Goal: Task Accomplishment & Management: Complete application form

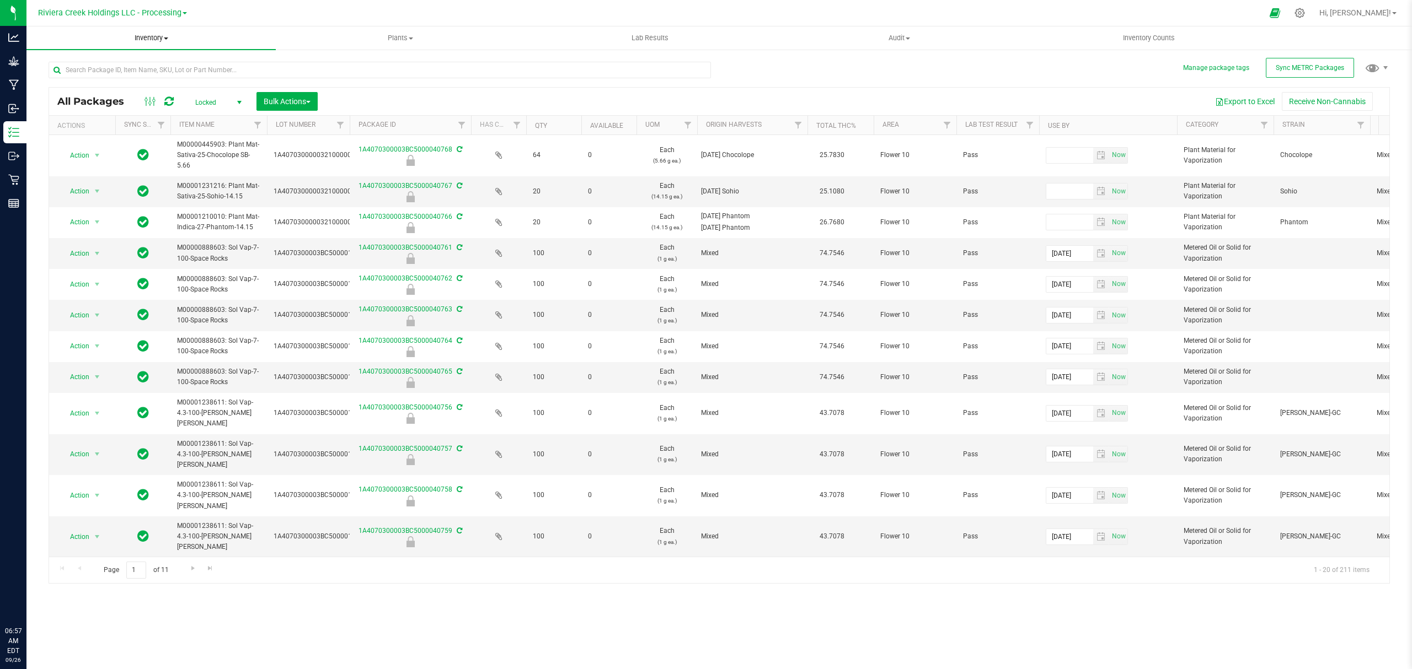
drag, startPoint x: 0, startPoint y: 0, endPoint x: 135, endPoint y: 56, distance: 146.1
click at [135, 38] on span "Inventory" at bounding box center [150, 38] width 249 height 10
click at [97, 136] on span "From bill of materials" at bounding box center [76, 132] width 100 height 9
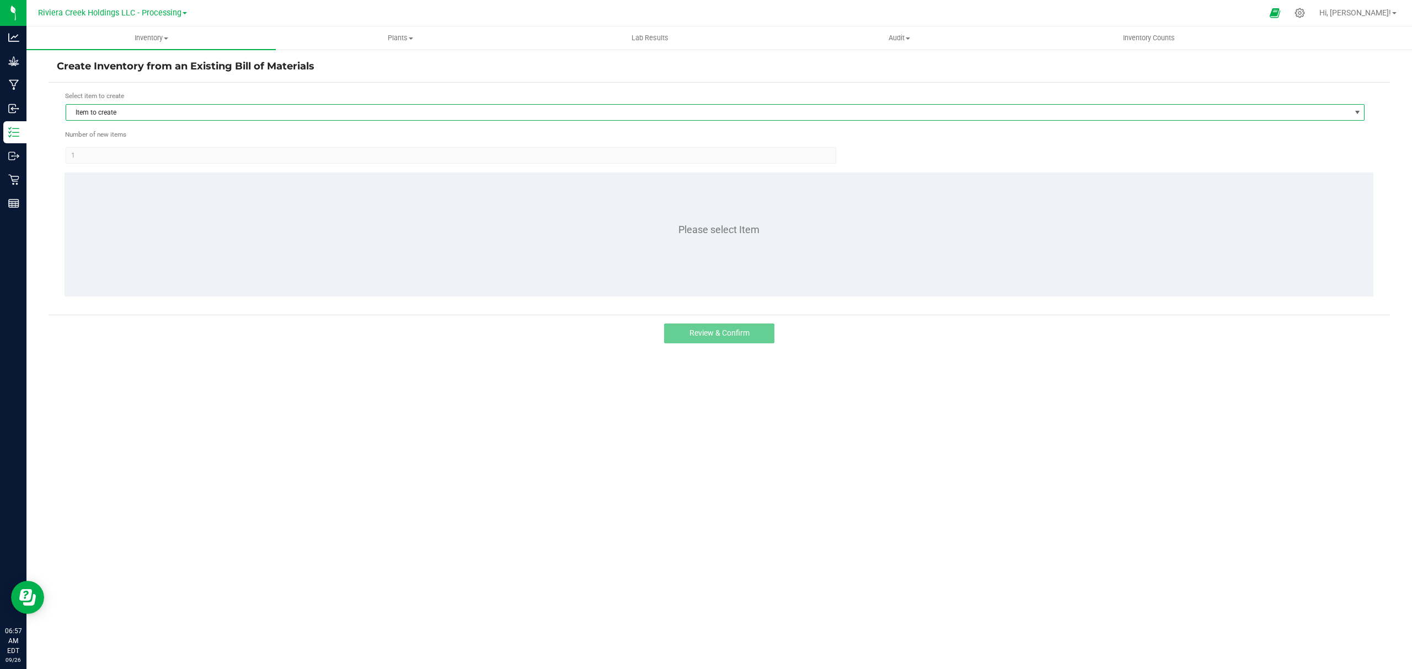
click at [258, 109] on span "Item to create" at bounding box center [708, 112] width 1284 height 15
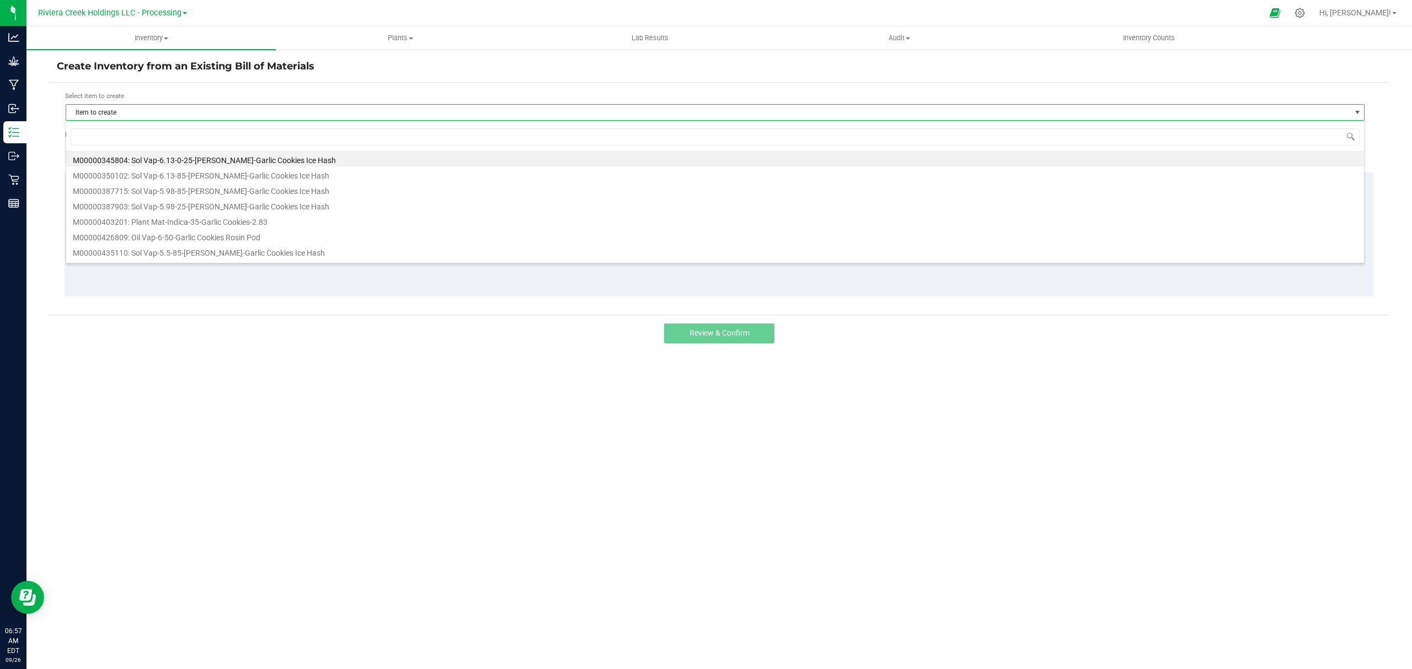
scroll to position [17, 1299]
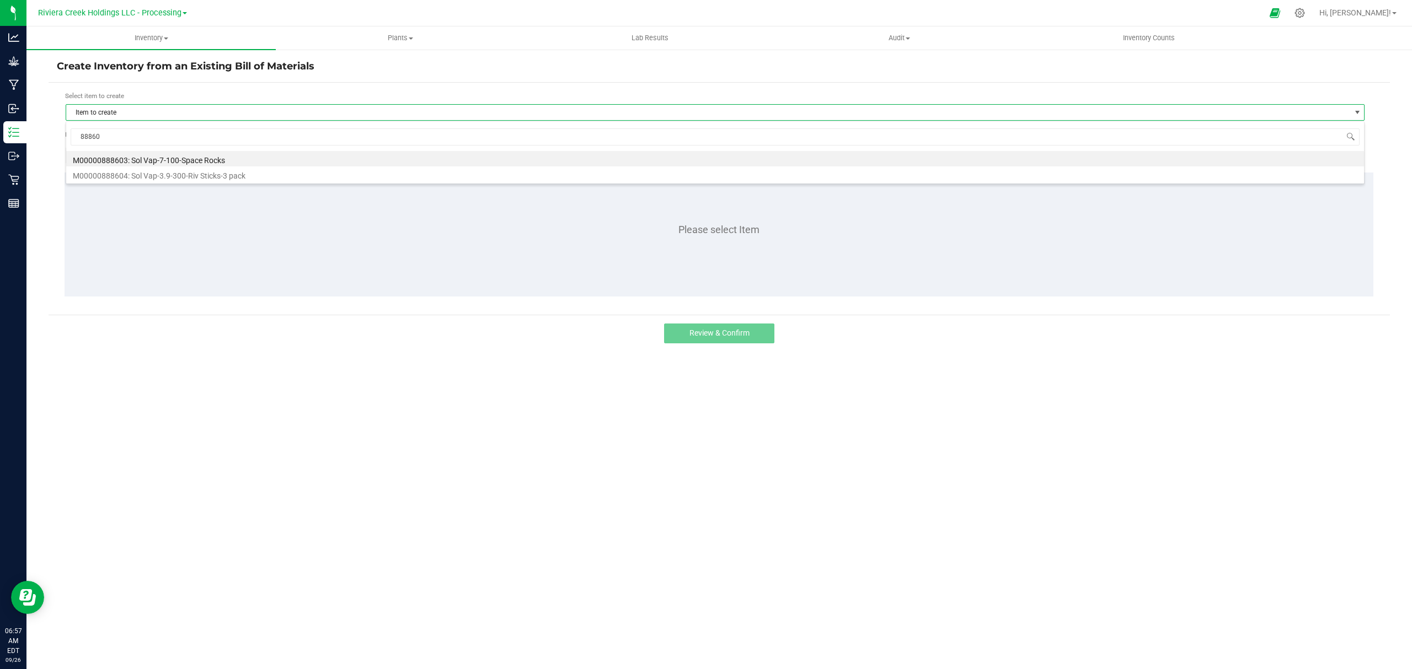
type input "888603"
click at [239, 164] on li "M00000888603: Sol Vap-7-100-Space Rocks" at bounding box center [714, 158] width 1297 height 15
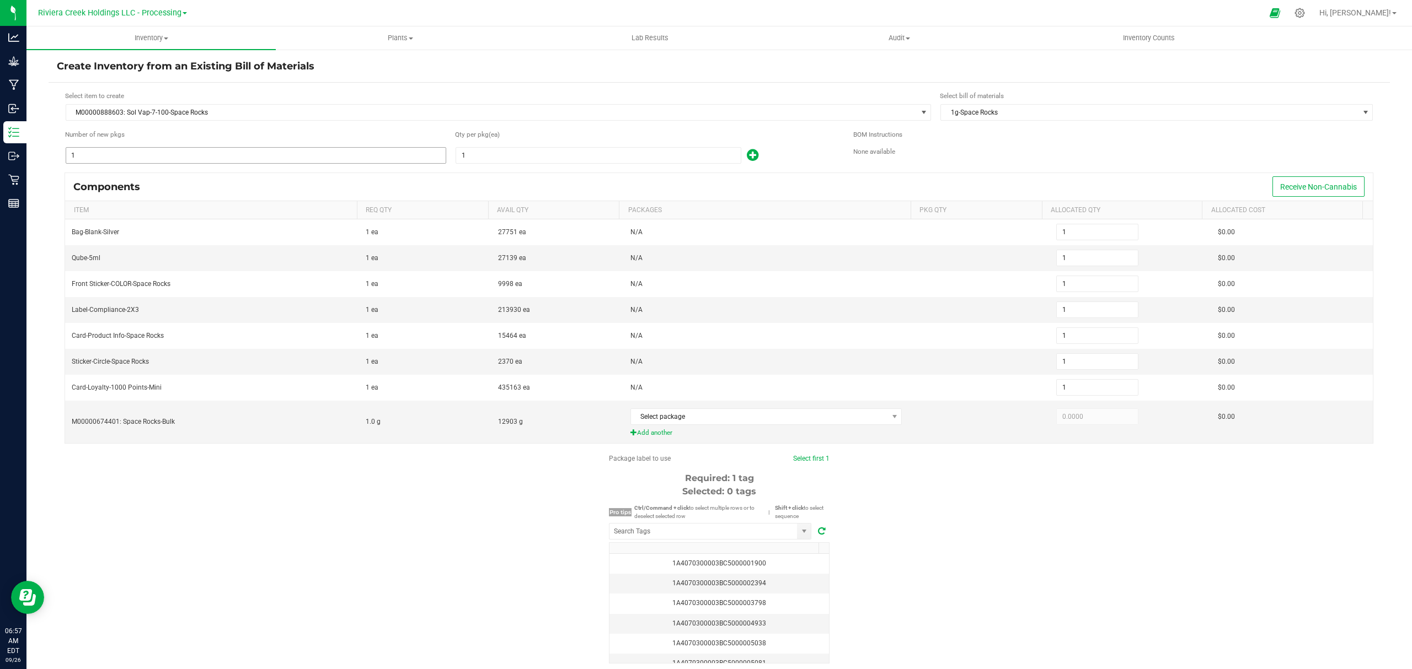
click at [283, 157] on input "1" at bounding box center [255, 155] width 379 height 15
type input "5"
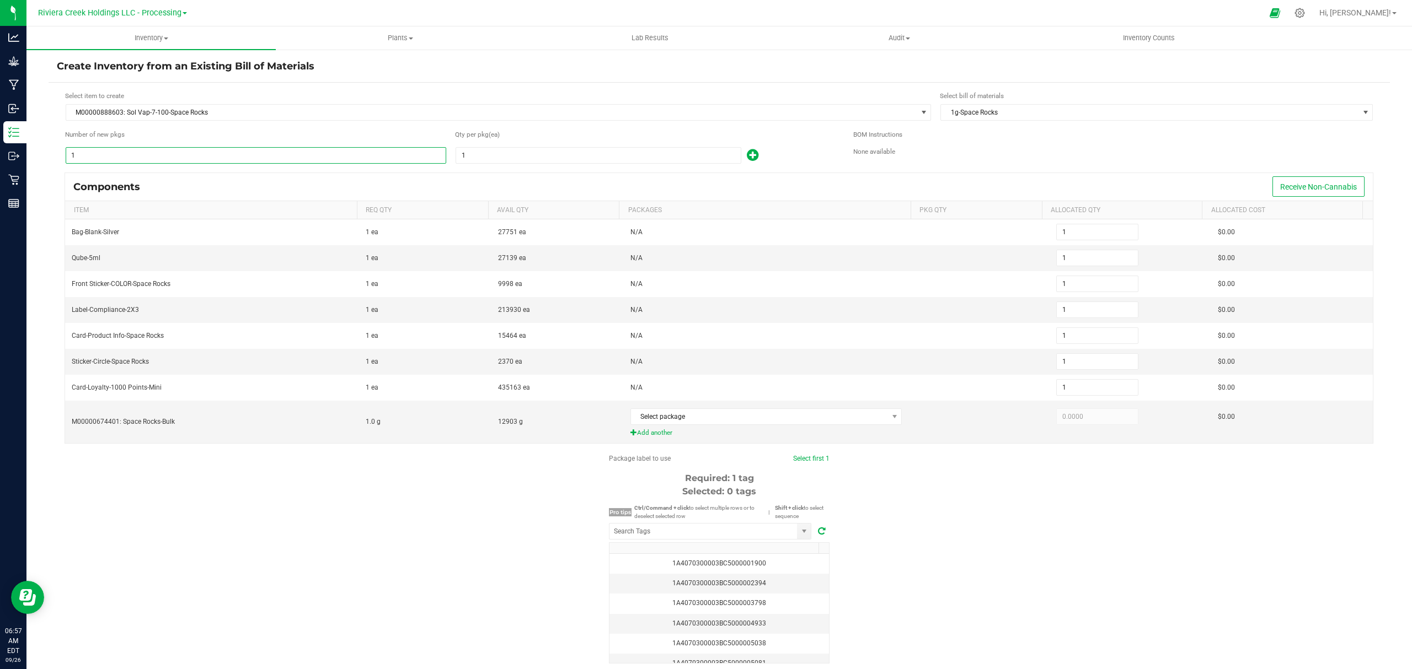
type input "5"
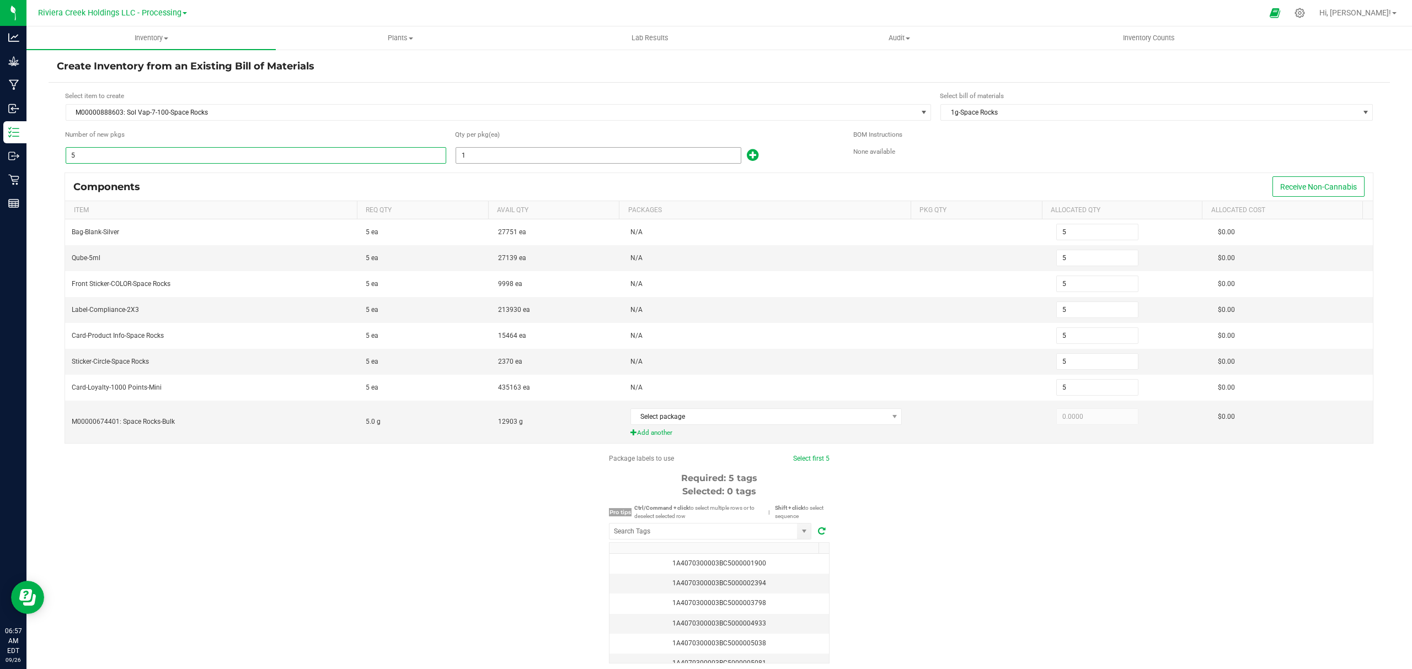
click at [518, 150] on input "1" at bounding box center [598, 155] width 285 height 15
type input "10"
type input "50"
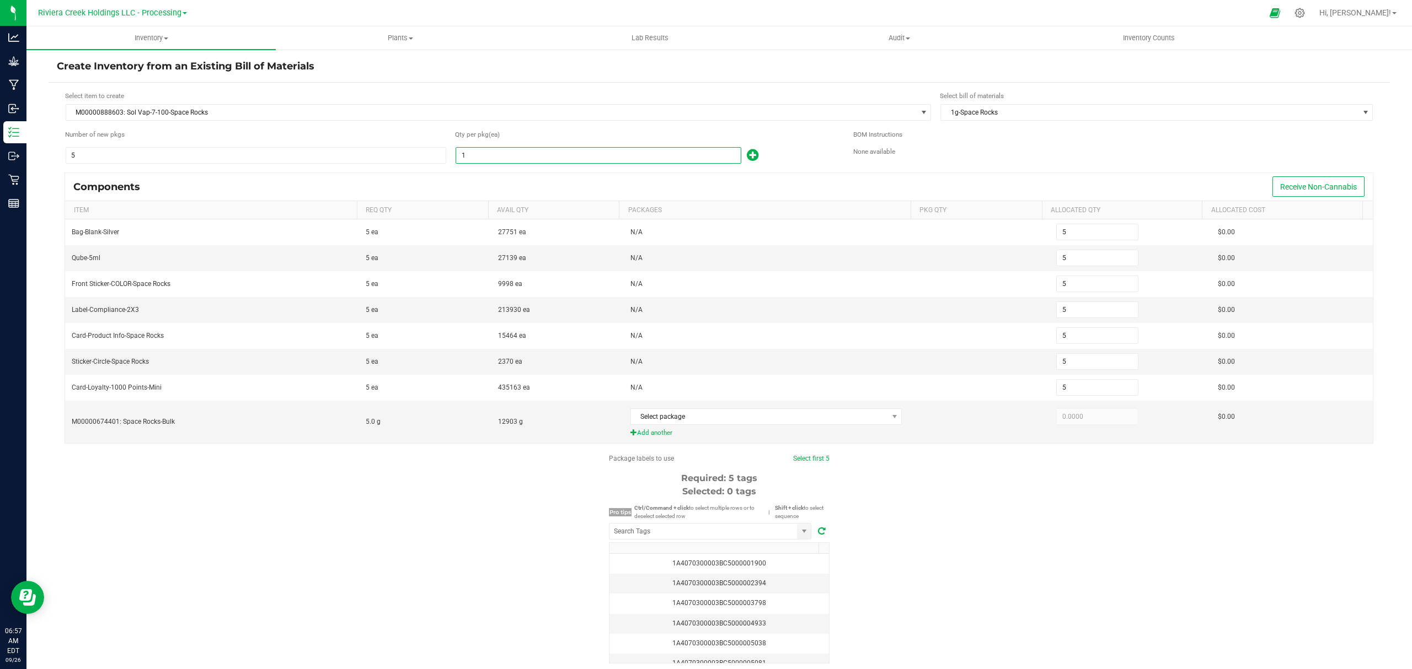
type input "50"
type input "100"
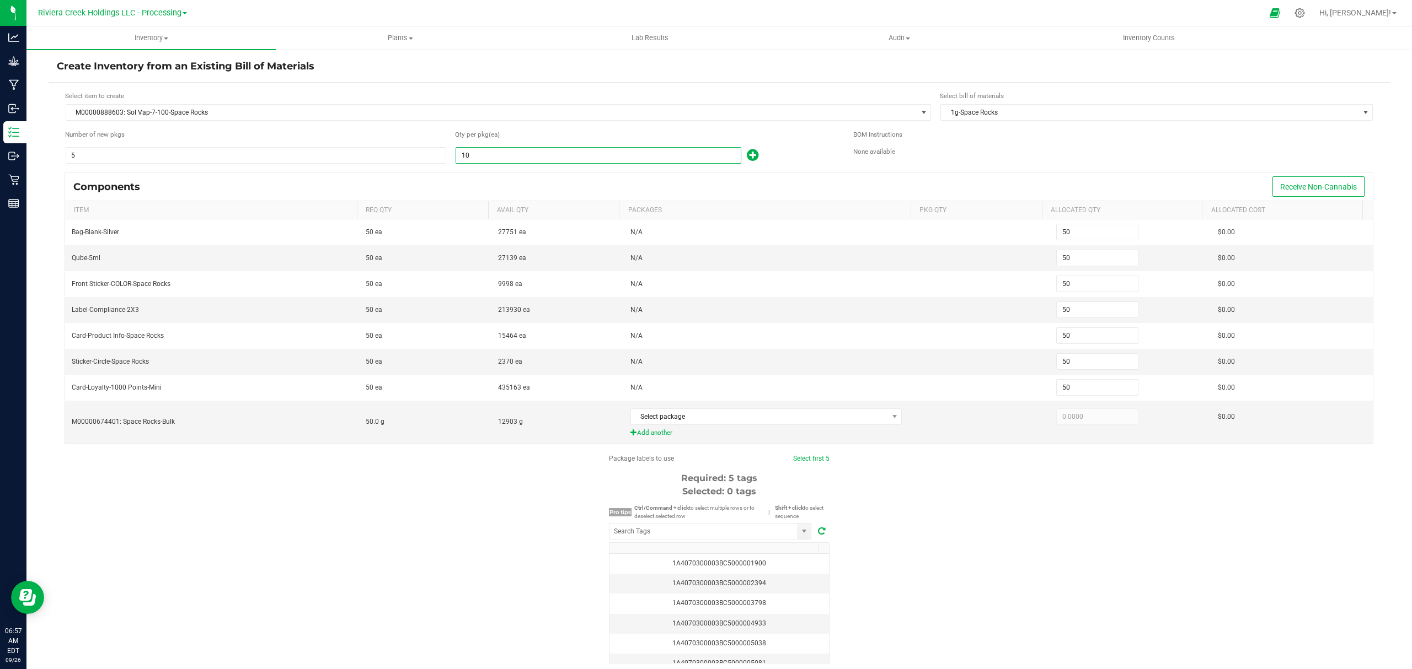
type input "500"
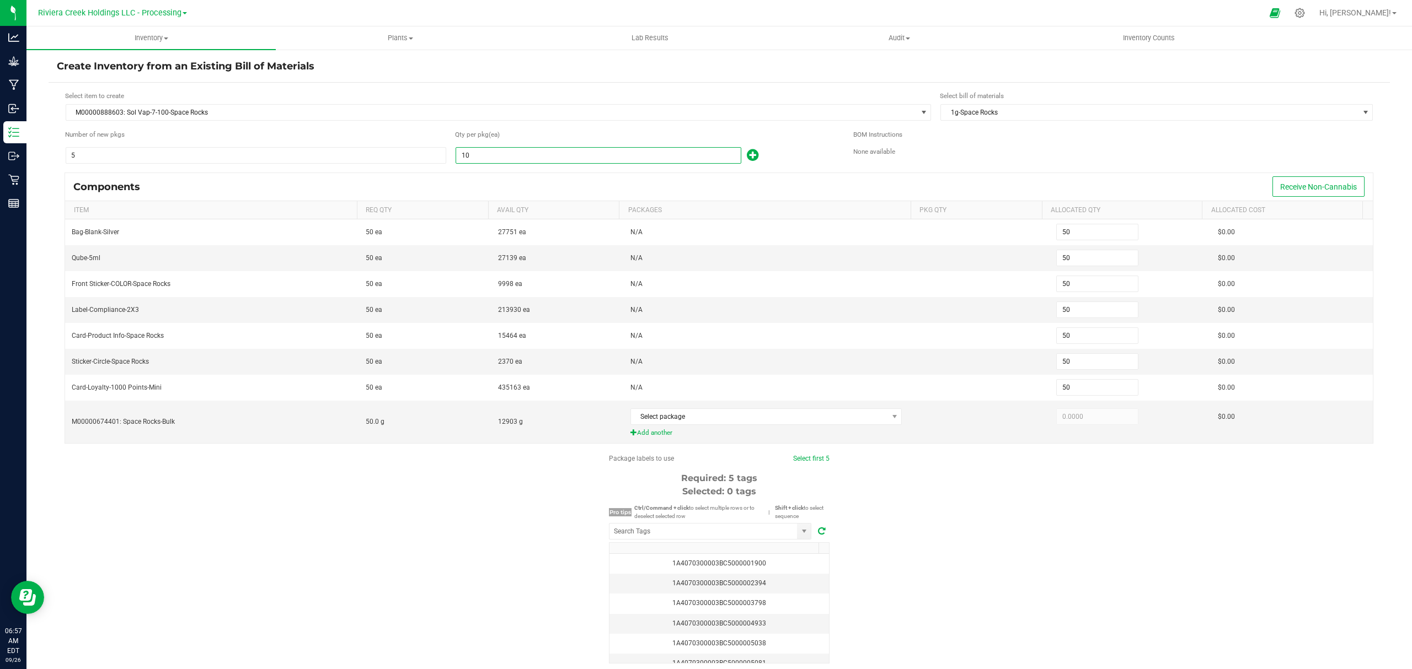
type input "500"
type input "100"
click at [797, 146] on div "Qty per pkg (ea) 100" at bounding box center [646, 147] width 382 height 35
click at [724, 418] on span "Select package" at bounding box center [759, 416] width 257 height 15
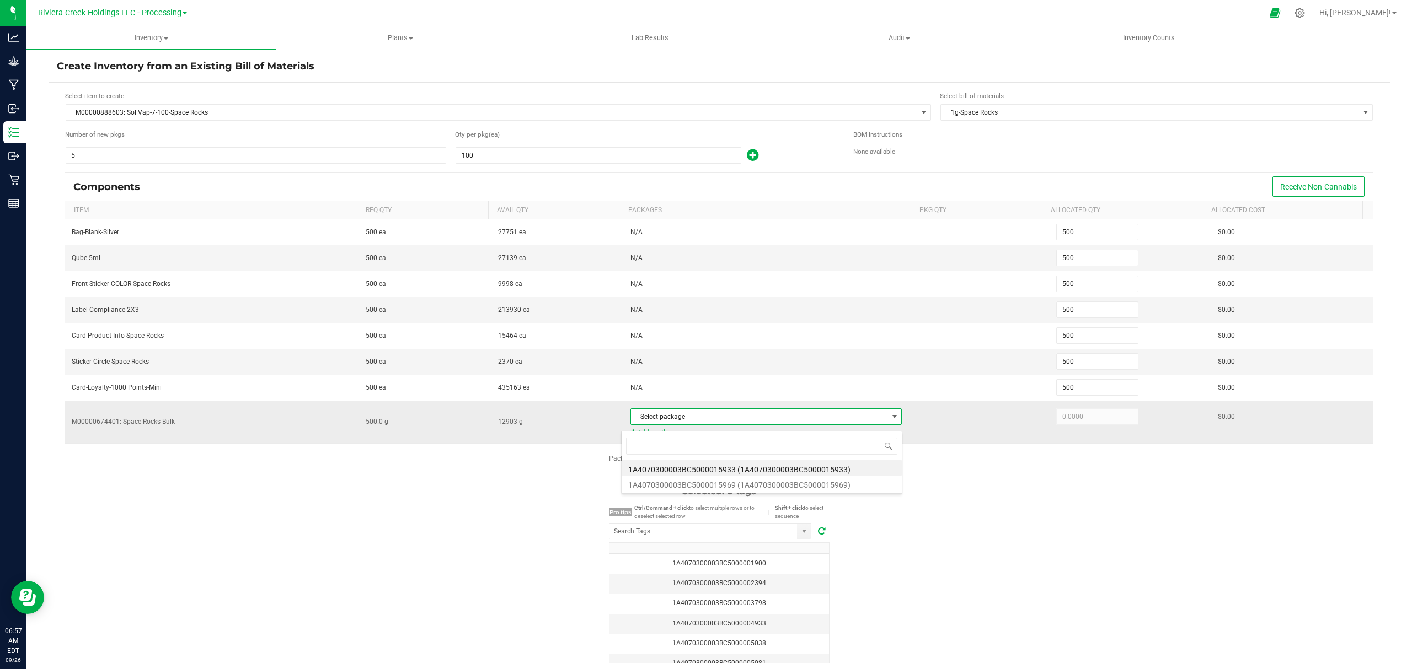
scroll to position [17, 266]
click at [781, 489] on li "1A4070300003BC5000015969 (1A4070300003BC5000015969)" at bounding box center [761, 483] width 280 height 15
type input "500.0000"
click at [1043, 552] on div "Package labels to use Select first 5 Required: 5 tags Selected: 0 tags Pro tips…" at bounding box center [719, 559] width 1341 height 210
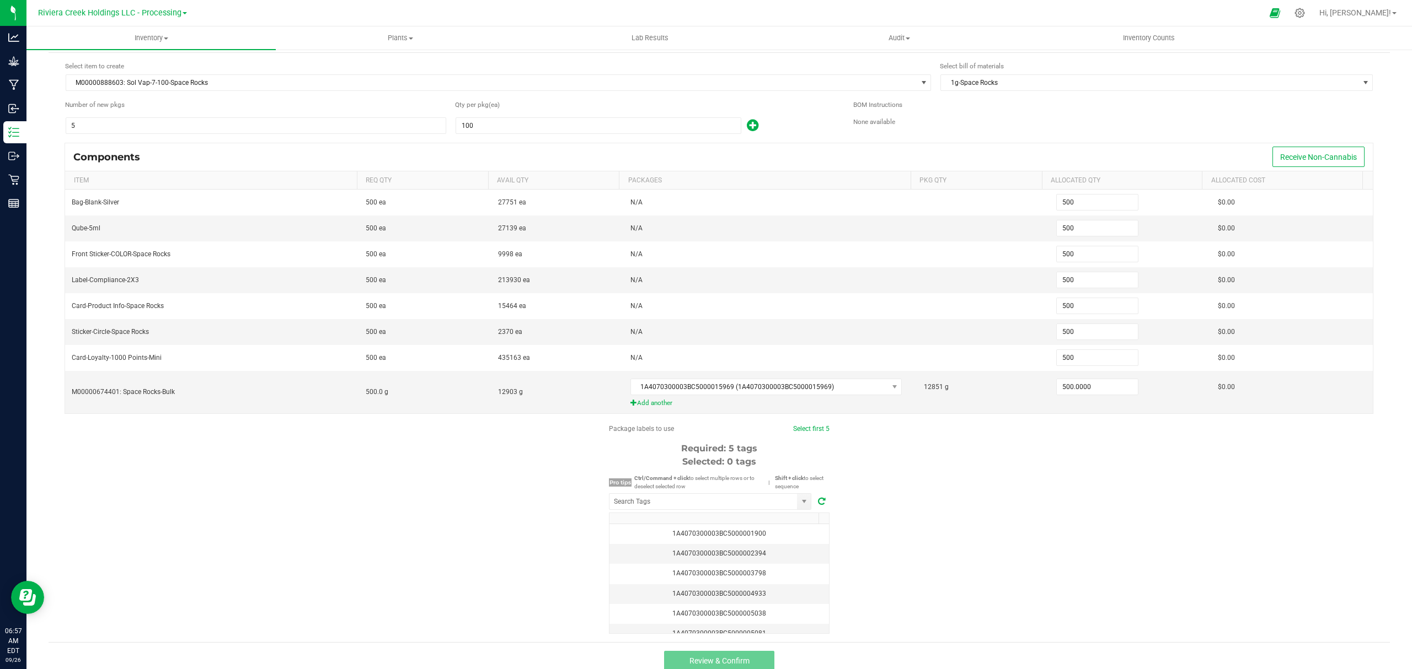
scroll to position [46, 0]
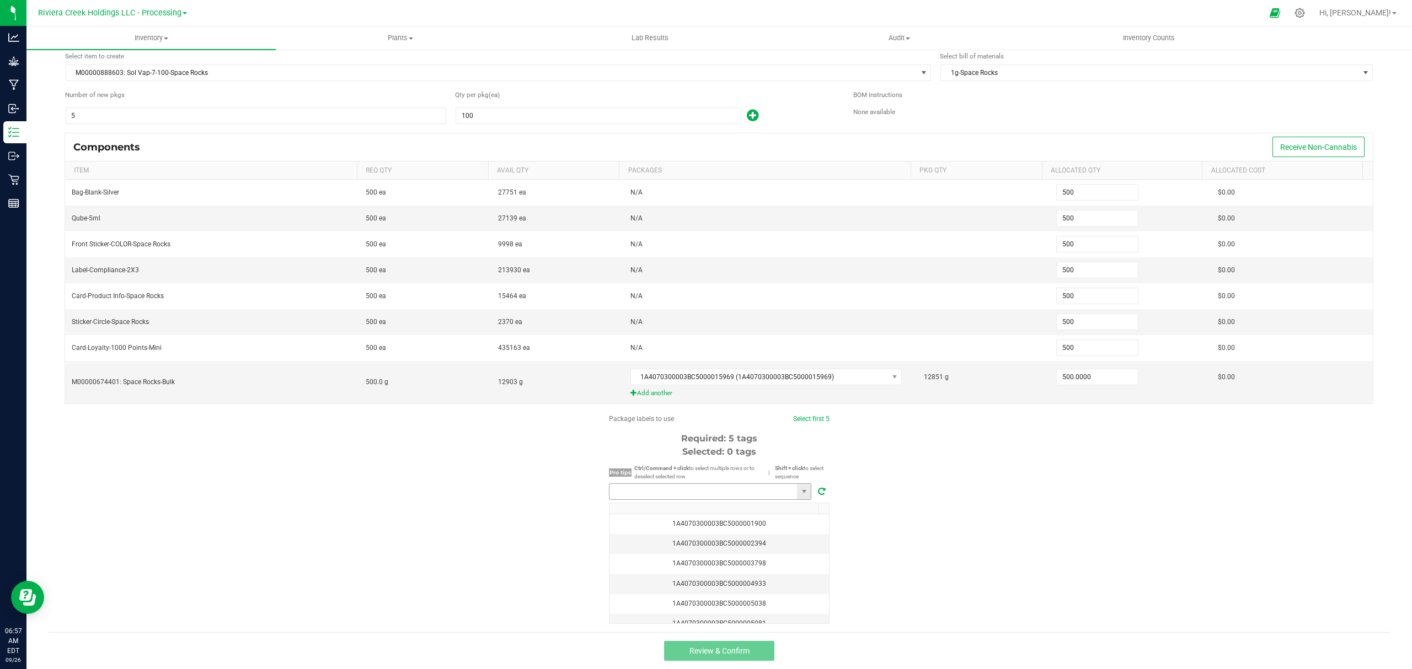
click at [718, 492] on input "NO DATA FOUND" at bounding box center [702, 491] width 187 height 15
click at [696, 512] on li "1A4070300003BC5000040769" at bounding box center [704, 511] width 201 height 19
type input "1A4070300003BC5000040769"
click at [788, 417] on link "Select first 5" at bounding box center [806, 419] width 36 height 8
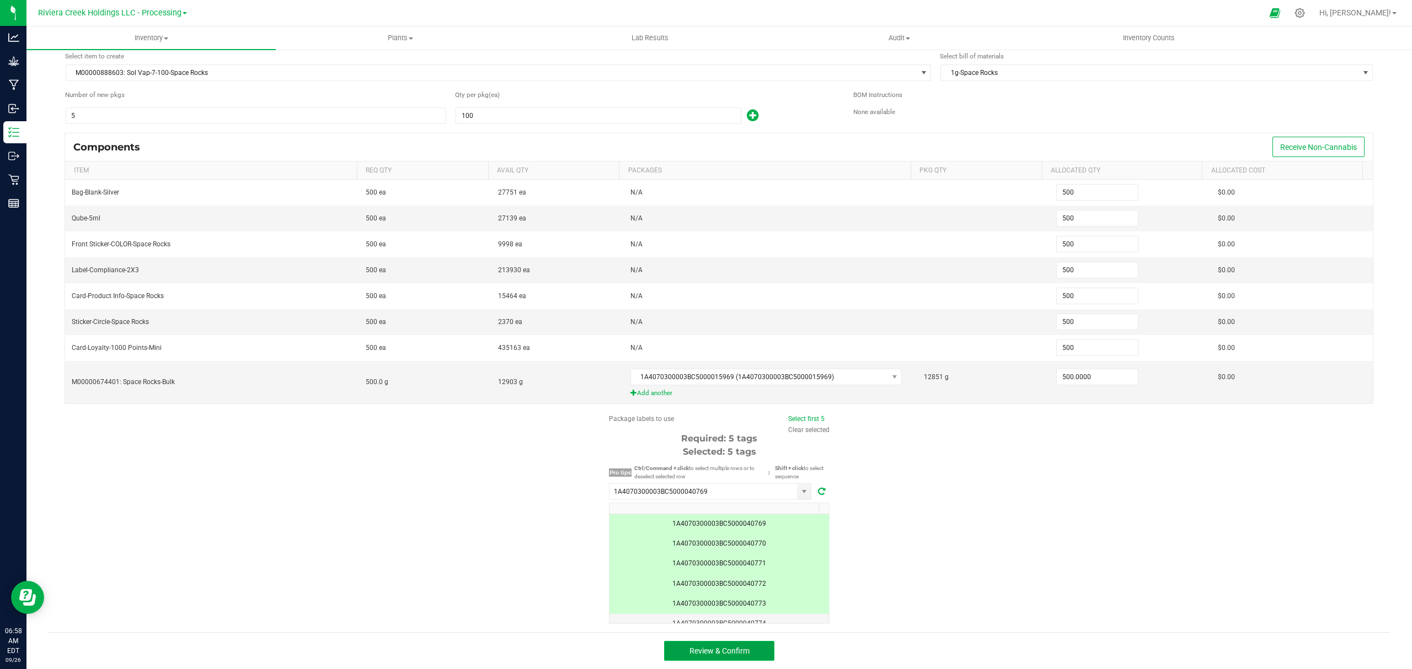
click at [731, 647] on span "Review & Confirm" at bounding box center [719, 651] width 60 height 9
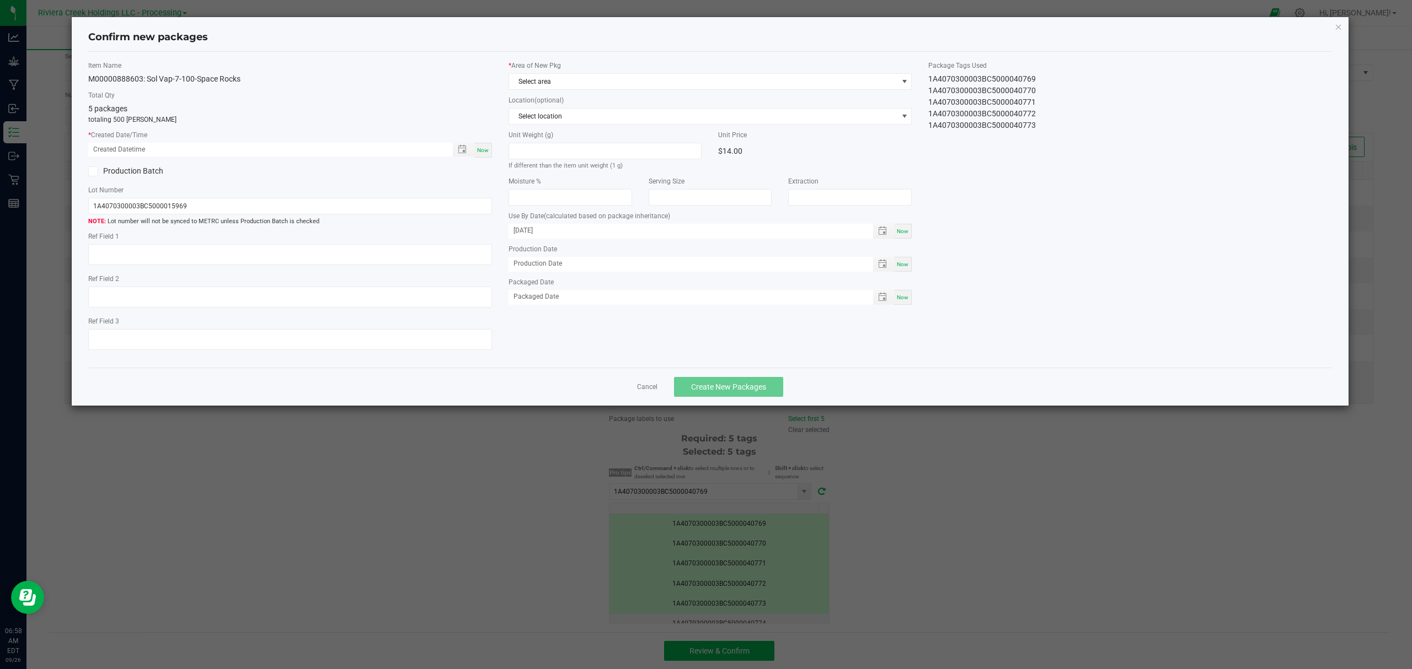
click at [485, 149] on span "Now" at bounding box center [483, 150] width 12 height 6
type input "[DATE] 06:58 AM"
click at [709, 80] on span "Select area" at bounding box center [703, 81] width 389 height 15
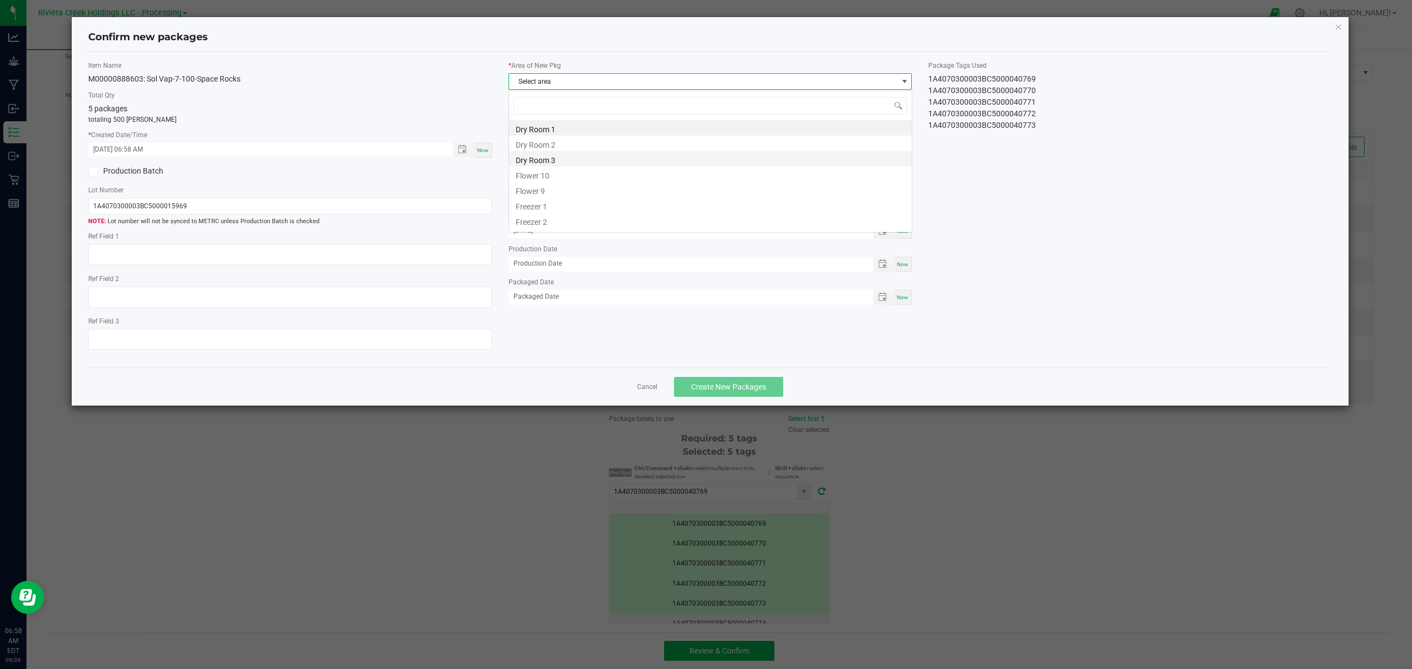
scroll to position [17, 403]
click at [631, 173] on li "Flower 10" at bounding box center [710, 174] width 403 height 15
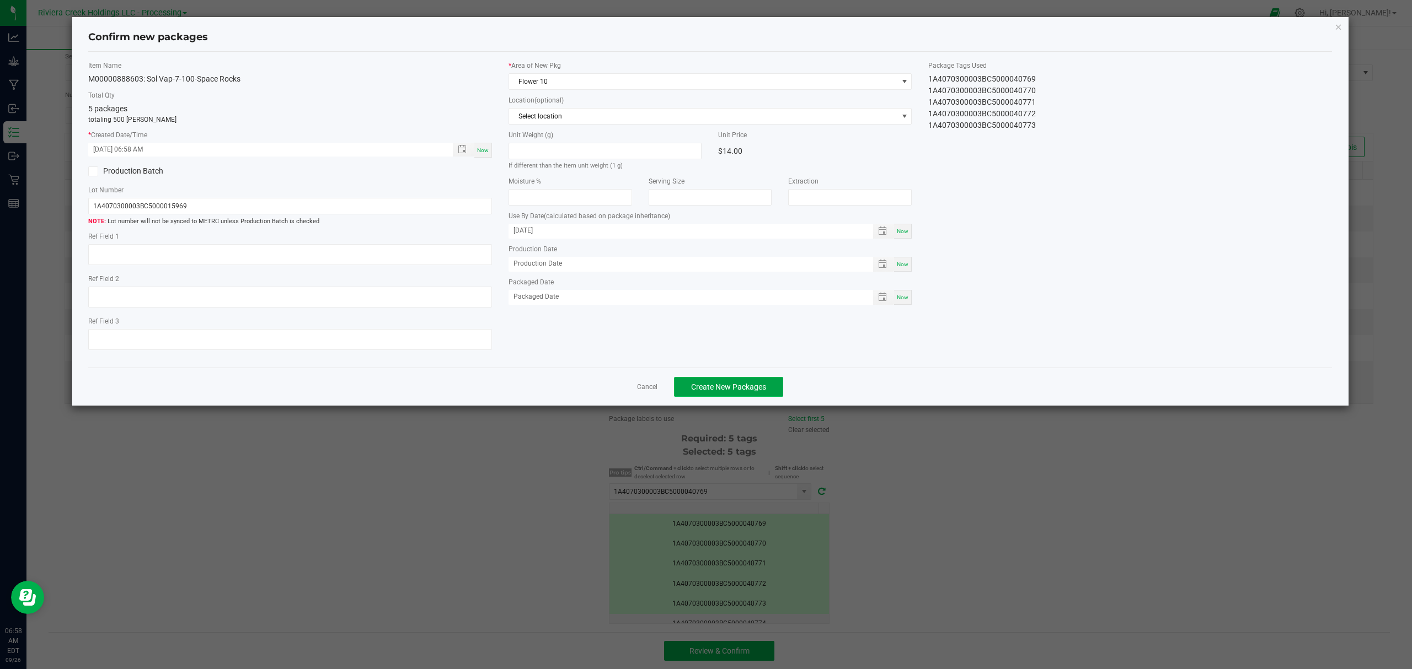
click at [747, 392] on span "Create New Packages" at bounding box center [728, 387] width 75 height 9
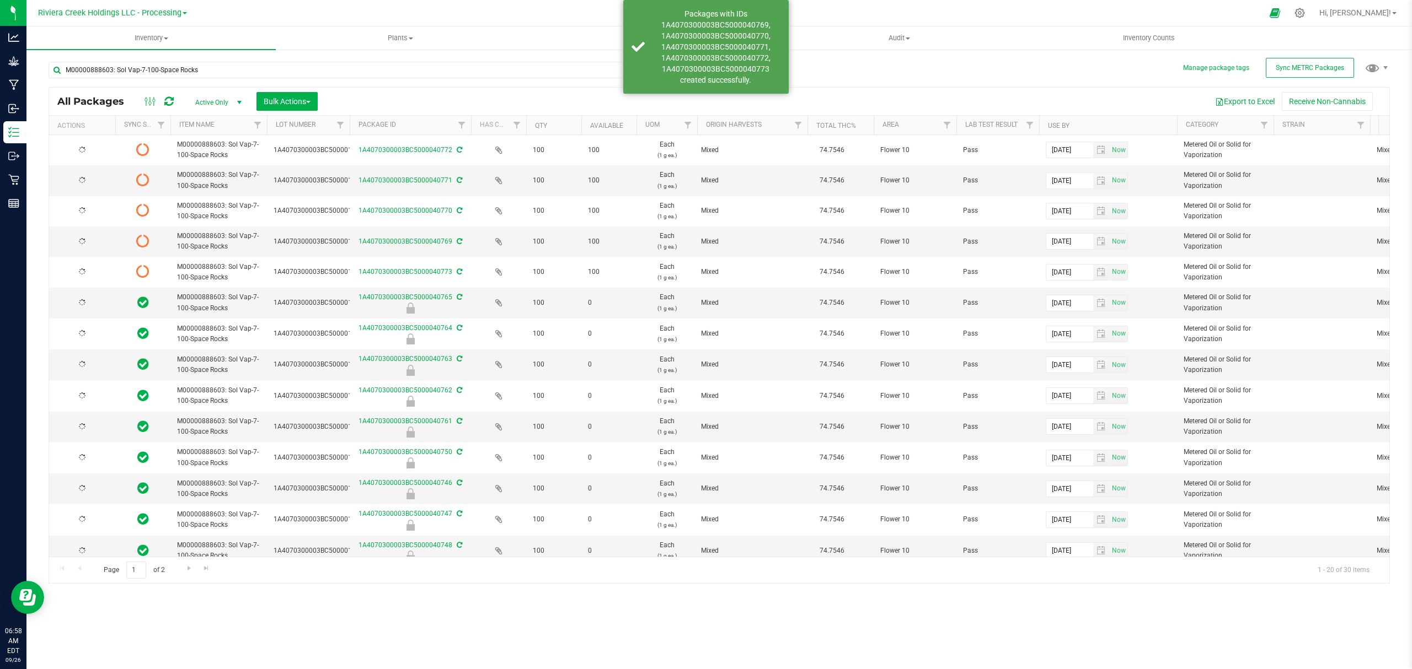
click at [169, 102] on icon at bounding box center [168, 101] width 9 height 11
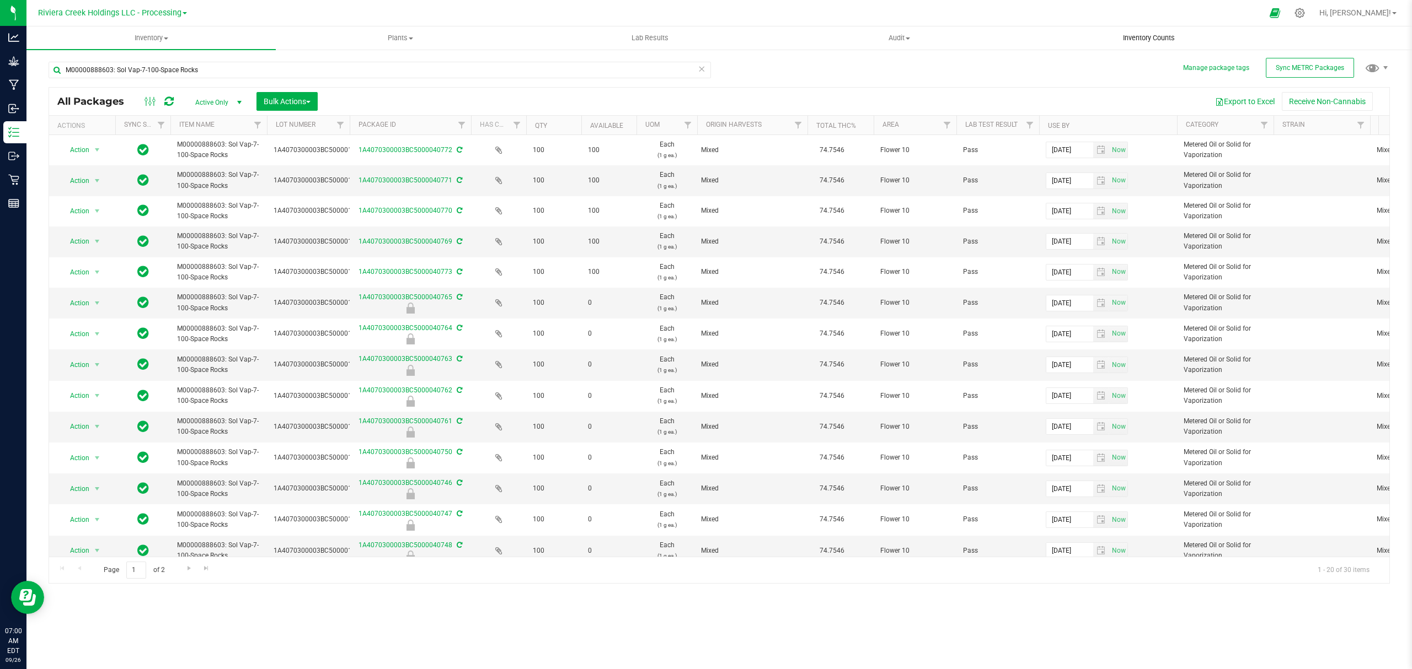
click at [1168, 37] on span "Inventory Counts" at bounding box center [1149, 38] width 82 height 10
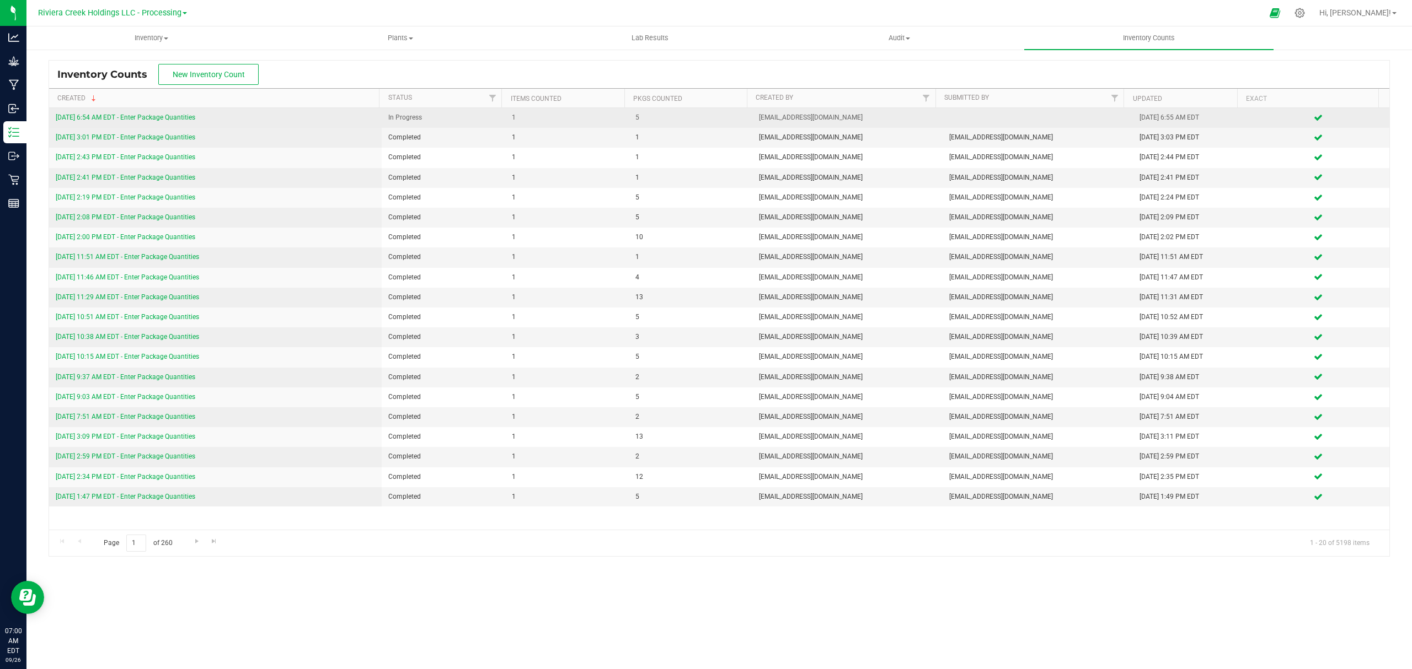
click at [168, 111] on td "[DATE] 6:54 AM EDT - Enter Package Quantities" at bounding box center [215, 118] width 333 height 20
click at [172, 115] on link "[DATE] 6:54 AM EDT - Enter Package Quantities" at bounding box center [126, 118] width 140 height 8
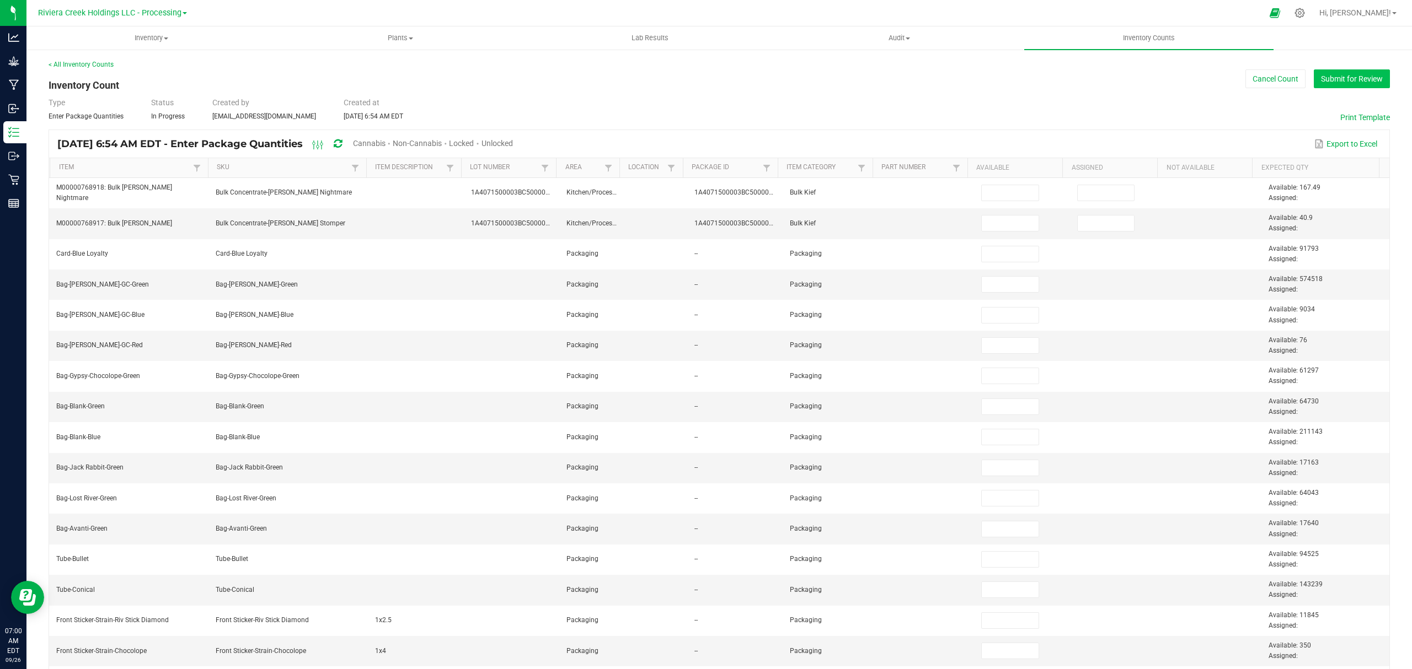
click at [1326, 78] on button "Submit for Review" at bounding box center [1351, 78] width 76 height 19
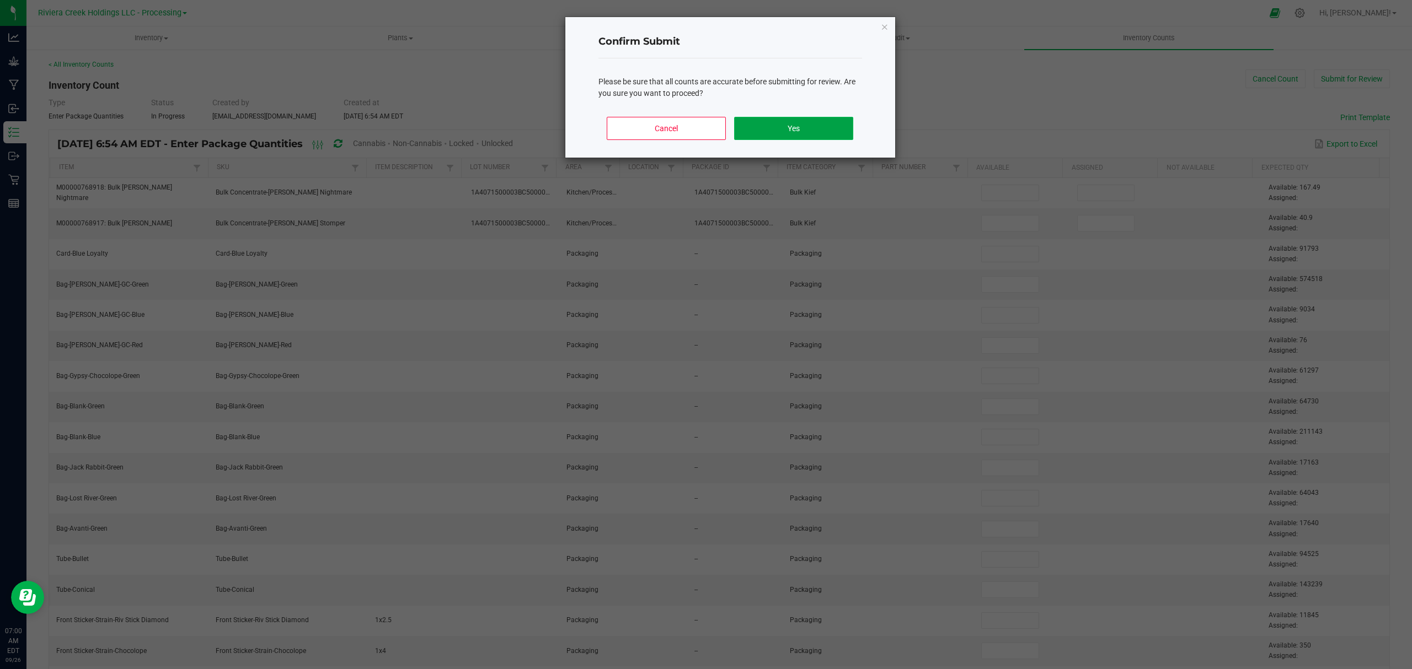
click at [780, 135] on button "Yes" at bounding box center [793, 128] width 119 height 23
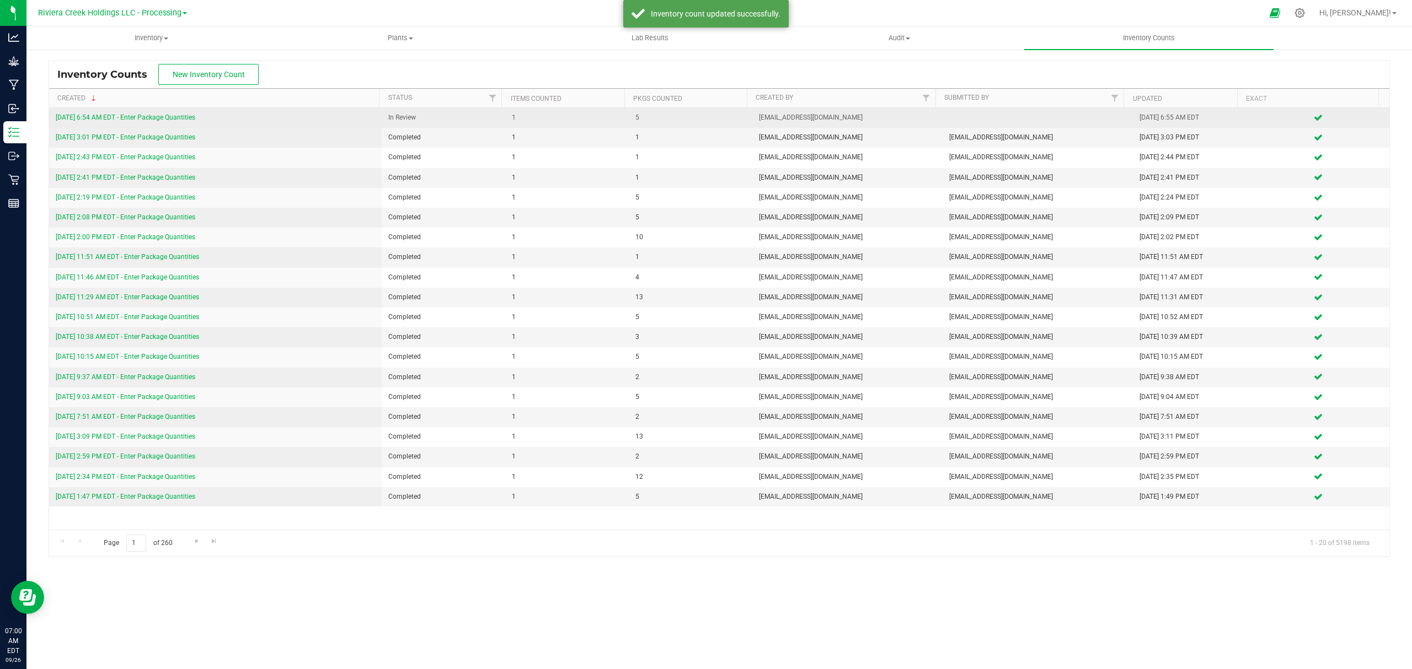
click at [176, 114] on link "[DATE] 6:54 AM EDT - Enter Package Quantities" at bounding box center [126, 118] width 140 height 8
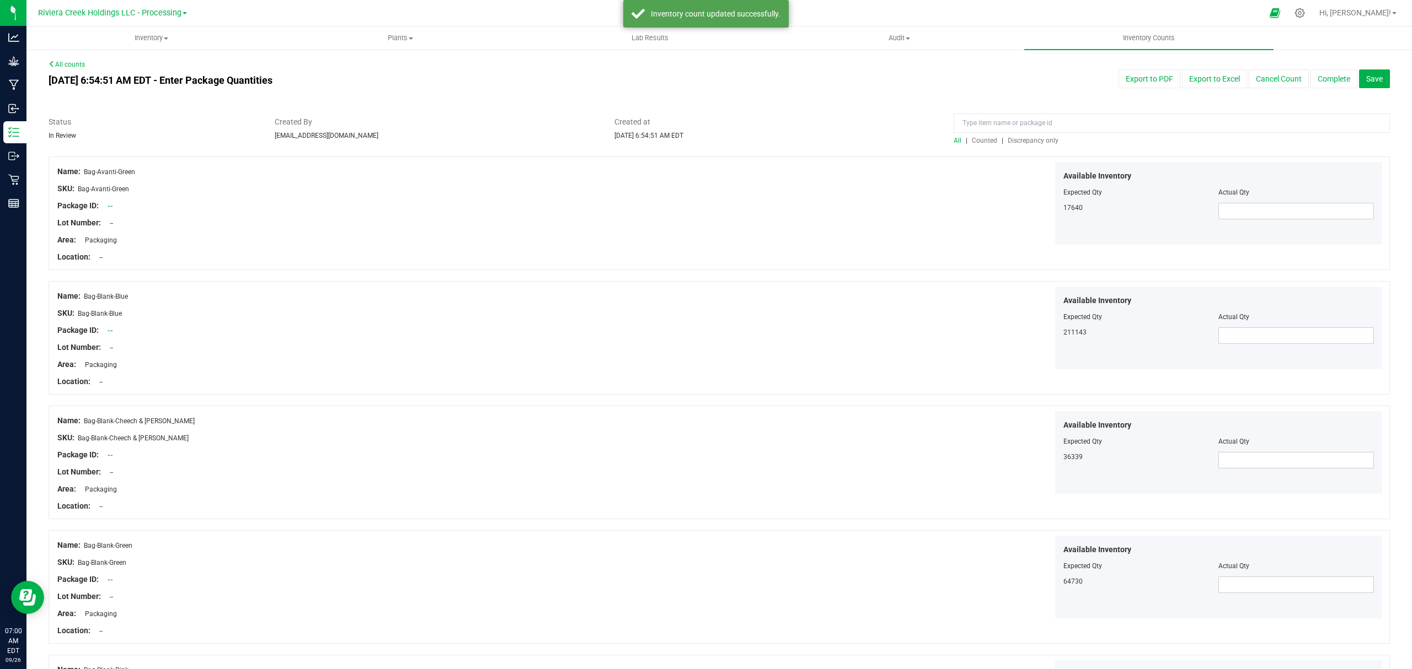
click at [976, 139] on span "Counted" at bounding box center [984, 141] width 25 height 8
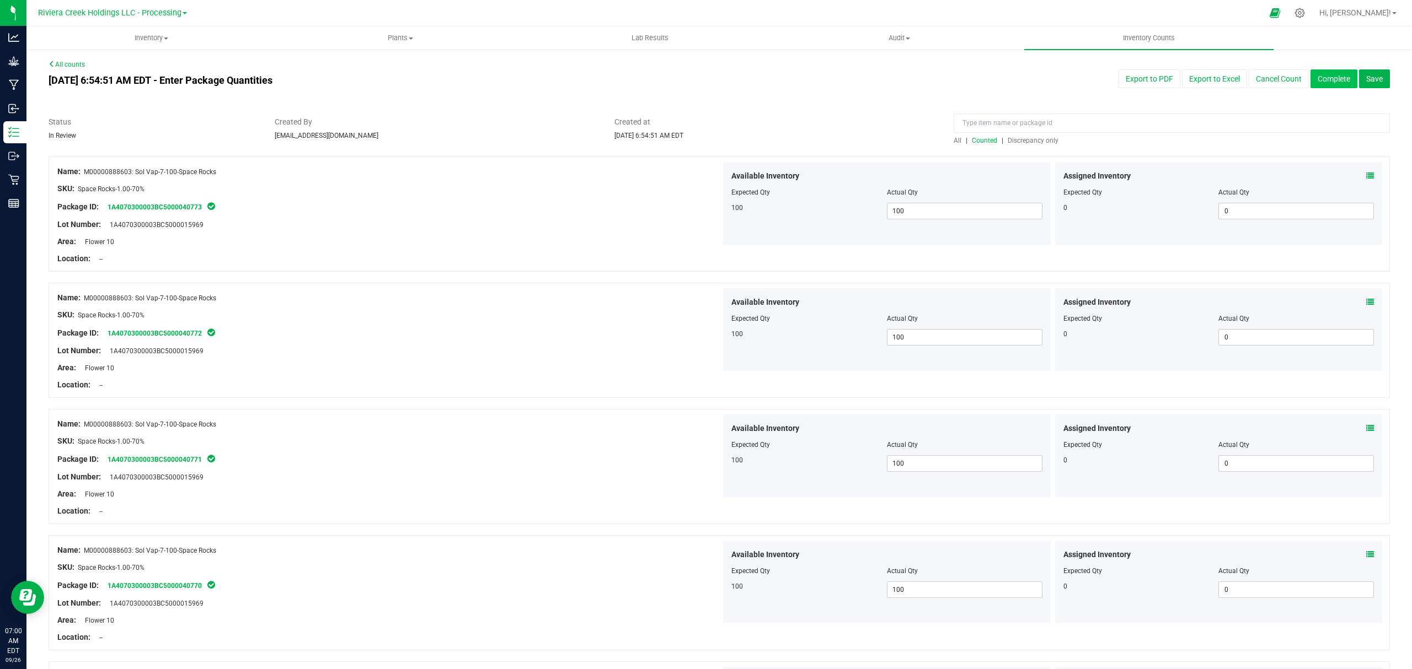
click at [1319, 78] on button "Complete" at bounding box center [1333, 78] width 47 height 19
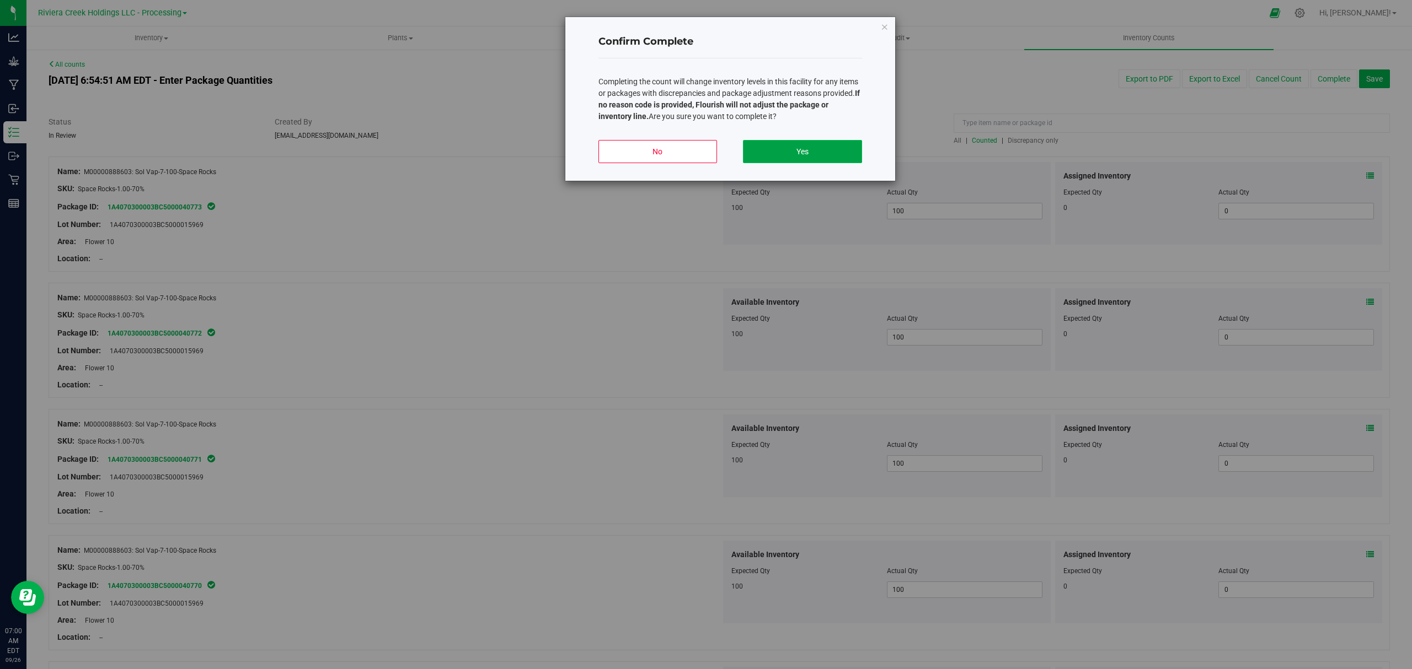
click at [824, 146] on button "Yes" at bounding box center [802, 151] width 119 height 23
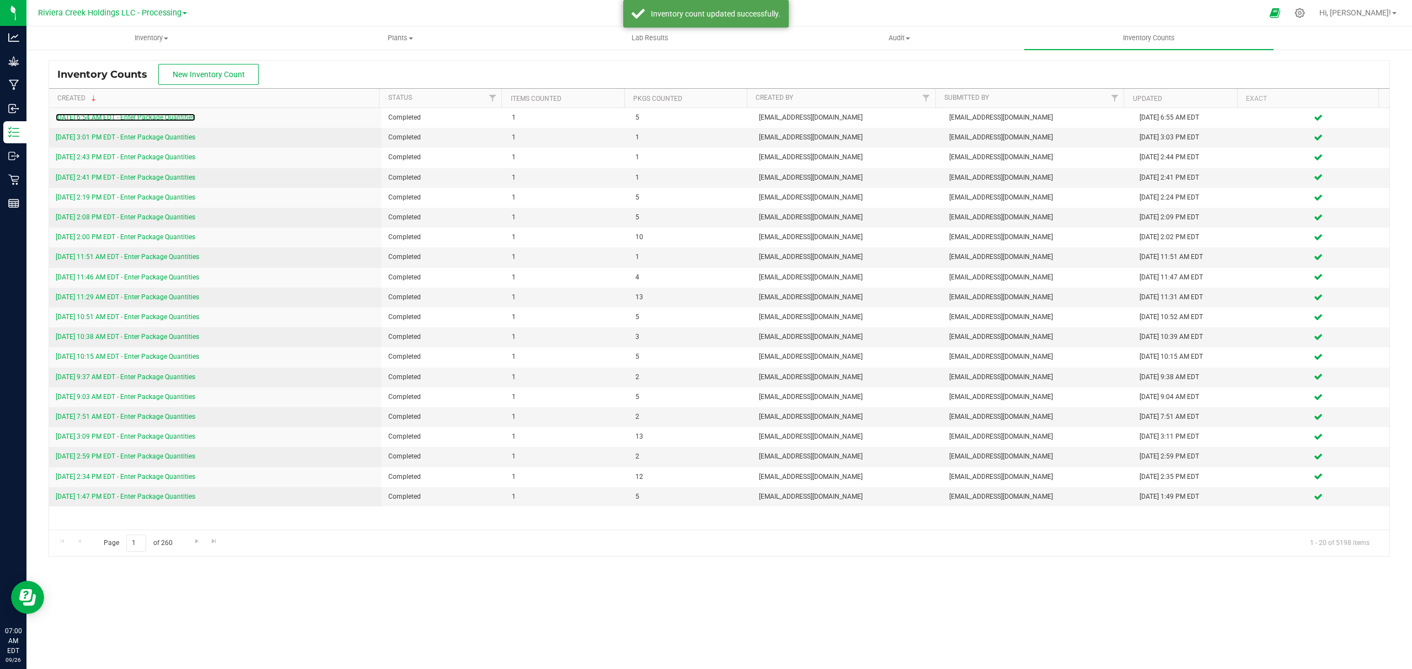
click at [175, 120] on link "[DATE] 6:54 AM EDT - Enter Package Quantities" at bounding box center [126, 118] width 140 height 8
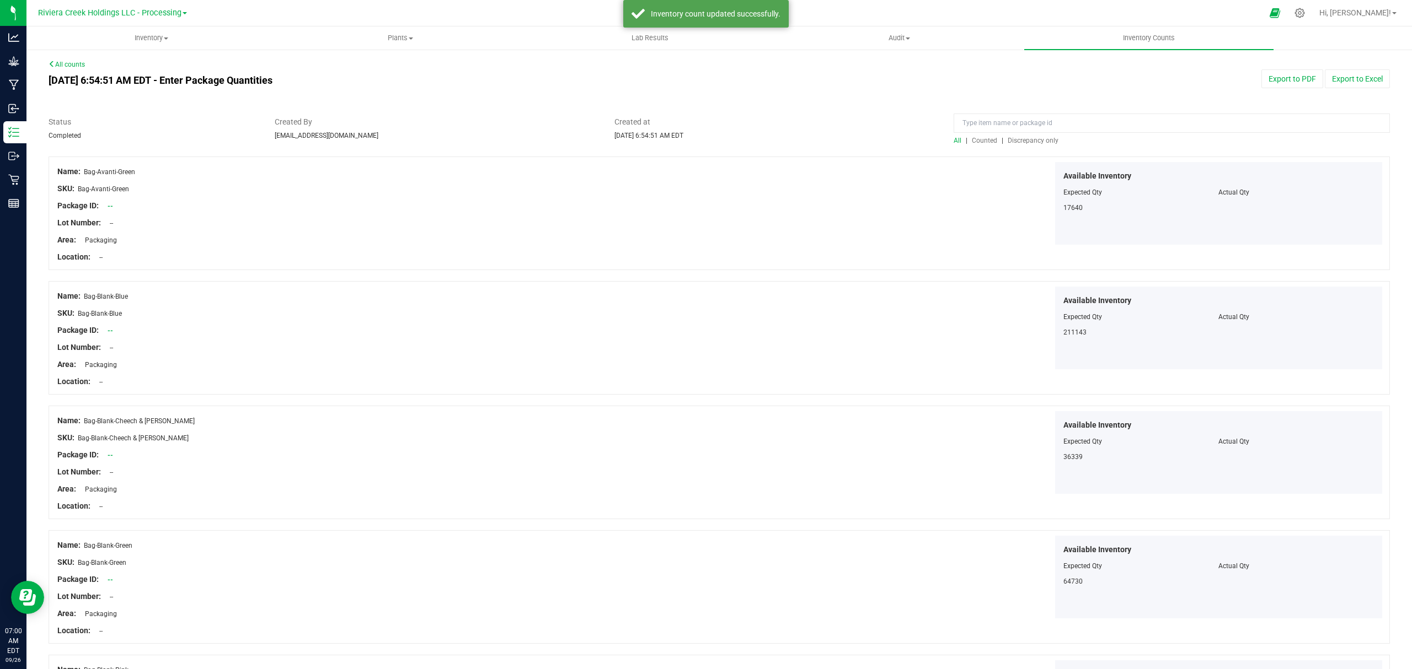
click at [978, 138] on span "Counted" at bounding box center [984, 141] width 25 height 8
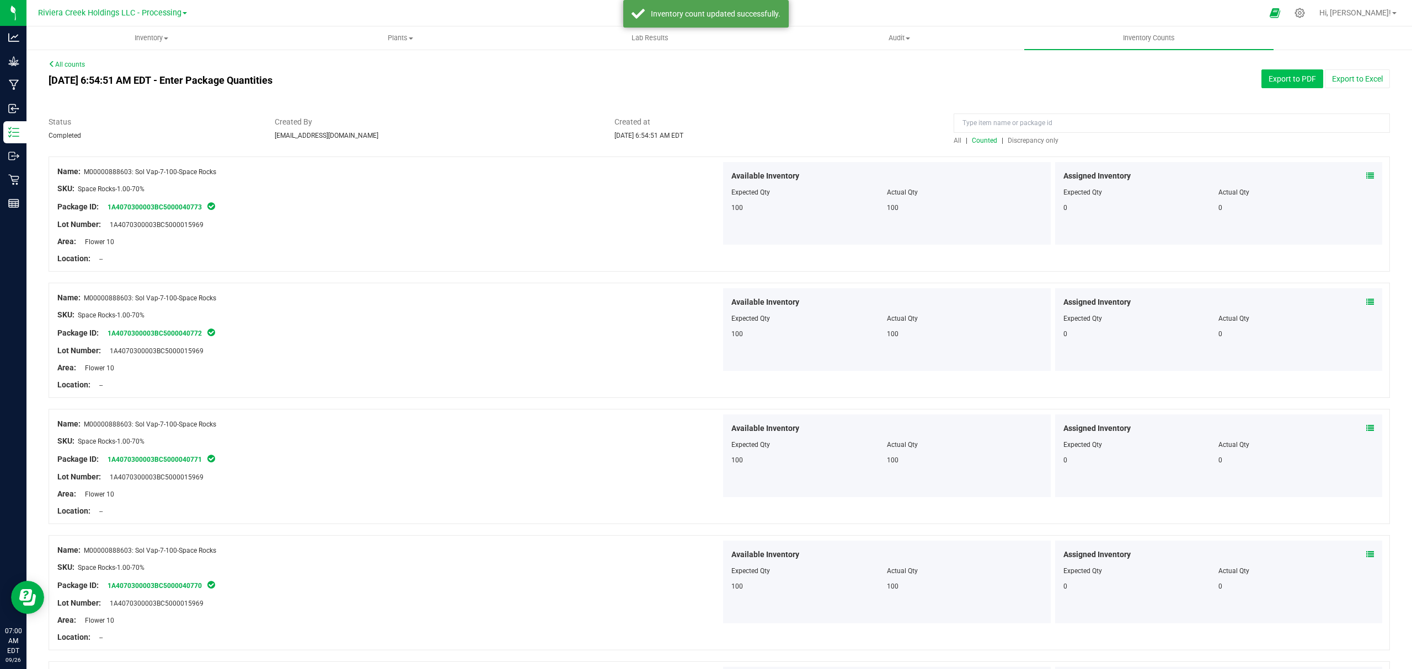
click at [1262, 78] on button "Export to PDF" at bounding box center [1292, 78] width 62 height 19
click at [151, 34] on span "Inventory" at bounding box center [151, 38] width 248 height 10
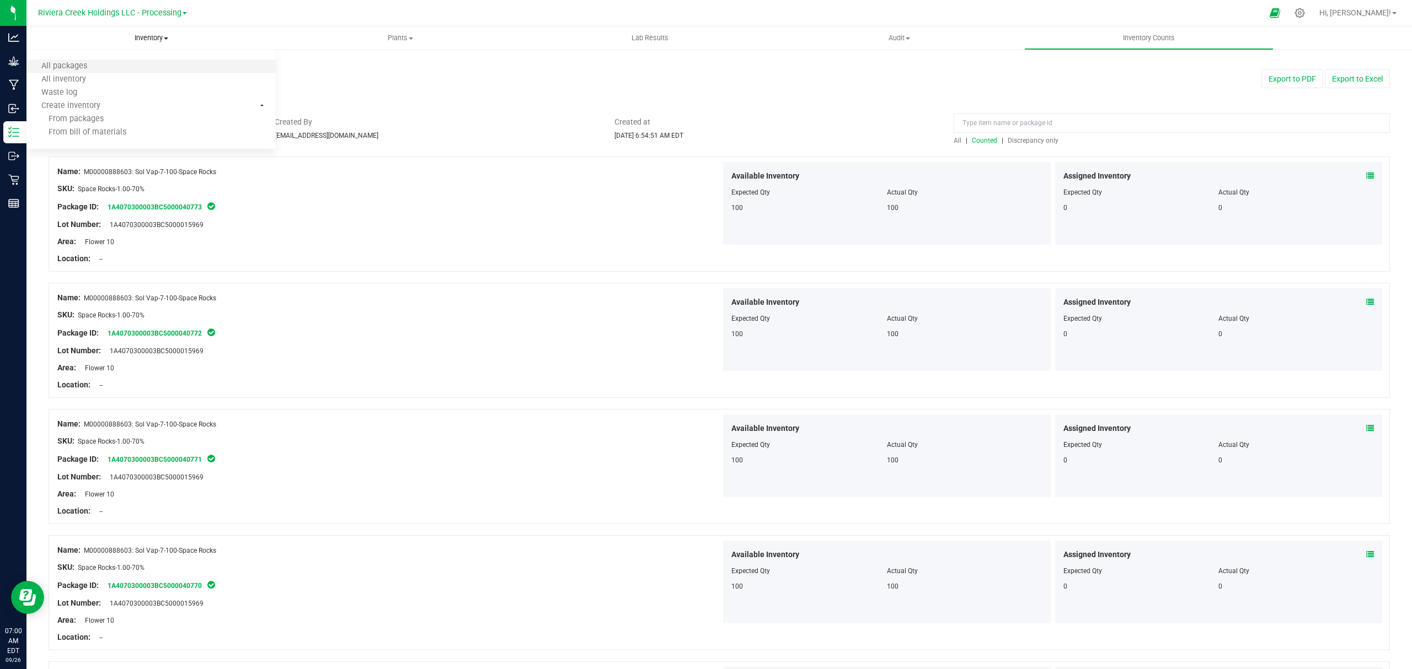
click at [139, 68] on li "All packages" at bounding box center [150, 66] width 249 height 13
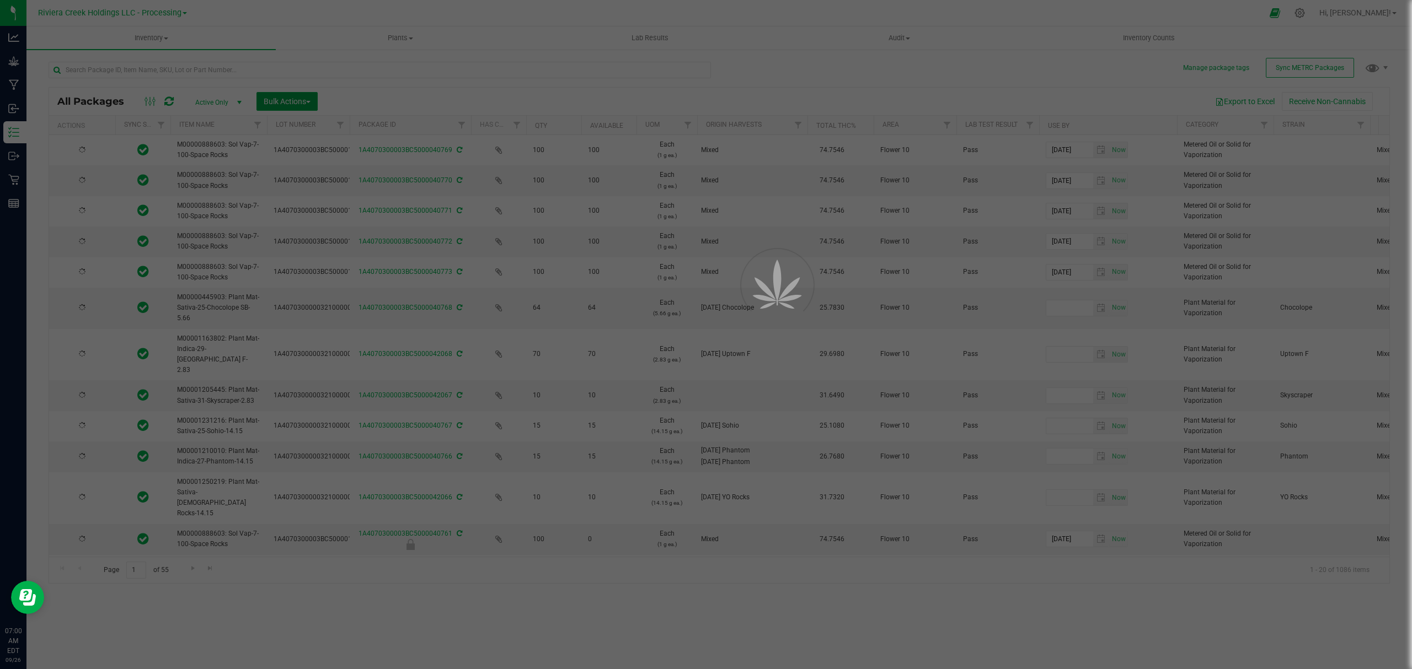
click at [286, 102] on span "Bulk Actions" at bounding box center [287, 101] width 47 height 9
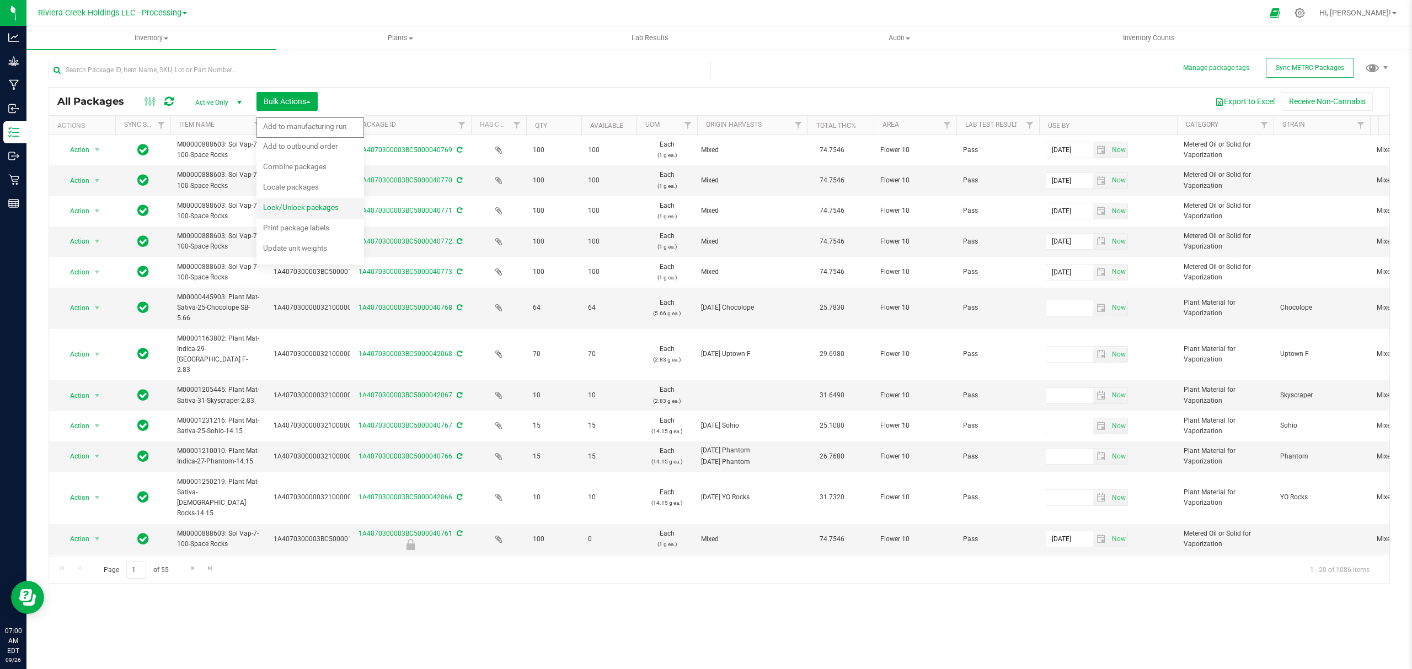
click at [296, 203] on span "Lock/Unlock packages" at bounding box center [301, 207] width 76 height 9
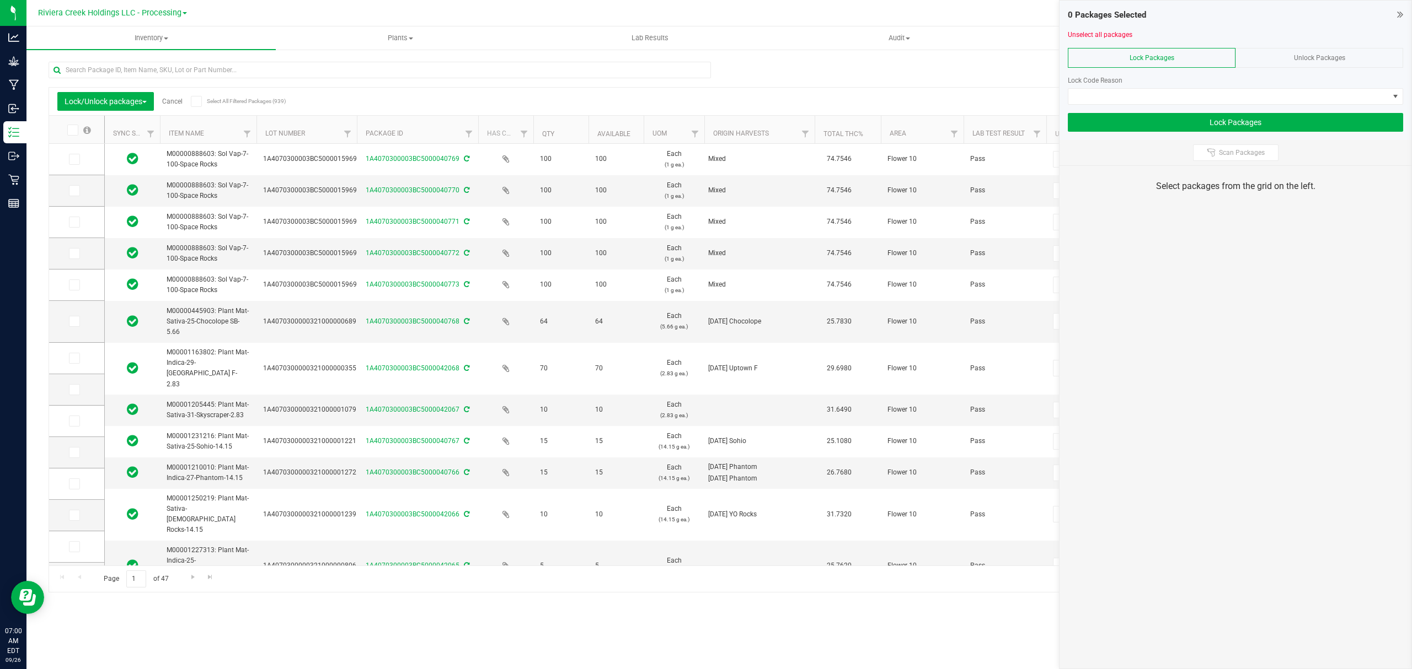
drag, startPoint x: 337, startPoint y: 127, endPoint x: 356, endPoint y: 131, distance: 18.7
click at [76, 159] on icon at bounding box center [73, 159] width 7 height 0
click at [0, 0] on input "checkbox" at bounding box center [0, 0] width 0 height 0
click at [73, 191] on icon at bounding box center [73, 191] width 7 height 0
click at [0, 0] on input "checkbox" at bounding box center [0, 0] width 0 height 0
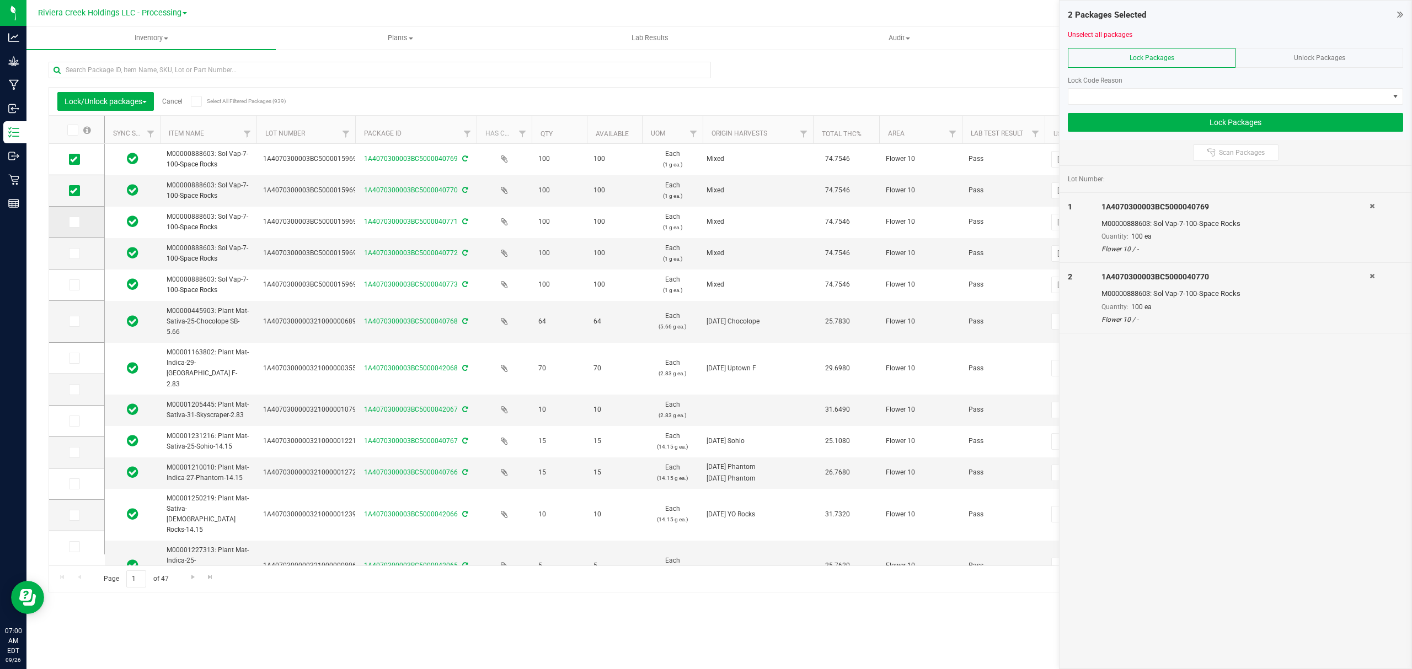
click at [74, 222] on icon at bounding box center [73, 222] width 7 height 0
click at [0, 0] on input "checkbox" at bounding box center [0, 0] width 0 height 0
click at [73, 254] on icon at bounding box center [73, 254] width 7 height 0
click at [0, 0] on input "checkbox" at bounding box center [0, 0] width 0 height 0
click at [72, 285] on icon at bounding box center [73, 285] width 7 height 0
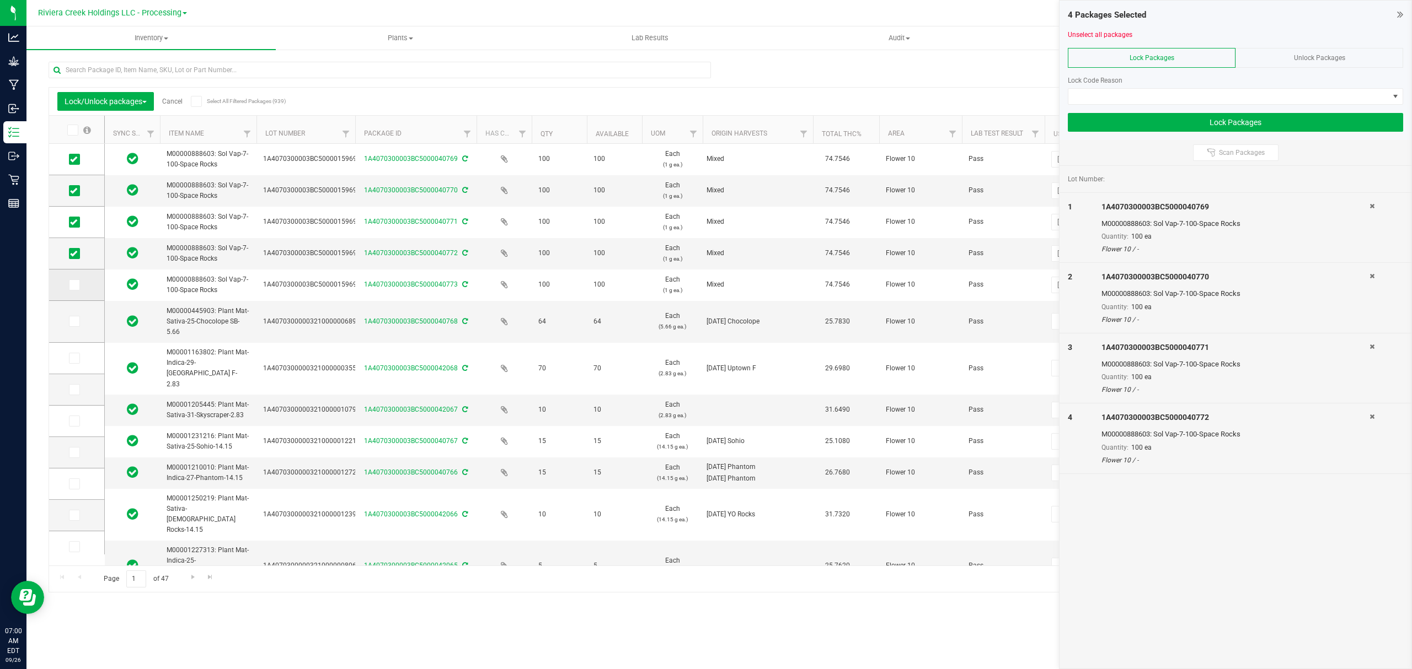
click at [0, 0] on input "checkbox" at bounding box center [0, 0] width 0 height 0
click at [1101, 98] on span at bounding box center [1228, 96] width 320 height 15
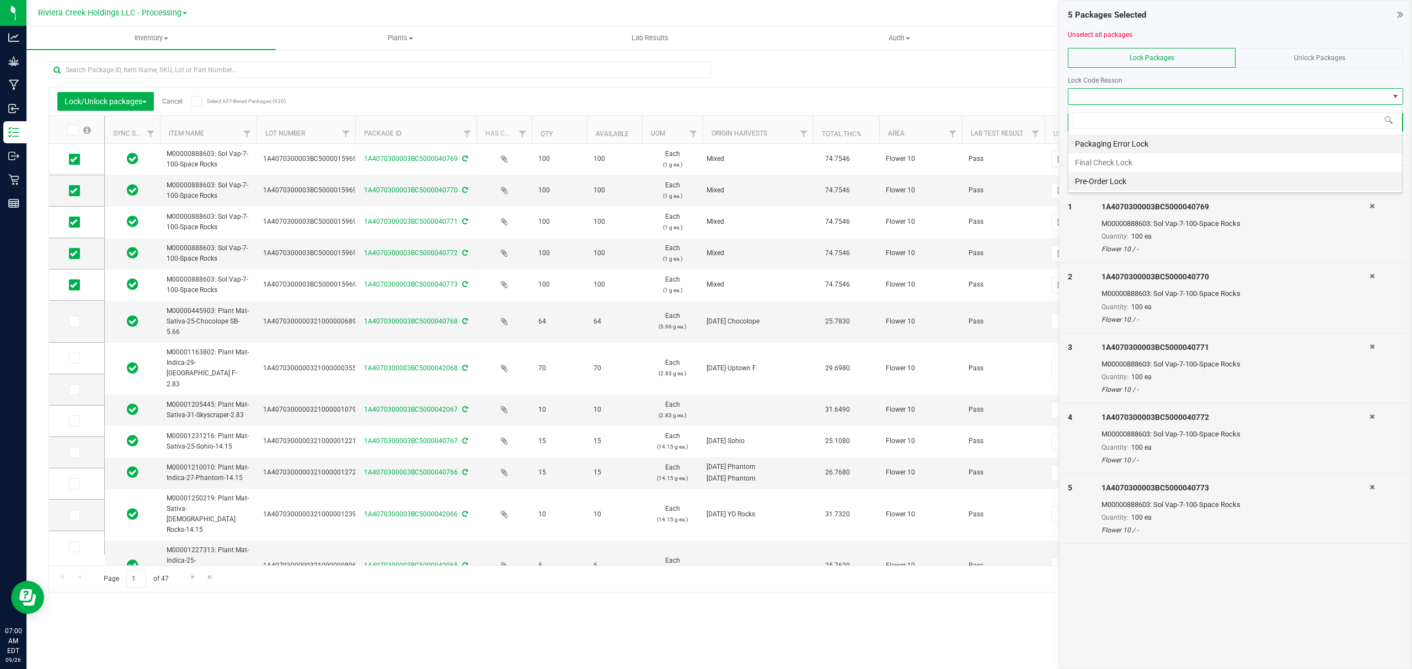
scroll to position [17, 334]
click at [1106, 164] on li "Final Check Lock" at bounding box center [1235, 162] width 334 height 19
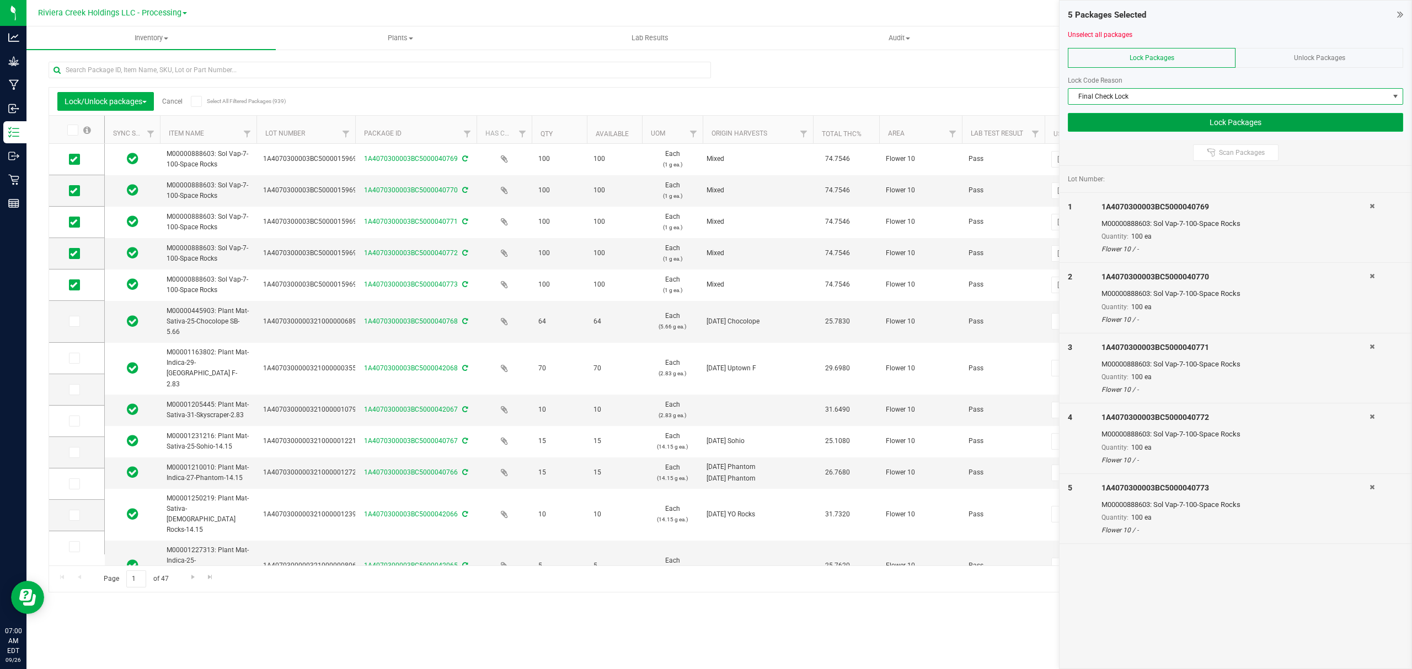
click at [1106, 120] on button "Lock Packages" at bounding box center [1235, 122] width 335 height 19
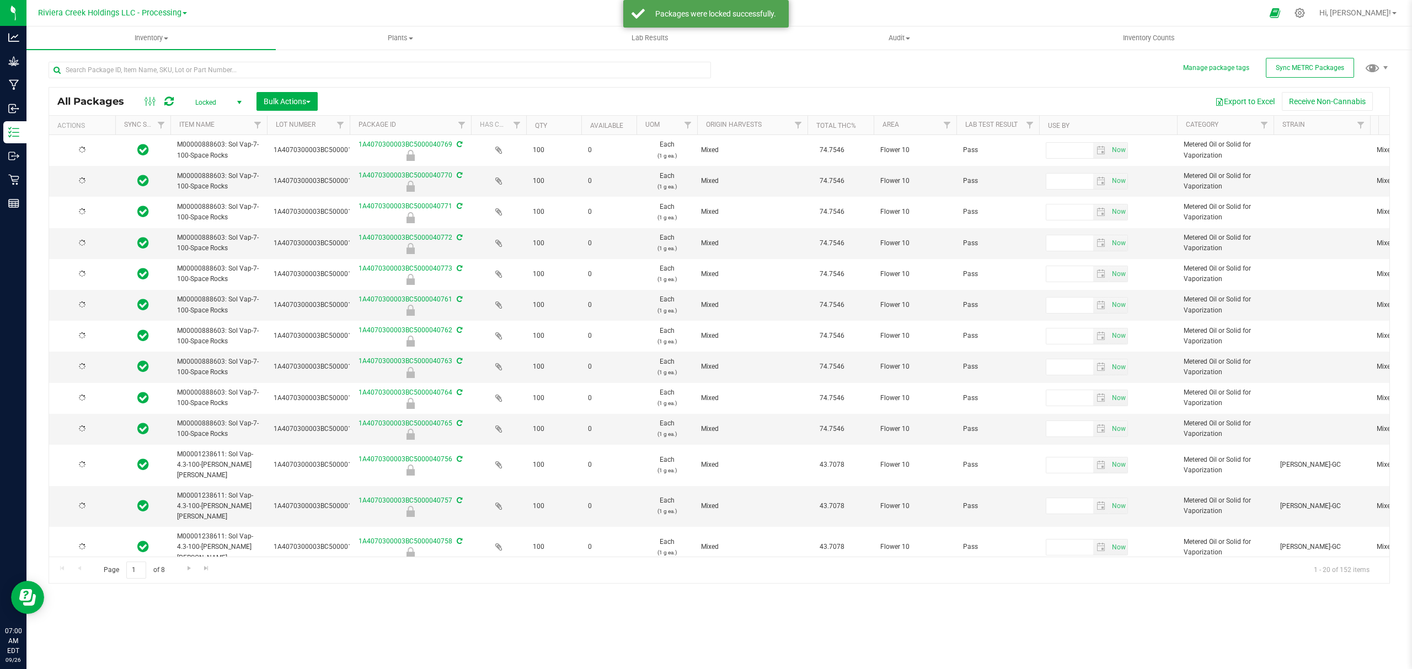
type input "[DATE]"
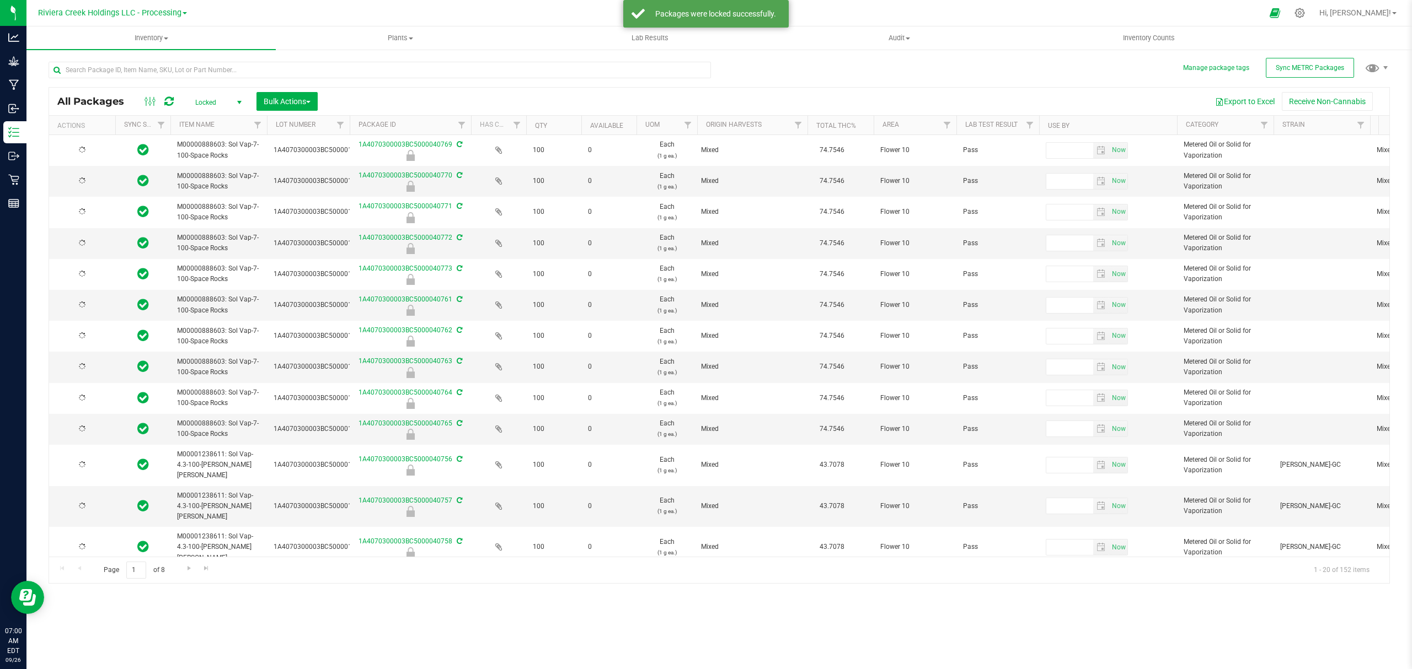
type input "[DATE]"
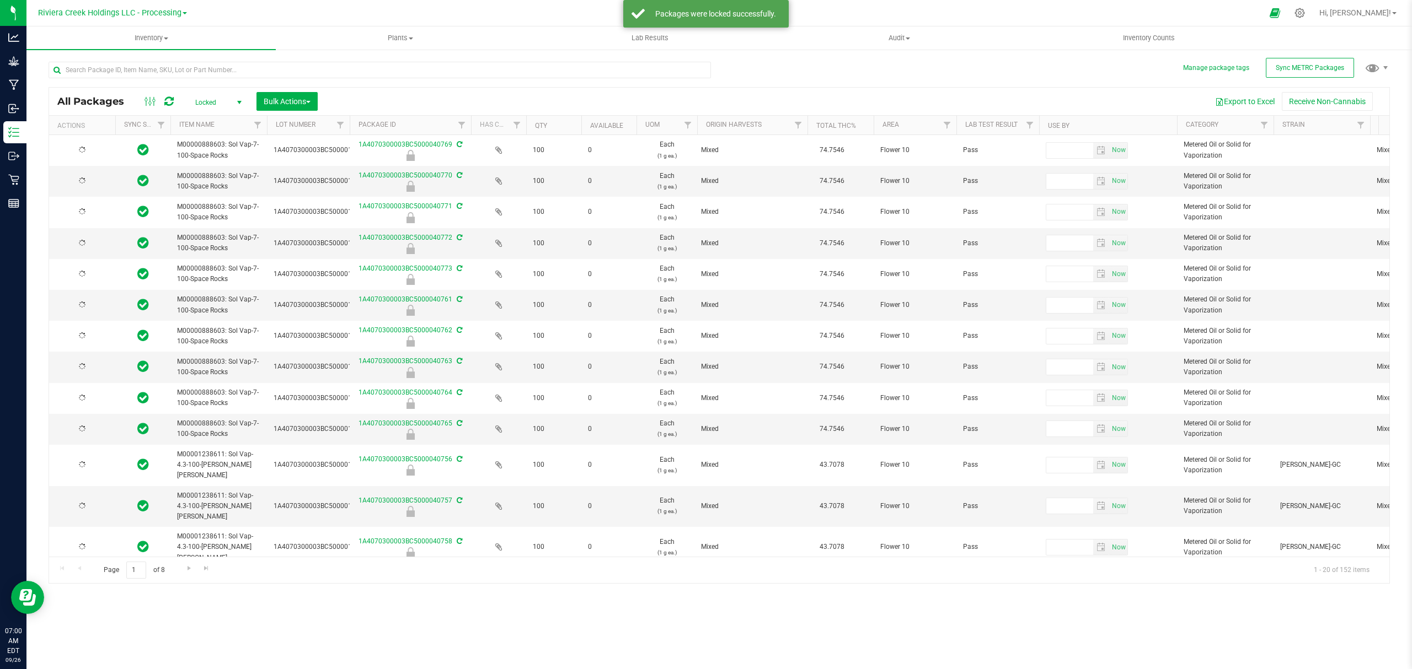
type input "[DATE]"
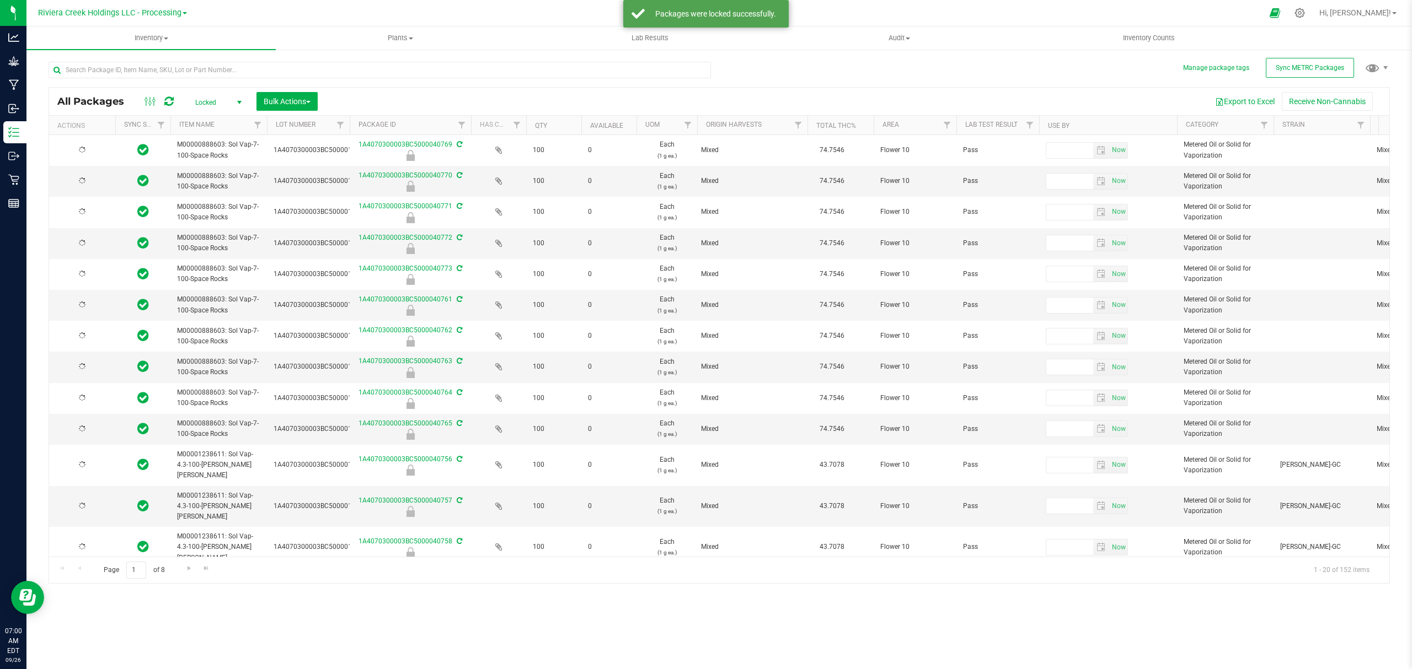
type input "[DATE]"
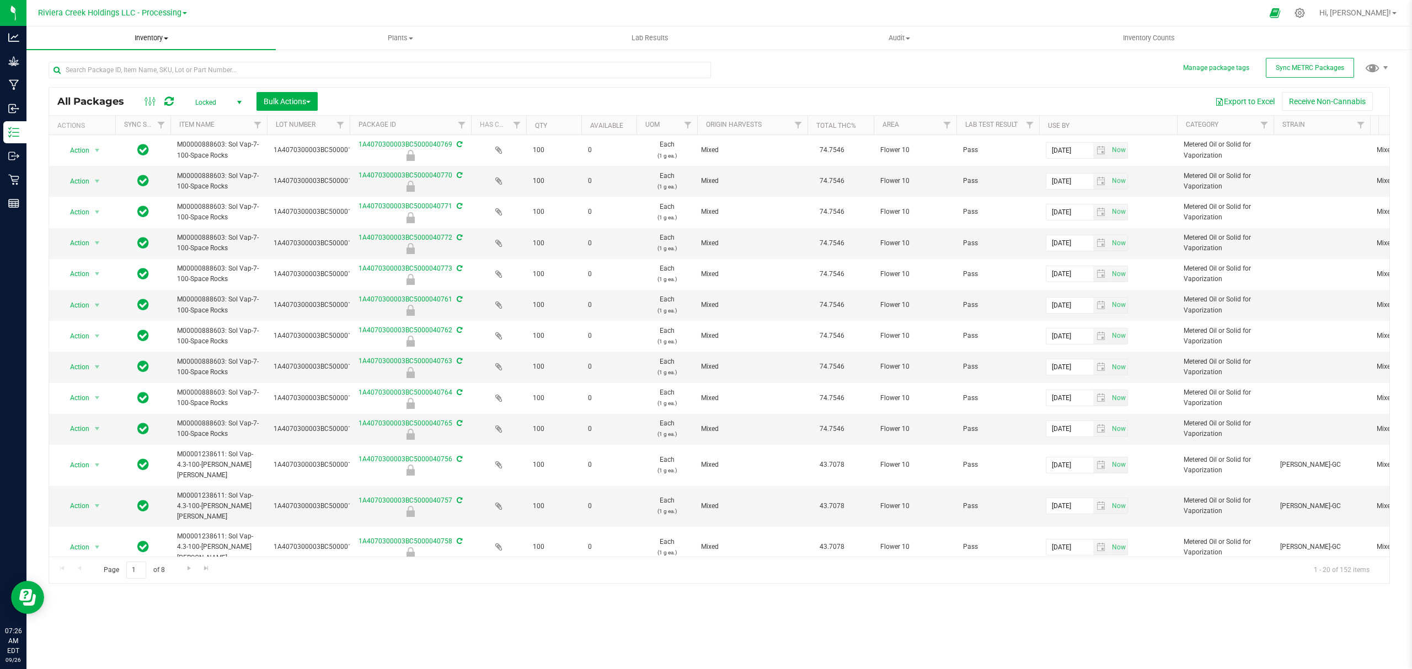
click at [159, 42] on span "Inventory" at bounding box center [150, 38] width 249 height 10
click at [122, 132] on span "From bill of materials" at bounding box center [76, 132] width 100 height 9
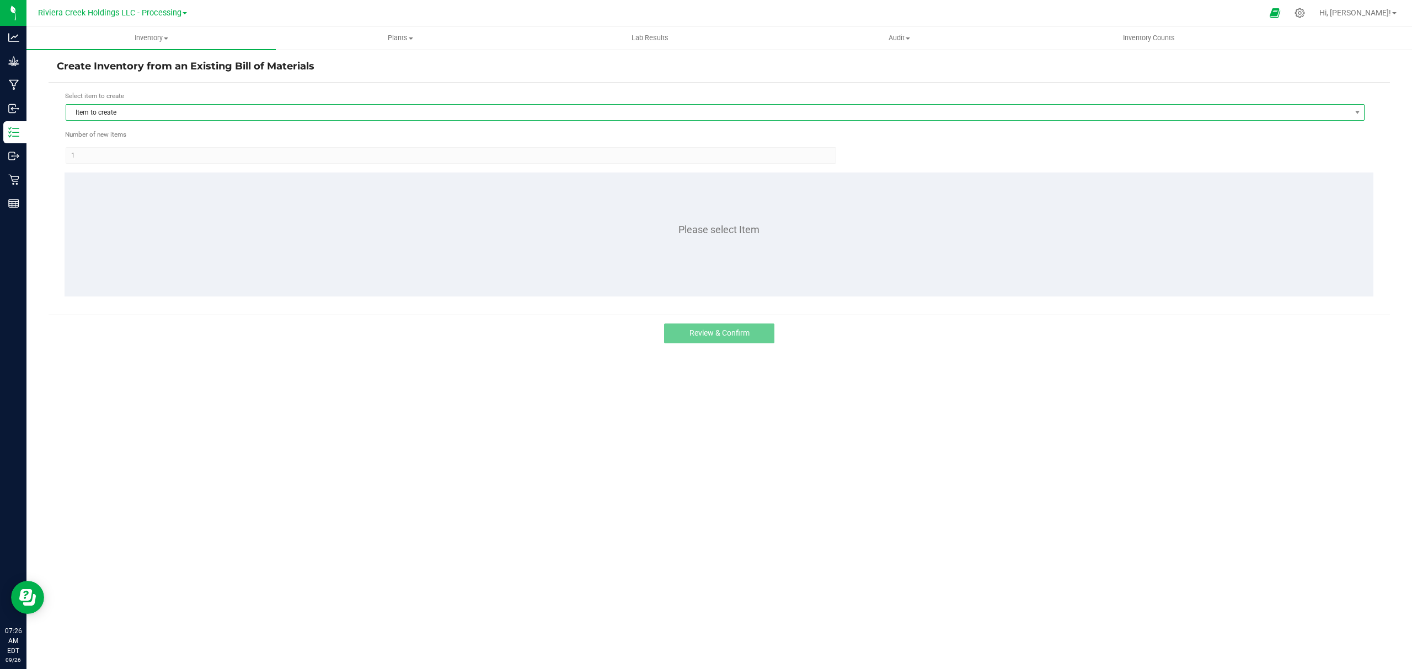
click at [146, 107] on span "Item to create" at bounding box center [708, 112] width 1284 height 15
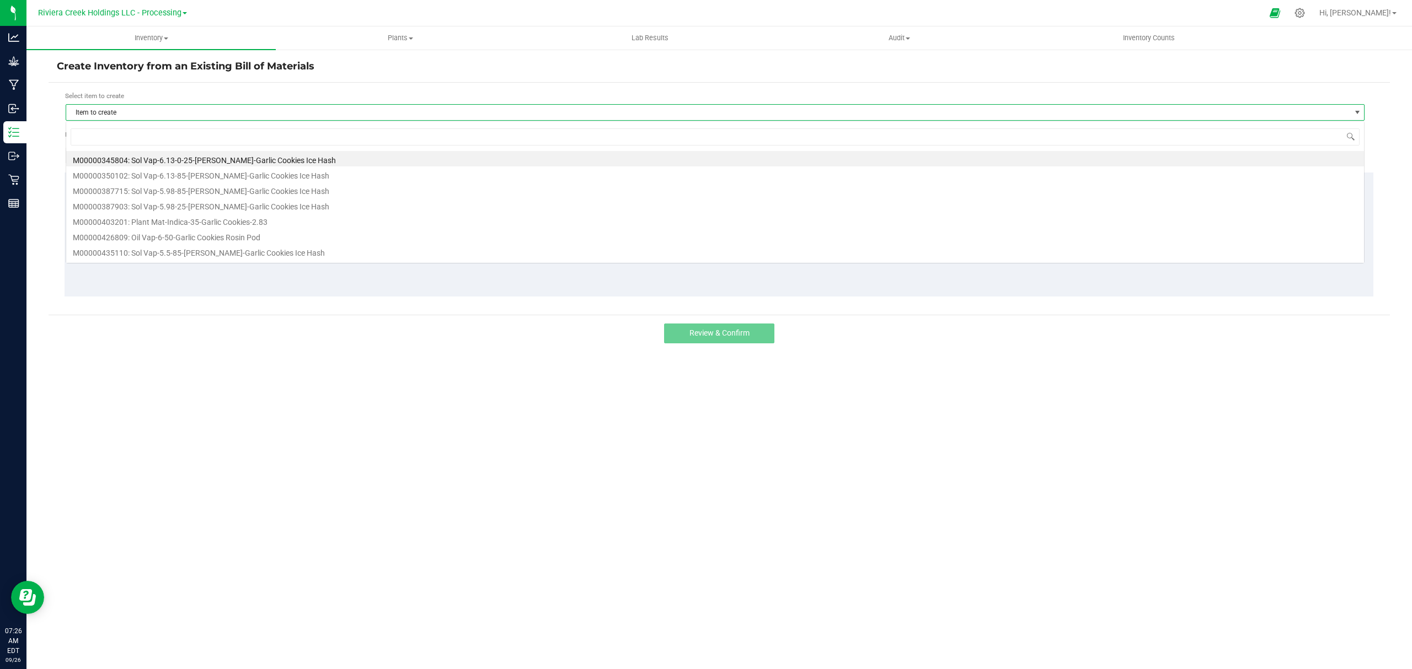
scroll to position [17, 1299]
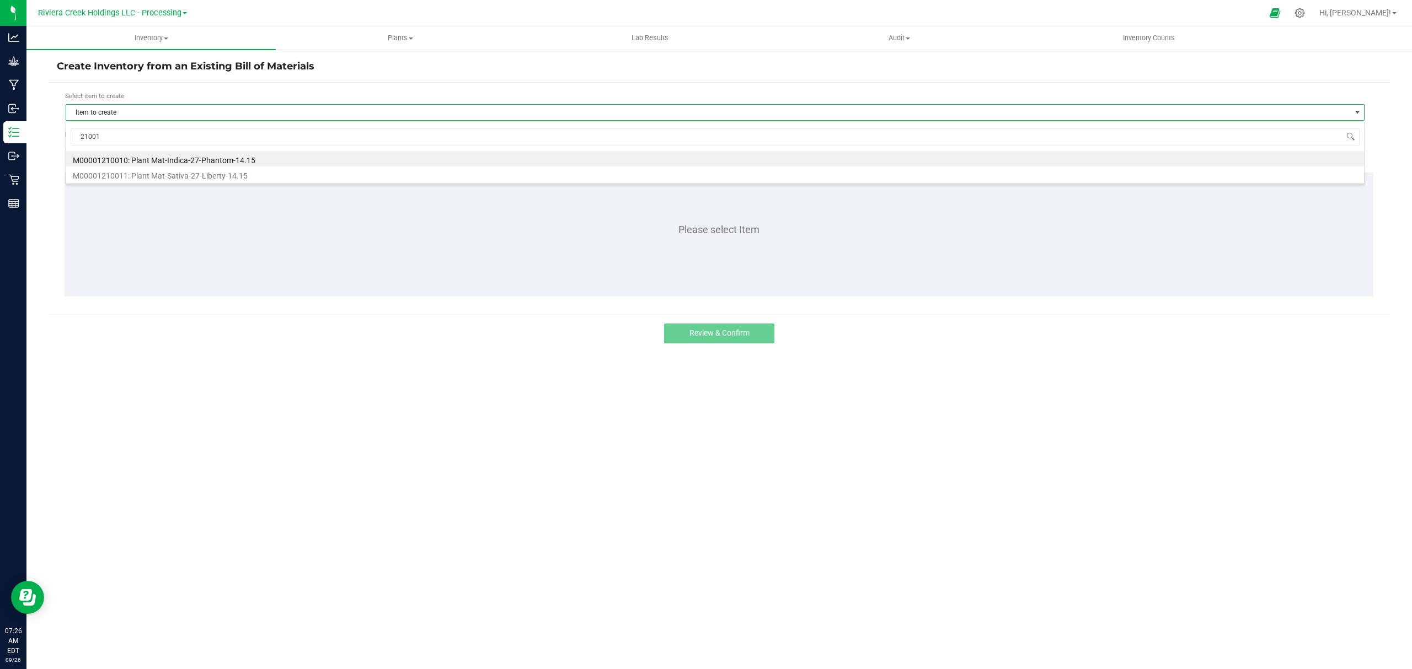
type input "210010"
click at [259, 157] on li "M00001210010: Plant Mat-Indica-27-Phantom-14.15" at bounding box center [714, 158] width 1297 height 15
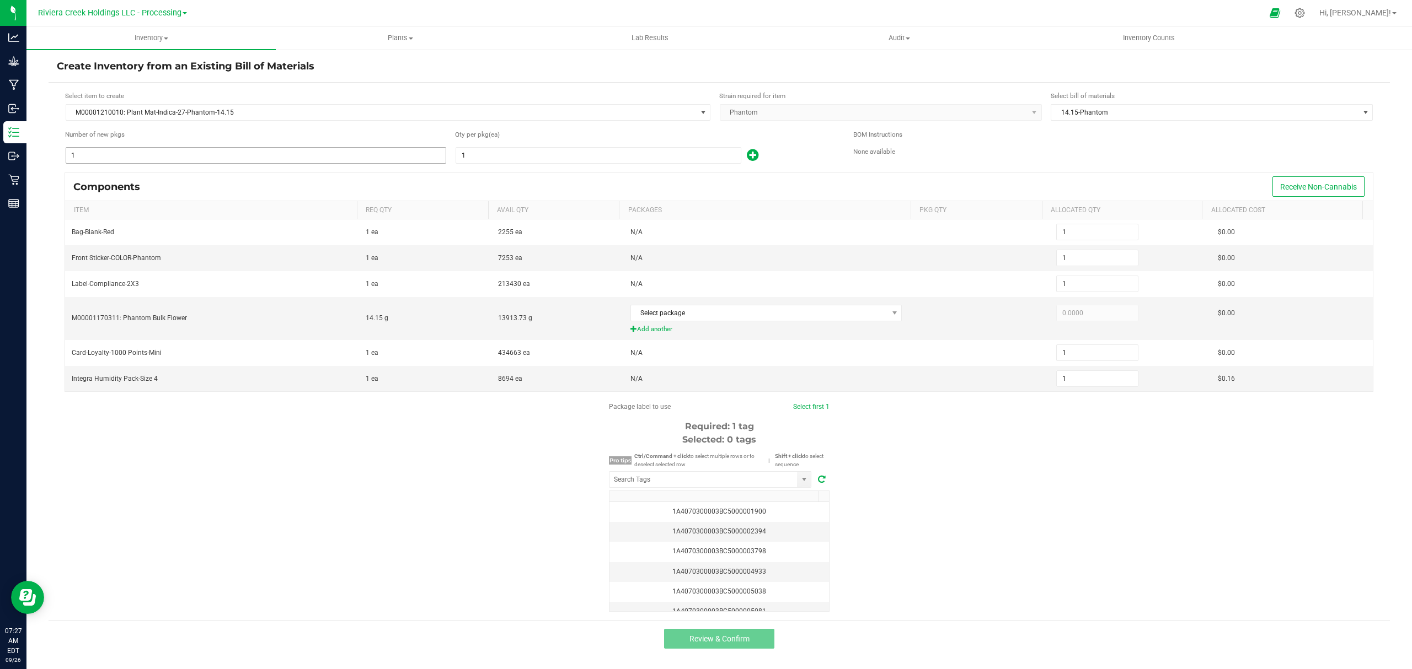
click at [164, 152] on input "1" at bounding box center [255, 155] width 379 height 15
type input "13"
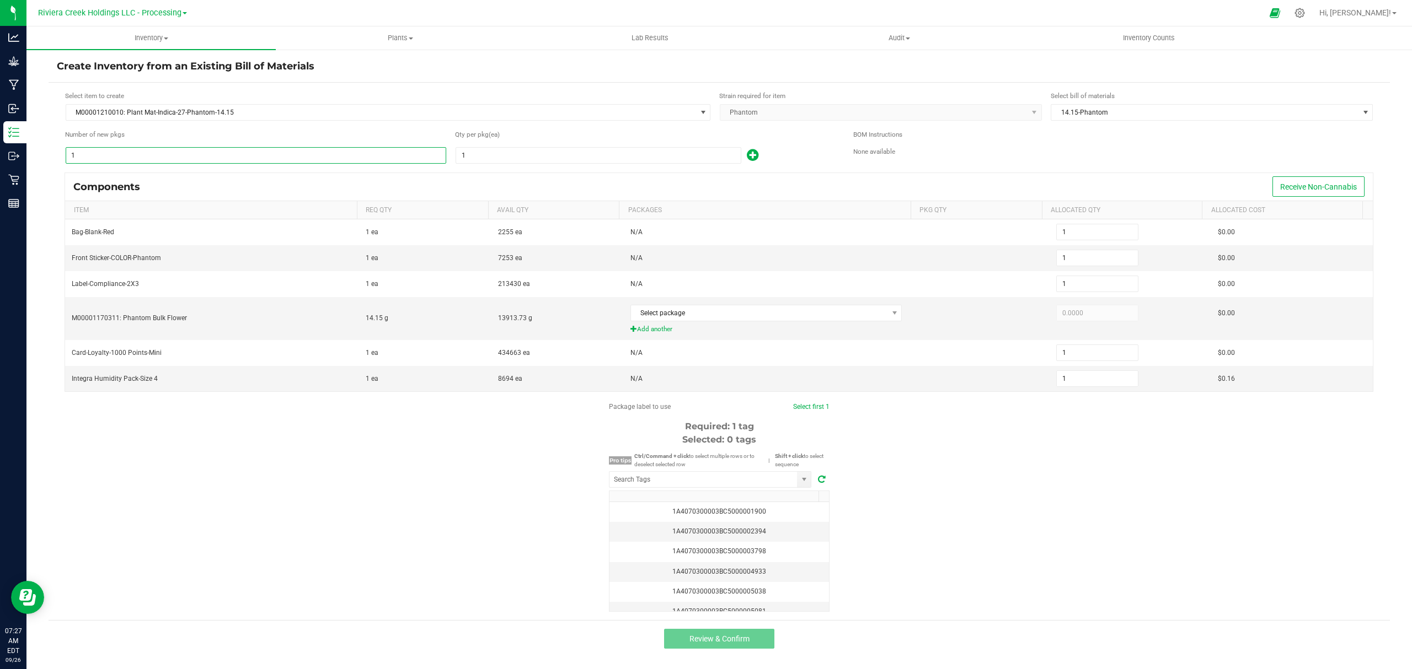
type input "13"
click at [528, 151] on input "1" at bounding box center [598, 155] width 285 height 15
type input "2"
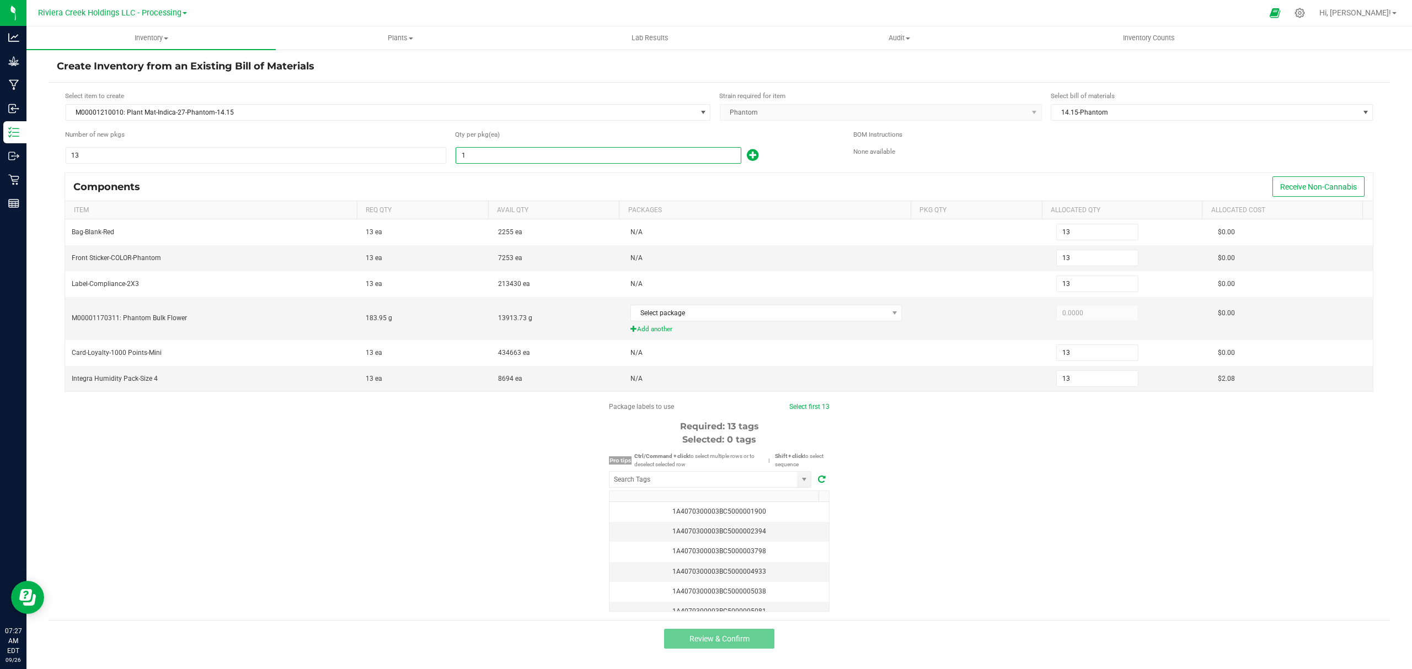
type input "26"
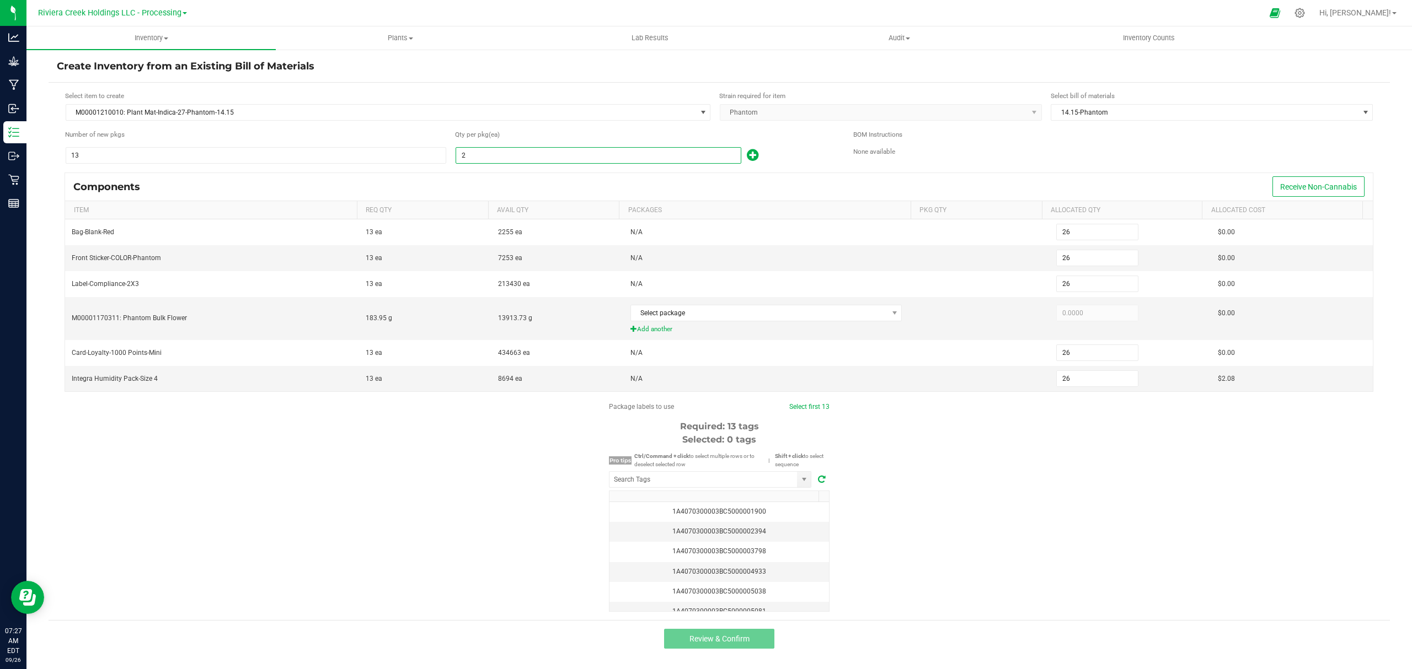
type input "20"
type input "260"
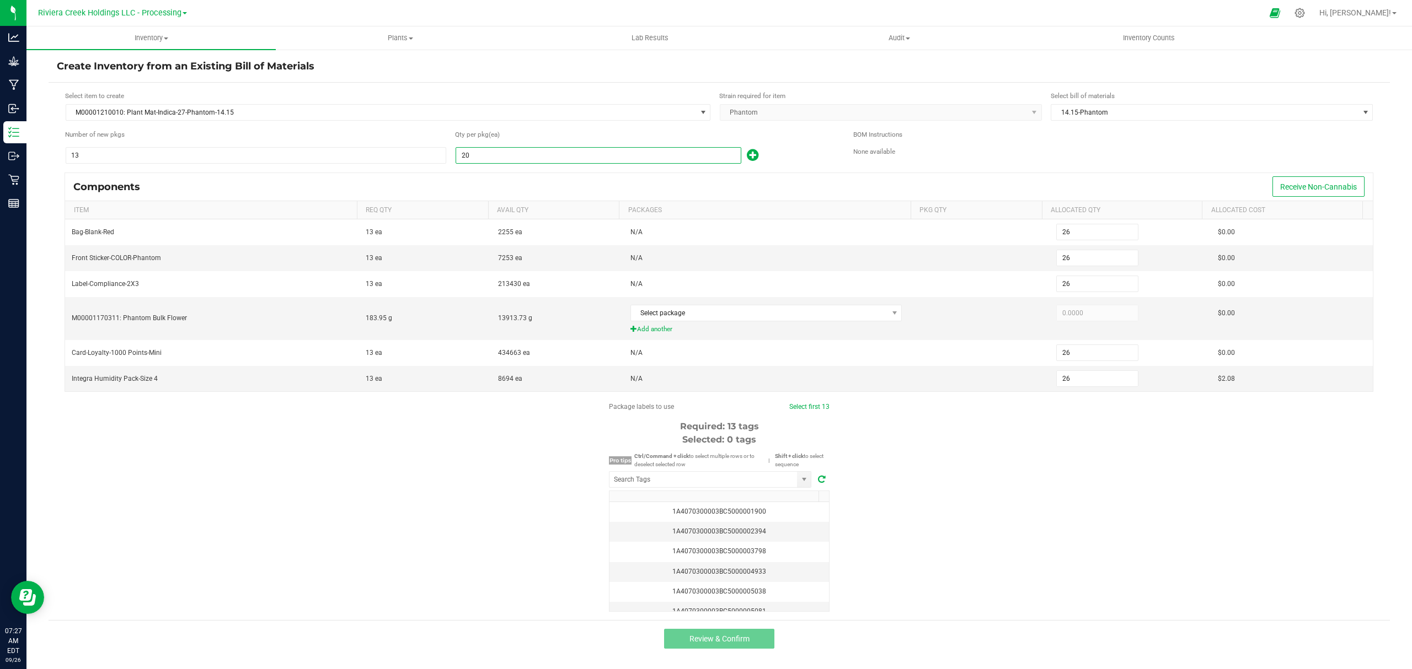
type input "260"
type input "20"
click at [755, 154] on icon at bounding box center [753, 155] width 12 height 14
type input "261"
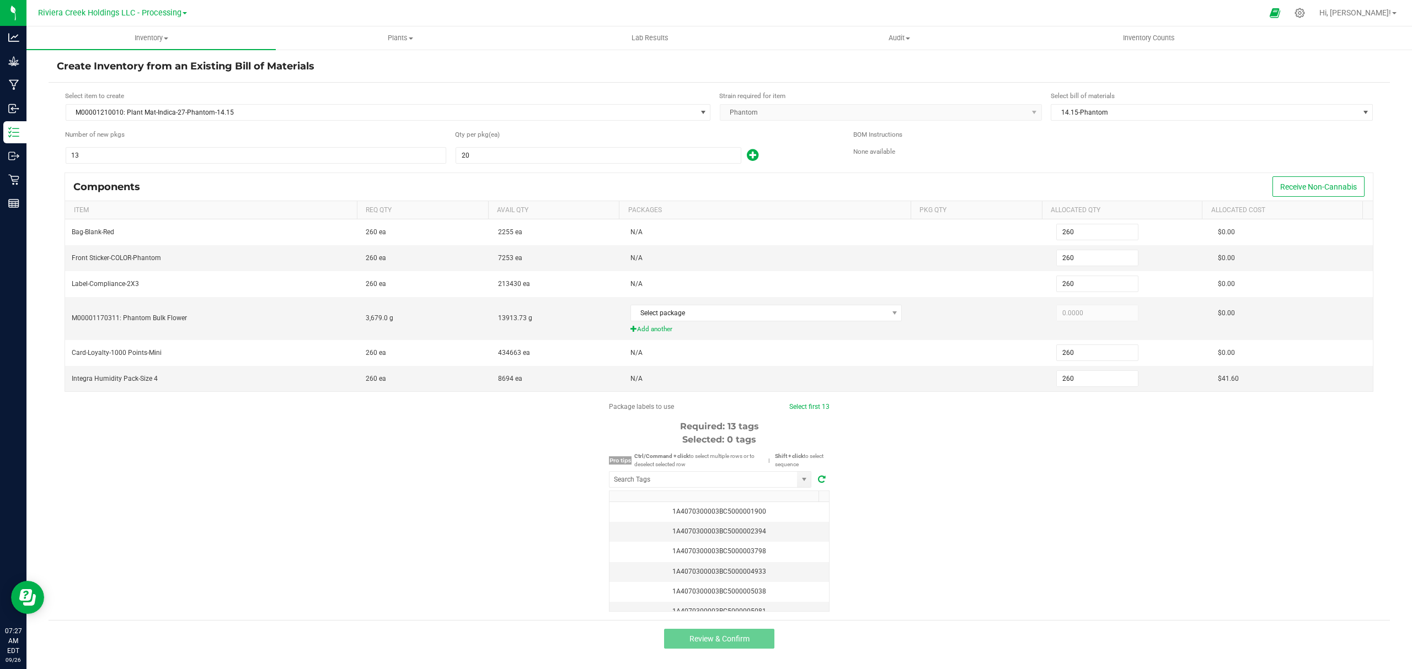
type input "261"
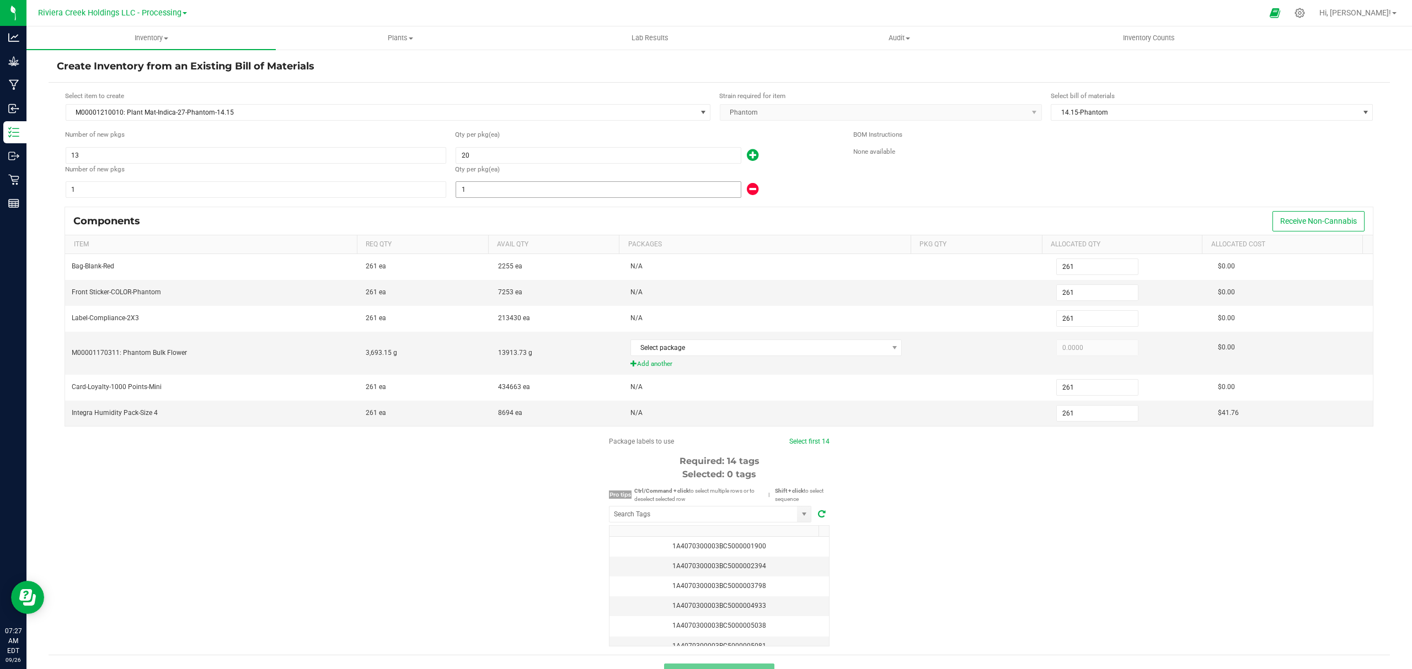
click at [624, 197] on input "1" at bounding box center [598, 189] width 285 height 15
type input "274"
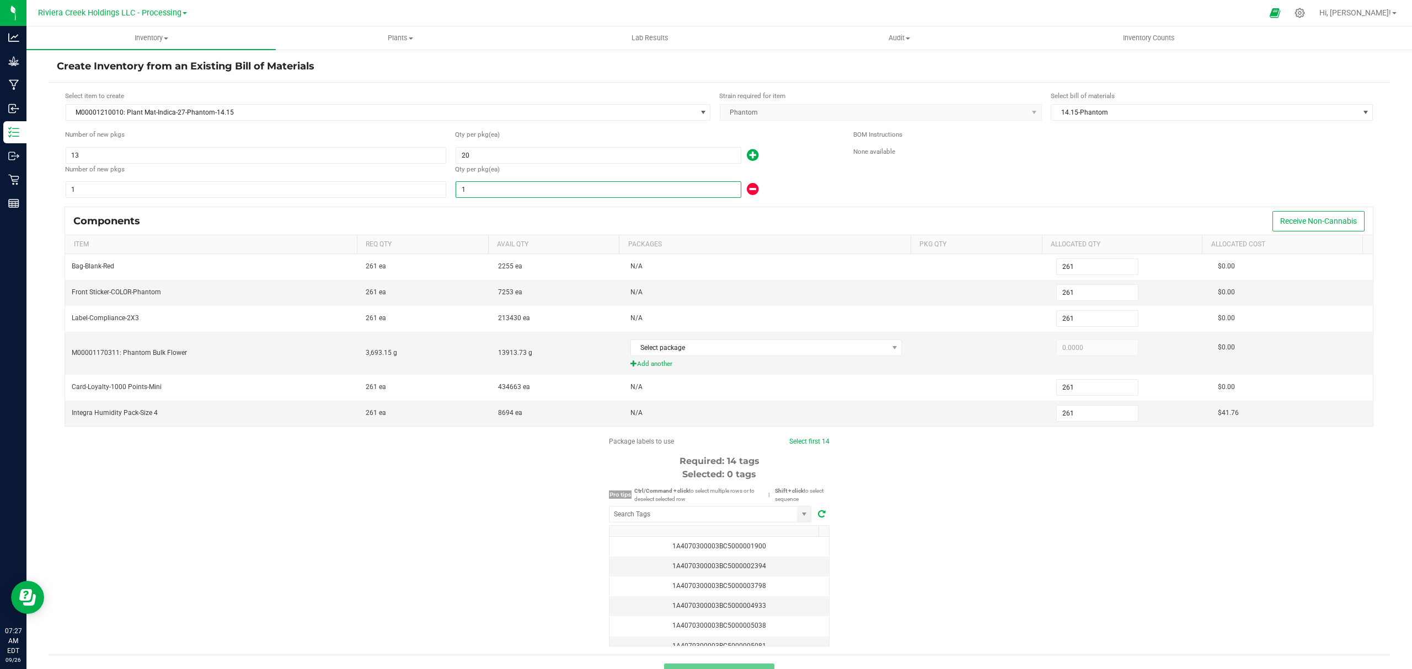
type input "274"
type input "14"
click at [787, 168] on div "Qty per pkg (ea)" at bounding box center [646, 169] width 382 height 10
click at [797, 347] on span "Select package" at bounding box center [759, 347] width 257 height 15
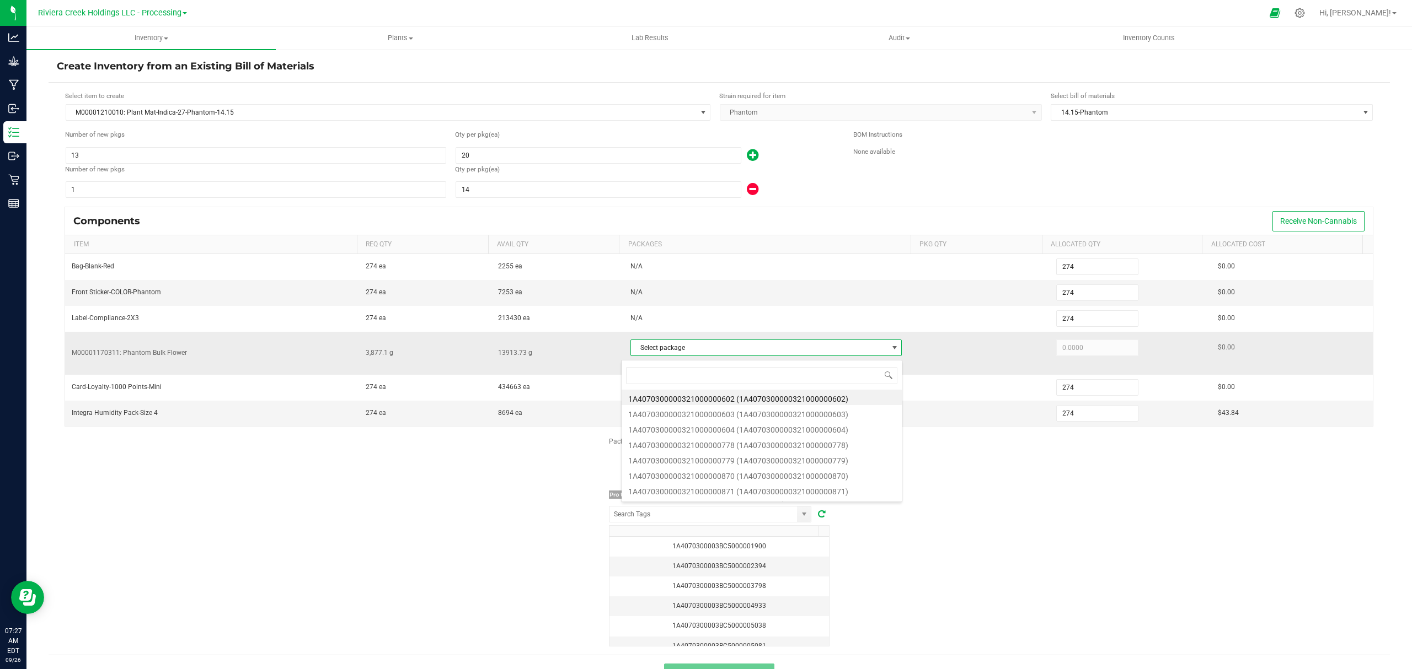
scroll to position [17, 266]
type input "1272"
click at [801, 395] on li "1A4070300000321000001272 (1A4070300000321000001272)" at bounding box center [761, 397] width 280 height 15
type input "3,877.1000"
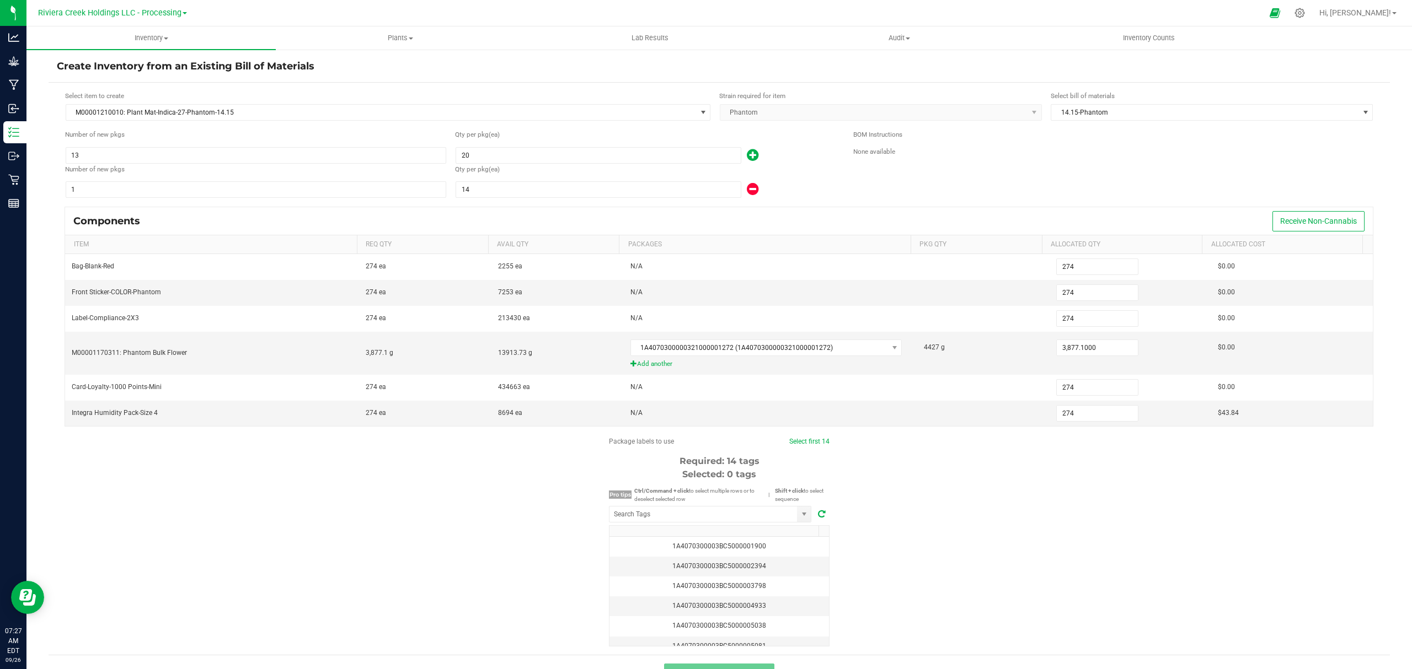
drag, startPoint x: 908, startPoint y: 483, endPoint x: 911, endPoint y: 487, distance: 5.9
click at [911, 487] on div "Package labels to use Select first 14 Required: 14 tags Selected: 0 tags Pro ti…" at bounding box center [719, 542] width 1341 height 210
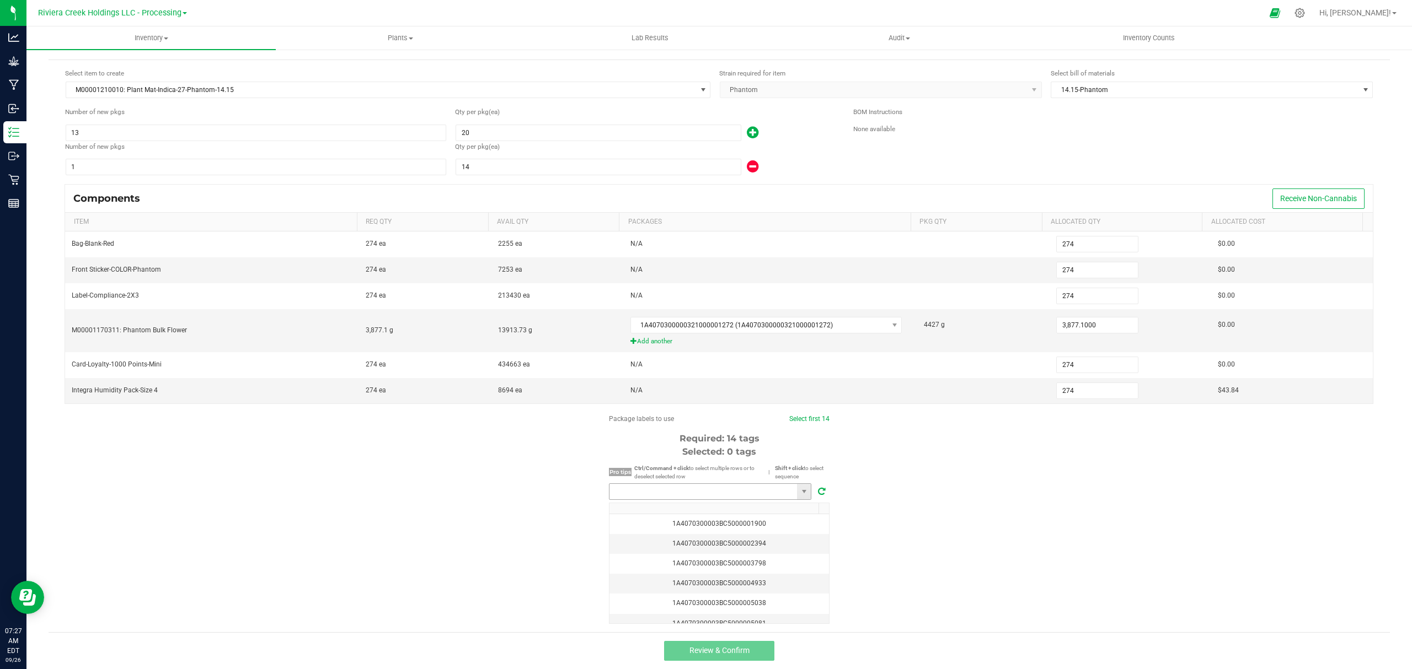
click at [729, 488] on input "NO DATA FOUND" at bounding box center [702, 491] width 187 height 15
click at [717, 516] on li "1A4070300003BC5000040774" at bounding box center [704, 512] width 201 height 19
type input "1A4070300003BC5000040774"
click at [817, 419] on link "Select first 14" at bounding box center [808, 419] width 40 height 8
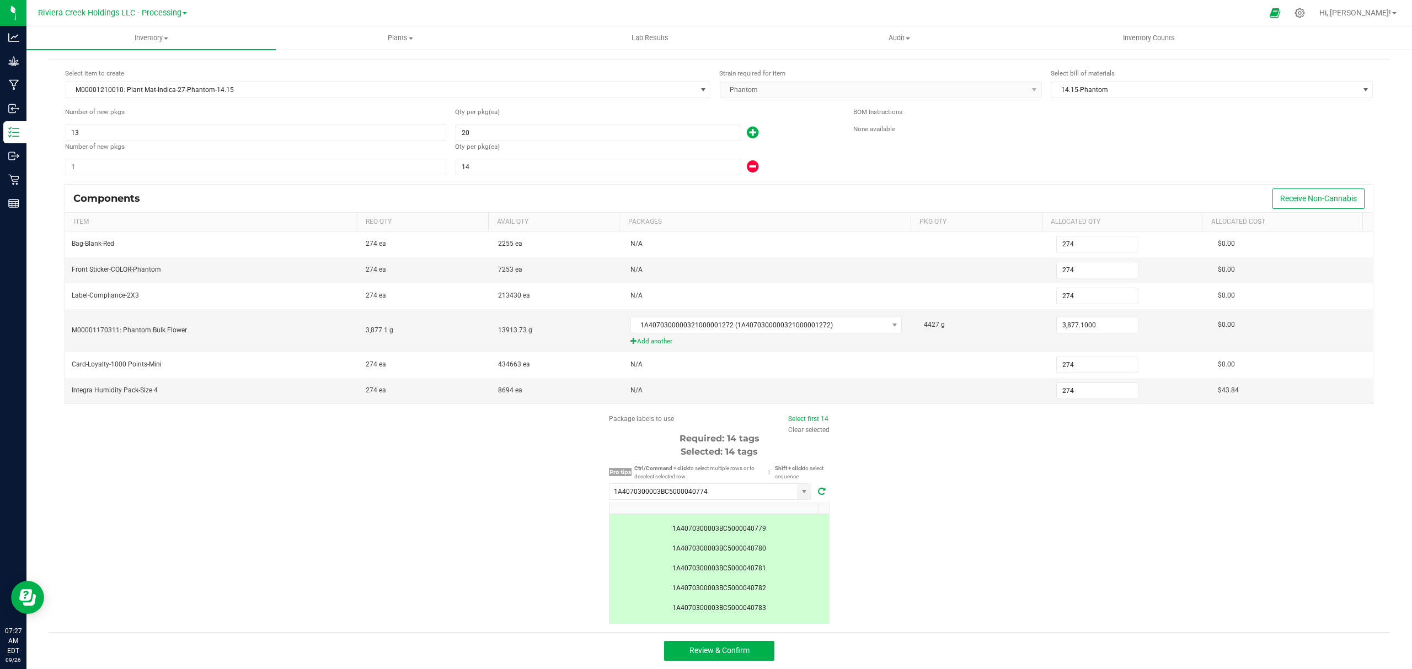
scroll to position [189, 0]
click at [755, 652] on button "Review & Confirm" at bounding box center [719, 651] width 110 height 20
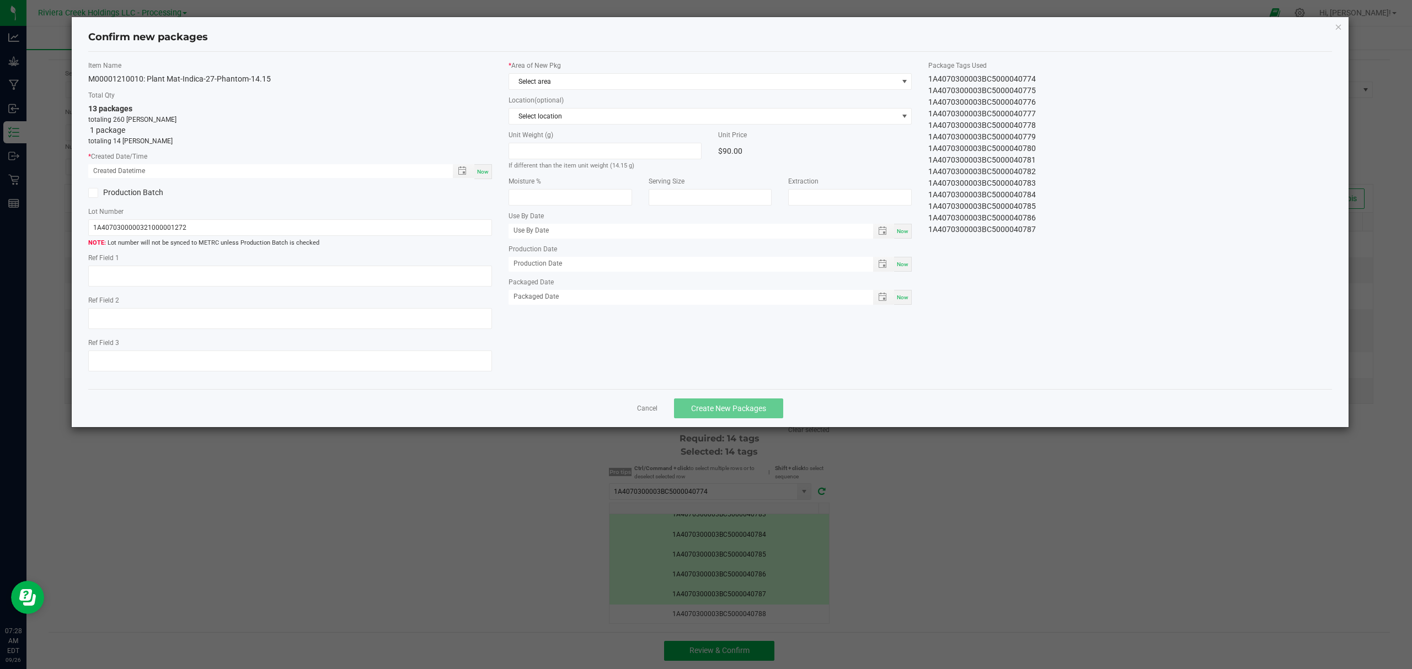
click at [487, 173] on span "Now" at bounding box center [483, 172] width 12 height 6
type input "[DATE] 07:28 AM"
click at [587, 75] on span "Select area" at bounding box center [703, 81] width 389 height 15
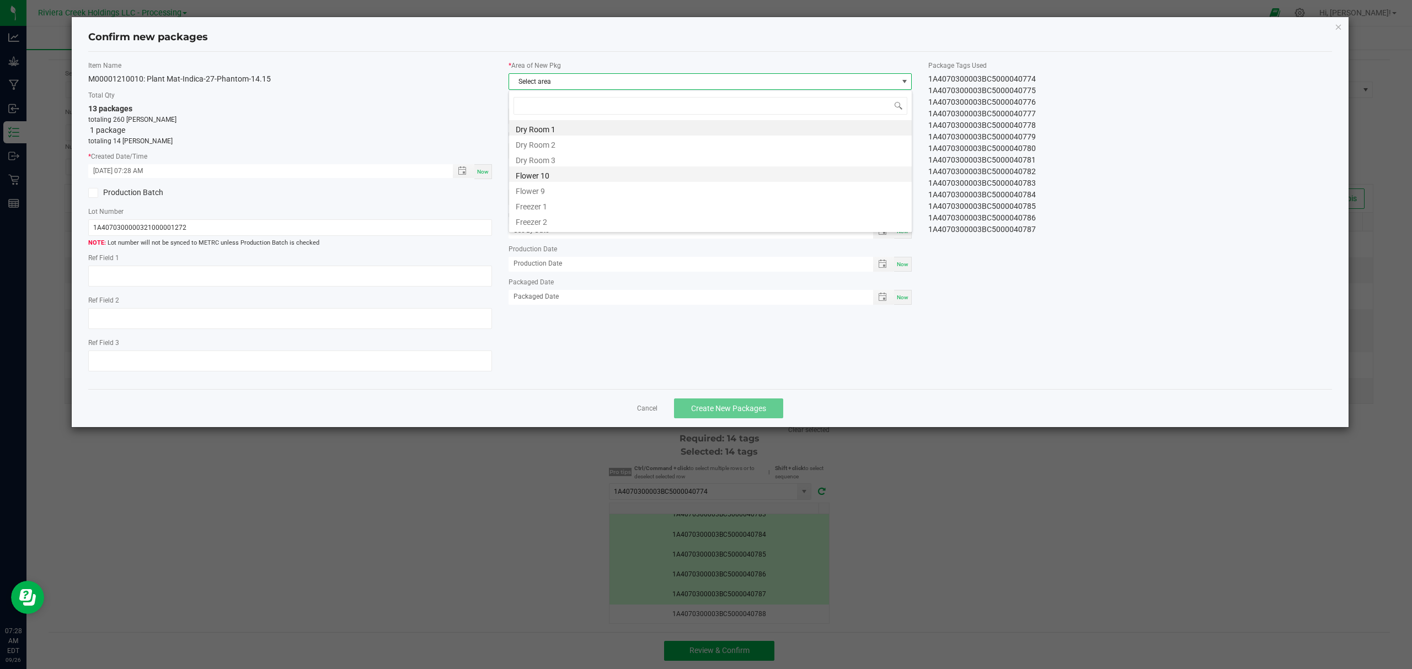
click at [577, 179] on li "Flower 10" at bounding box center [710, 174] width 403 height 15
click at [729, 411] on span "Create New Packages" at bounding box center [728, 408] width 75 height 9
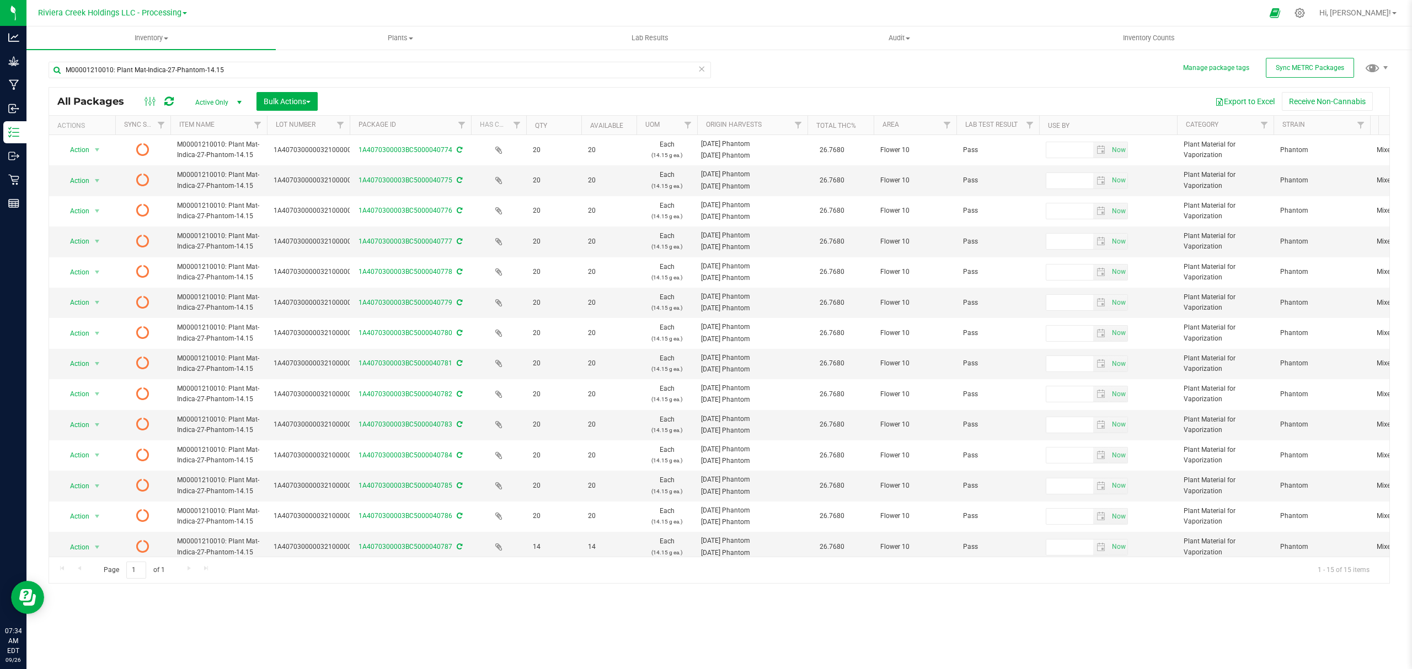
click at [170, 98] on icon at bounding box center [168, 101] width 9 height 11
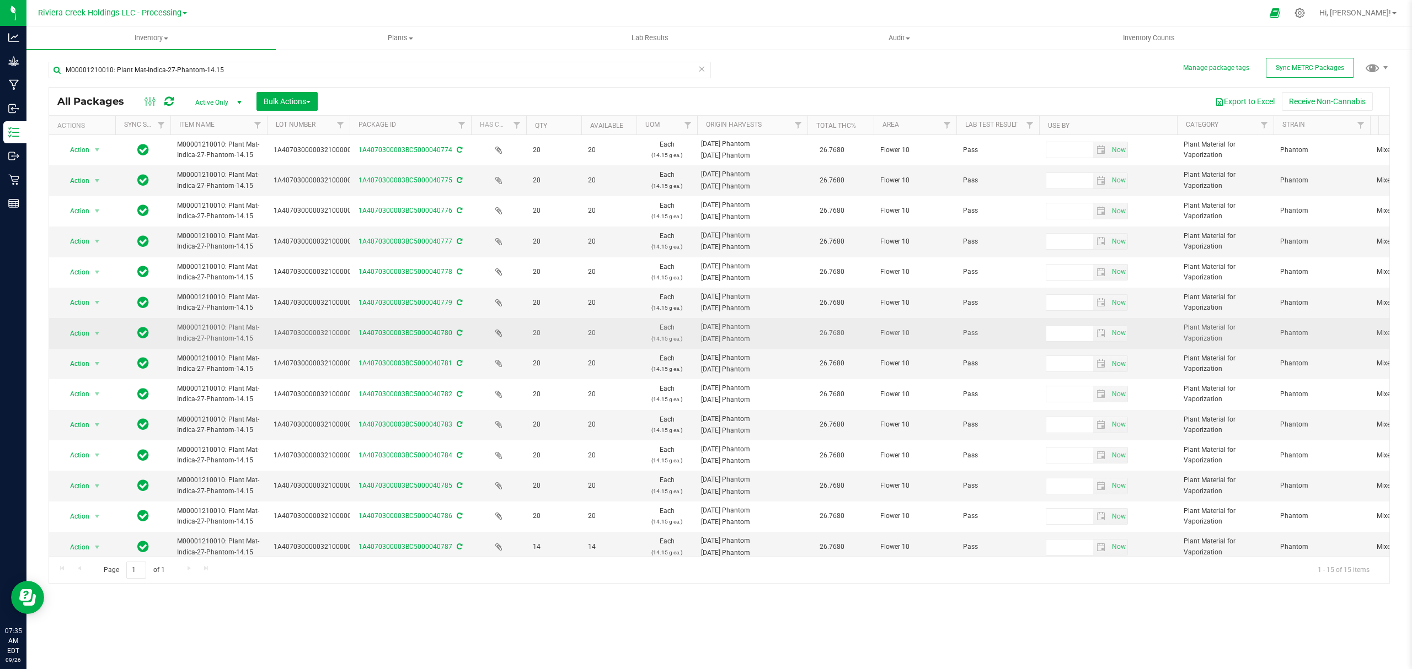
scroll to position [49, 0]
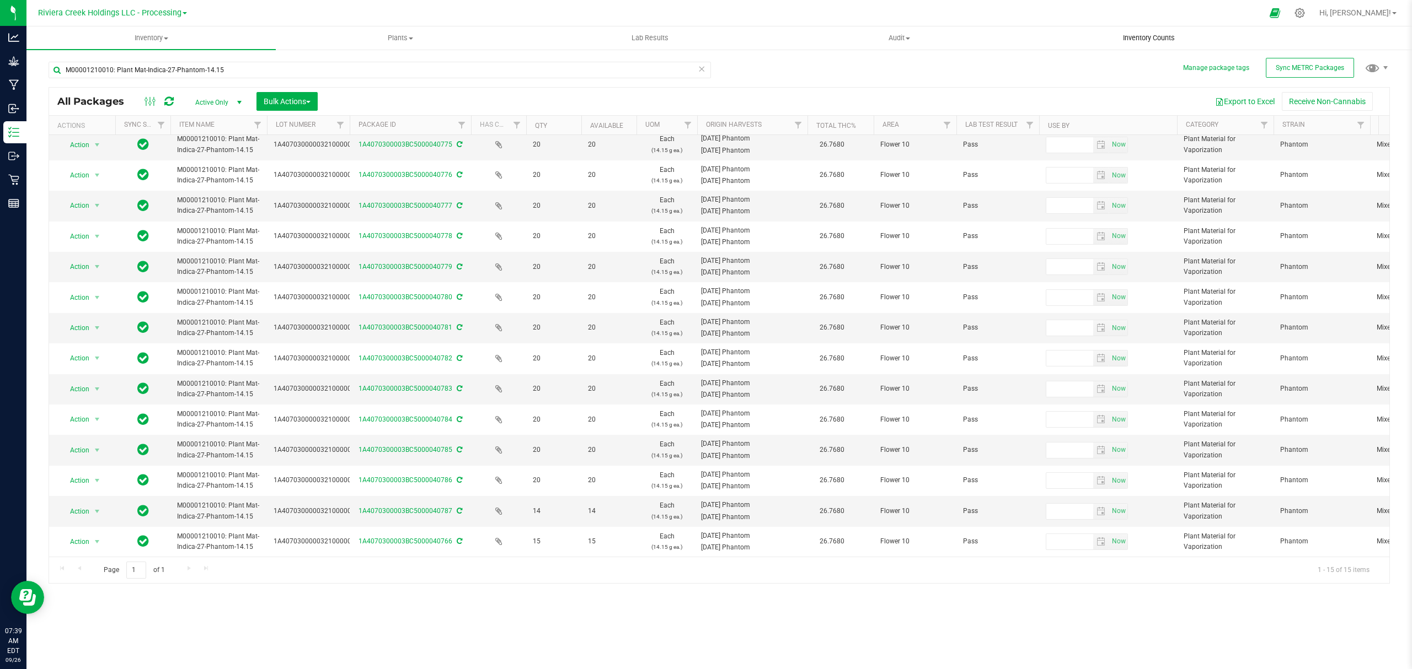
click at [1175, 40] on span "Inventory Counts" at bounding box center [1149, 38] width 82 height 10
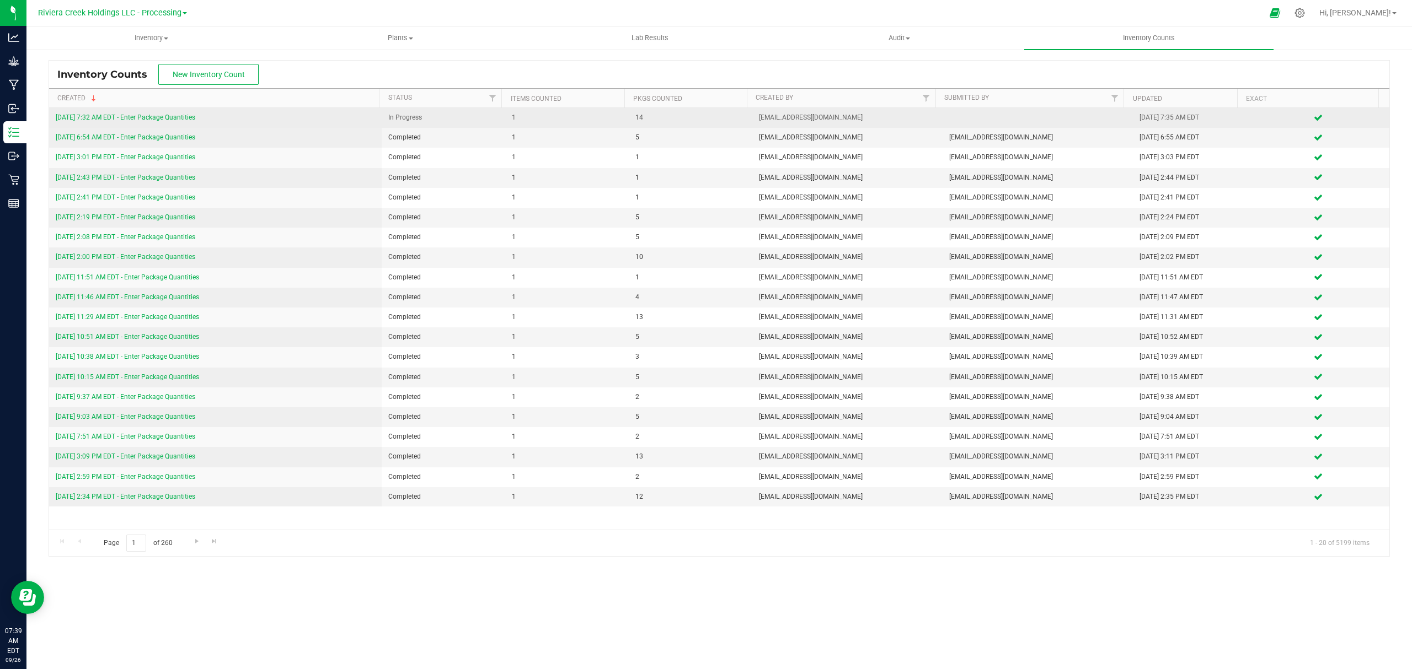
click at [142, 117] on link "[DATE] 7:32 AM EDT - Enter Package Quantities" at bounding box center [126, 118] width 140 height 8
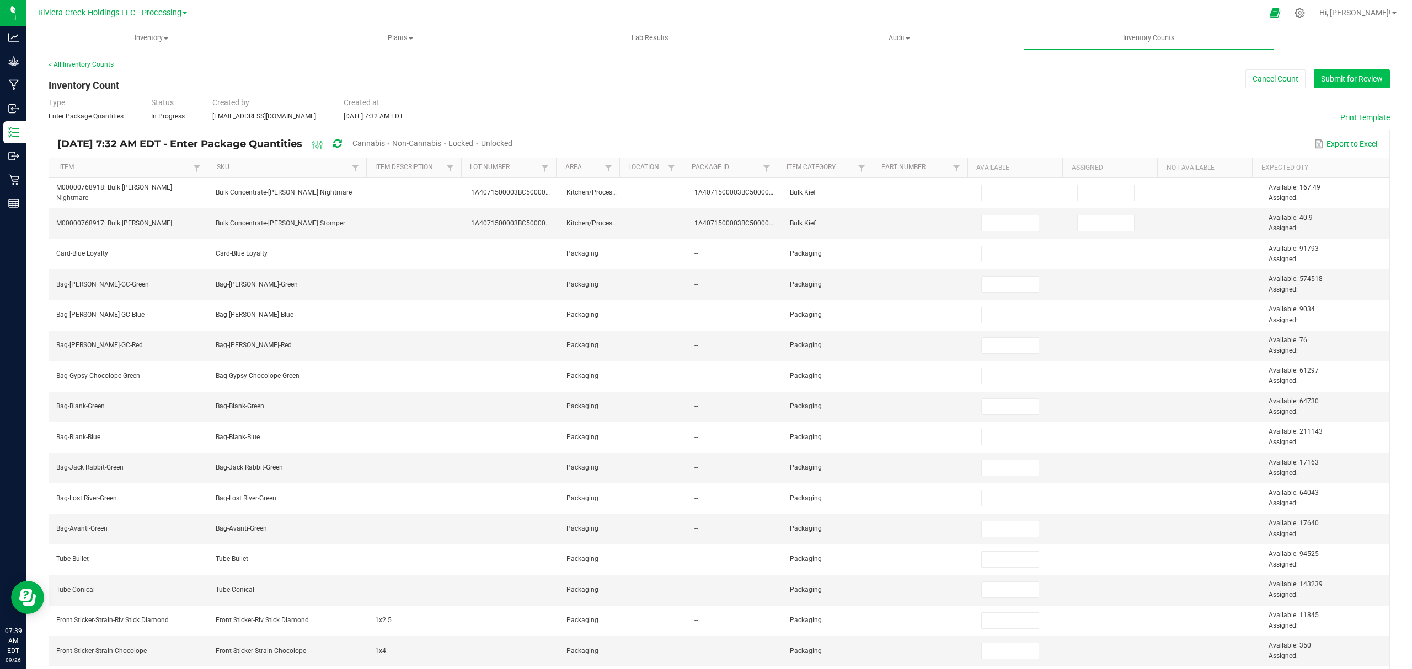
click at [1333, 77] on button "Submit for Review" at bounding box center [1351, 78] width 76 height 19
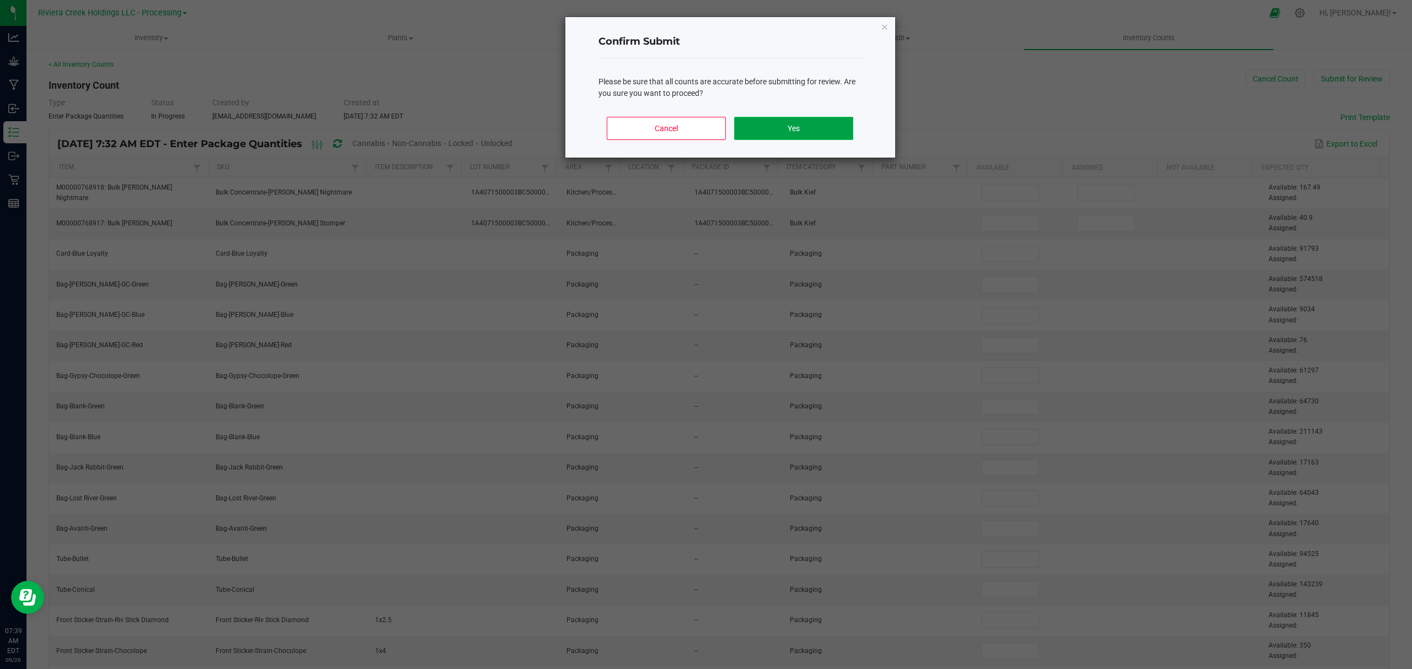
click at [833, 117] on button "Yes" at bounding box center [793, 128] width 119 height 23
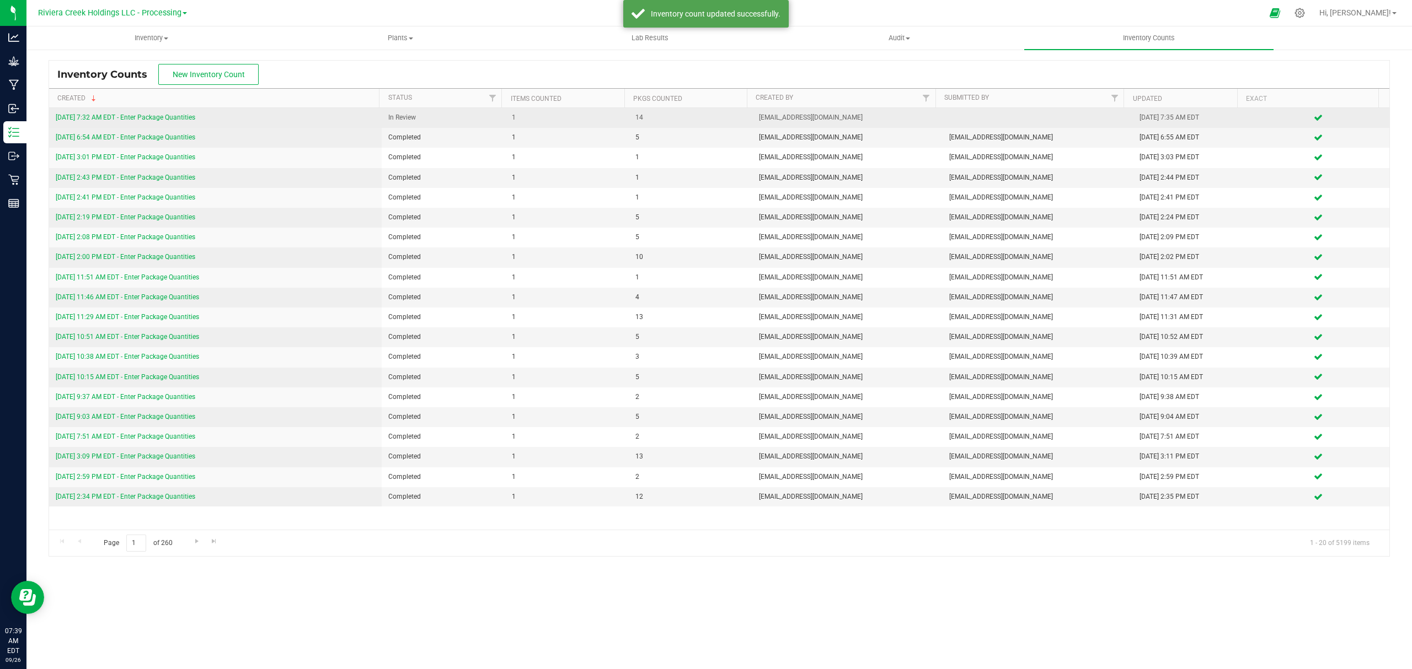
click at [160, 117] on link "[DATE] 7:32 AM EDT - Enter Package Quantities" at bounding box center [126, 118] width 140 height 8
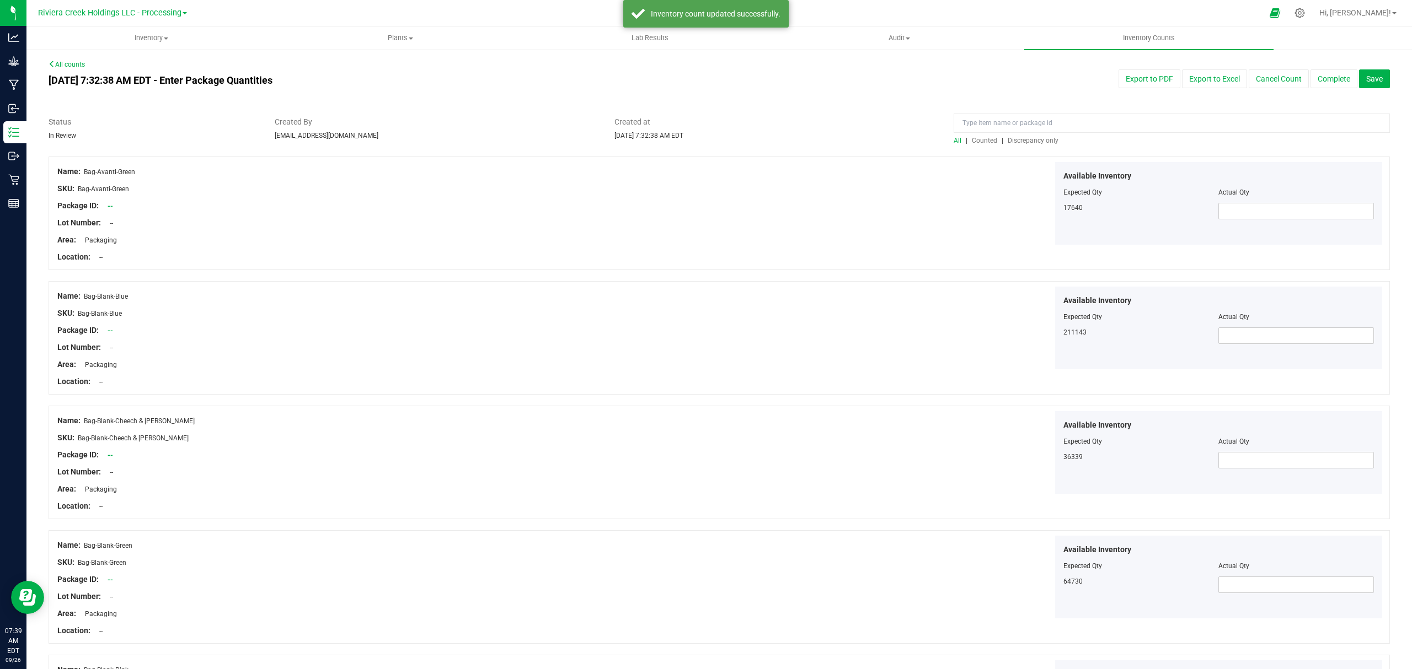
click at [978, 141] on span "Counted" at bounding box center [984, 141] width 25 height 8
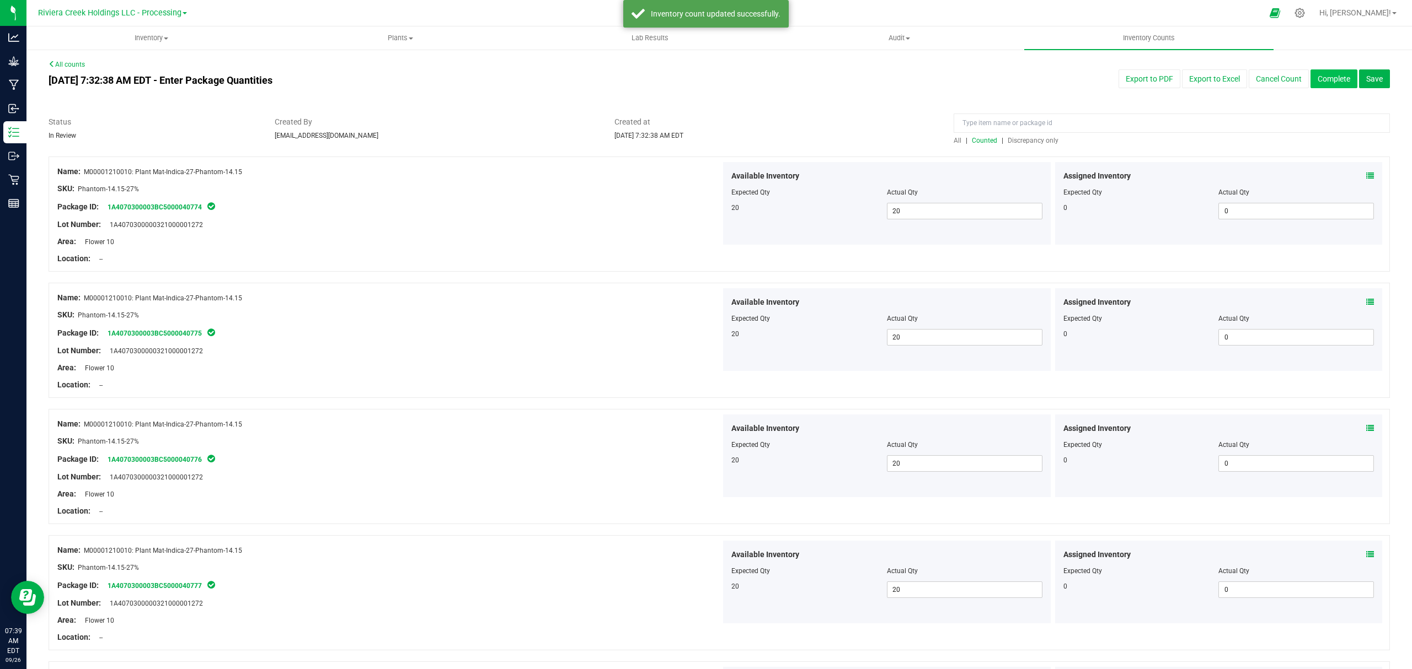
click at [1331, 76] on button "Complete" at bounding box center [1333, 78] width 47 height 19
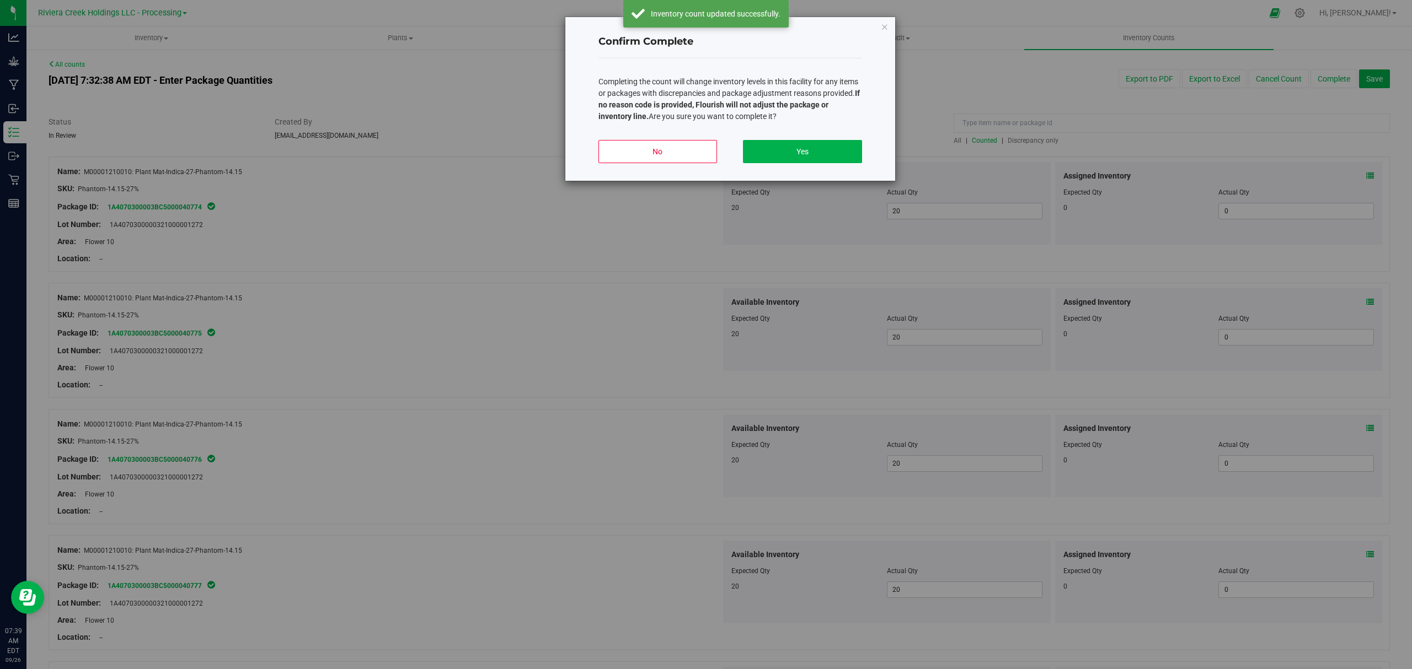
click at [812, 137] on div "No Yes" at bounding box center [730, 156] width 264 height 50
click at [811, 140] on button "Yes" at bounding box center [802, 151] width 119 height 23
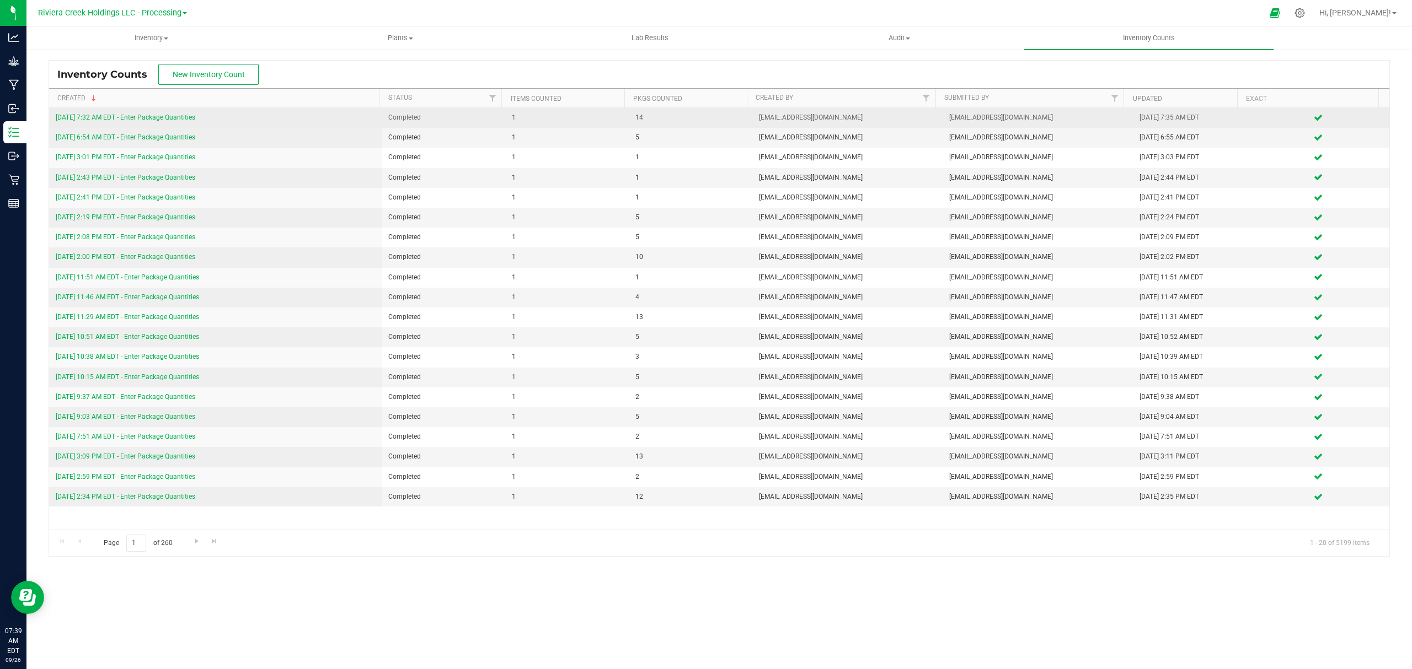
click at [189, 115] on link "[DATE] 7:32 AM EDT - Enter Package Quantities" at bounding box center [126, 118] width 140 height 8
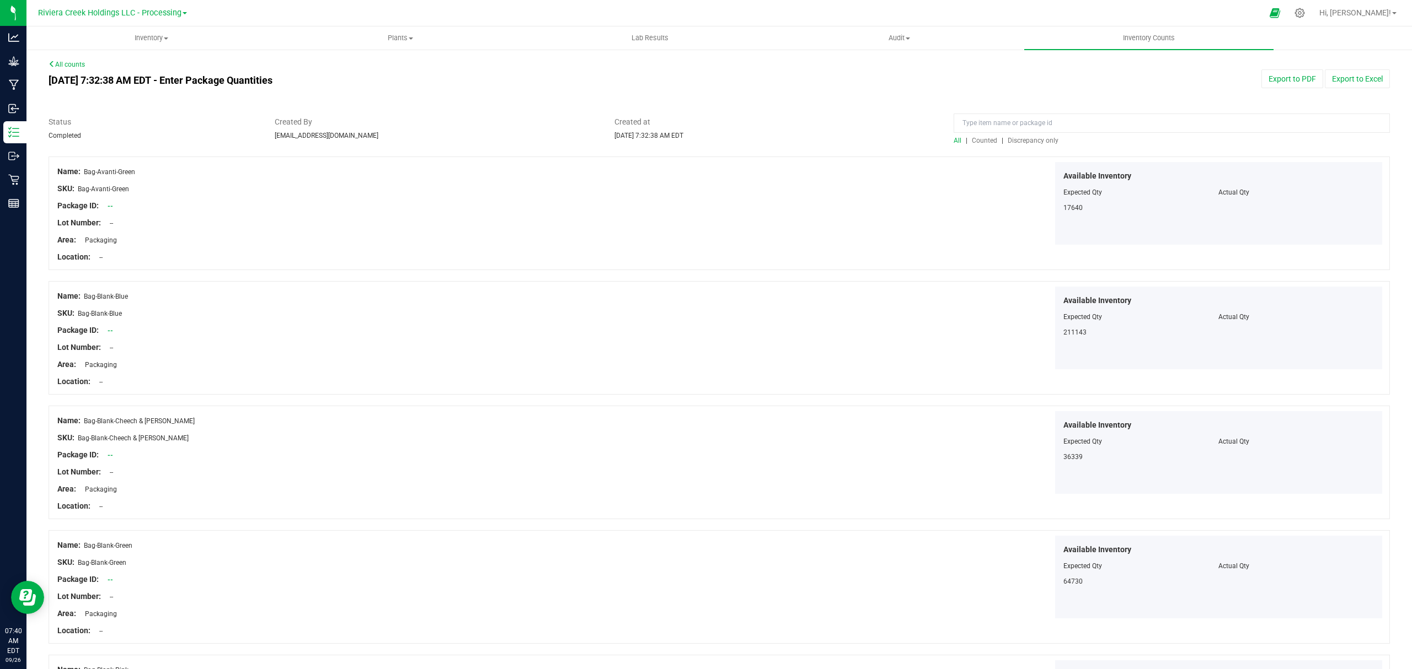
click at [973, 139] on span "Counted" at bounding box center [984, 141] width 25 height 8
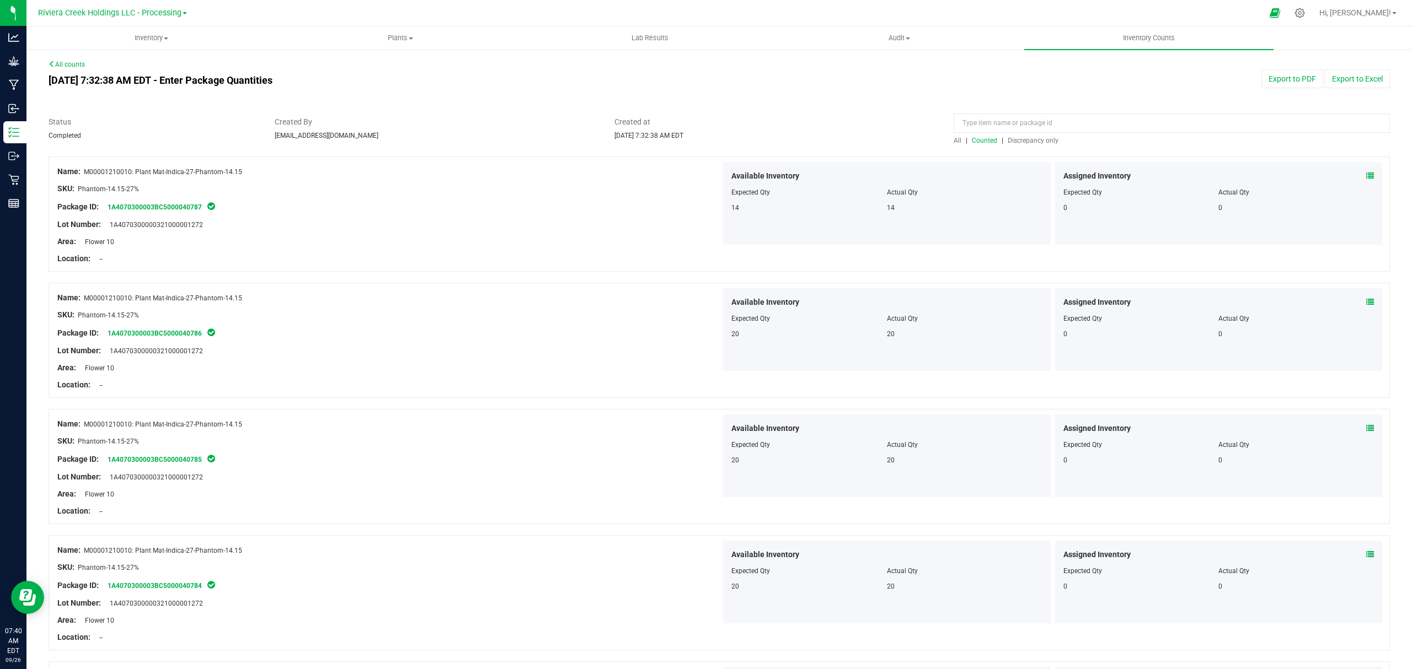
click at [1246, 75] on div "Export to PDF Export to Excel" at bounding box center [1115, 78] width 566 height 19
click at [1261, 75] on button "Export to PDF" at bounding box center [1292, 78] width 62 height 19
click at [148, 36] on span "Inventory" at bounding box center [151, 38] width 248 height 10
click at [143, 67] on li "All packages" at bounding box center [150, 66] width 249 height 13
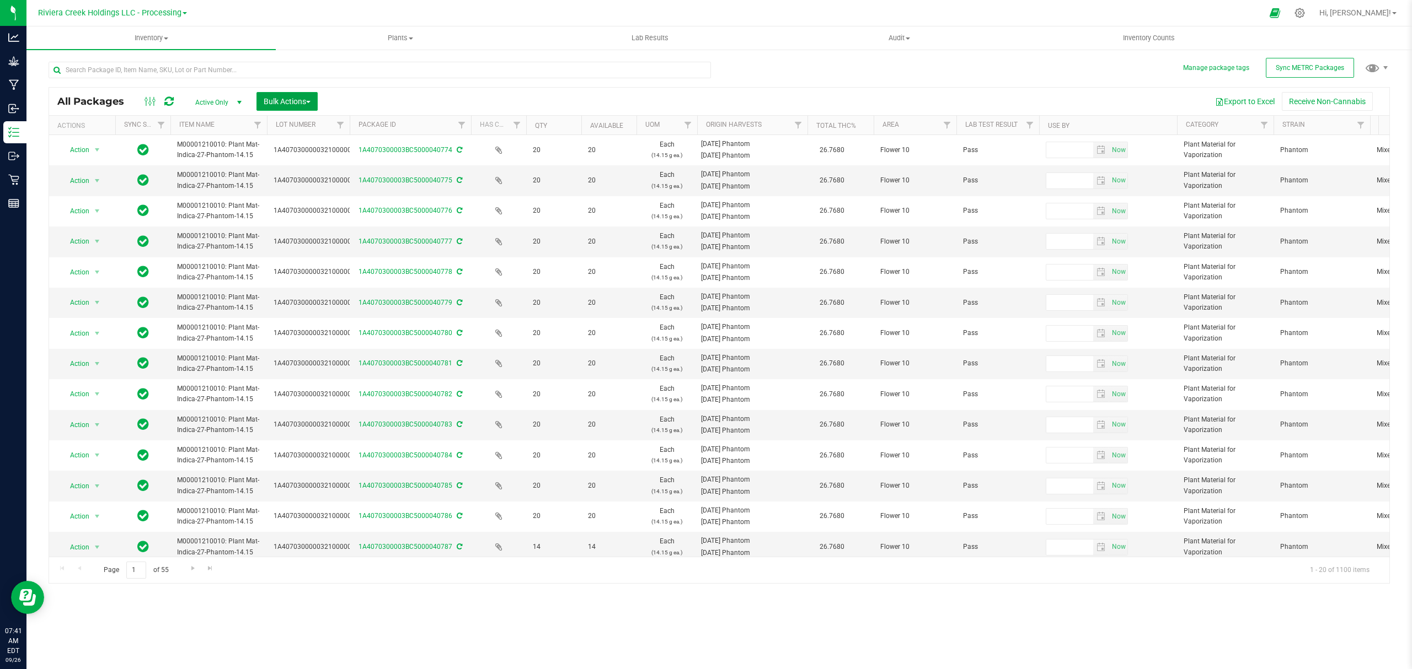
click at [286, 102] on span "Bulk Actions" at bounding box center [287, 101] width 47 height 9
click at [289, 215] on div "Lock/Unlock packages" at bounding box center [308, 209] width 90 height 18
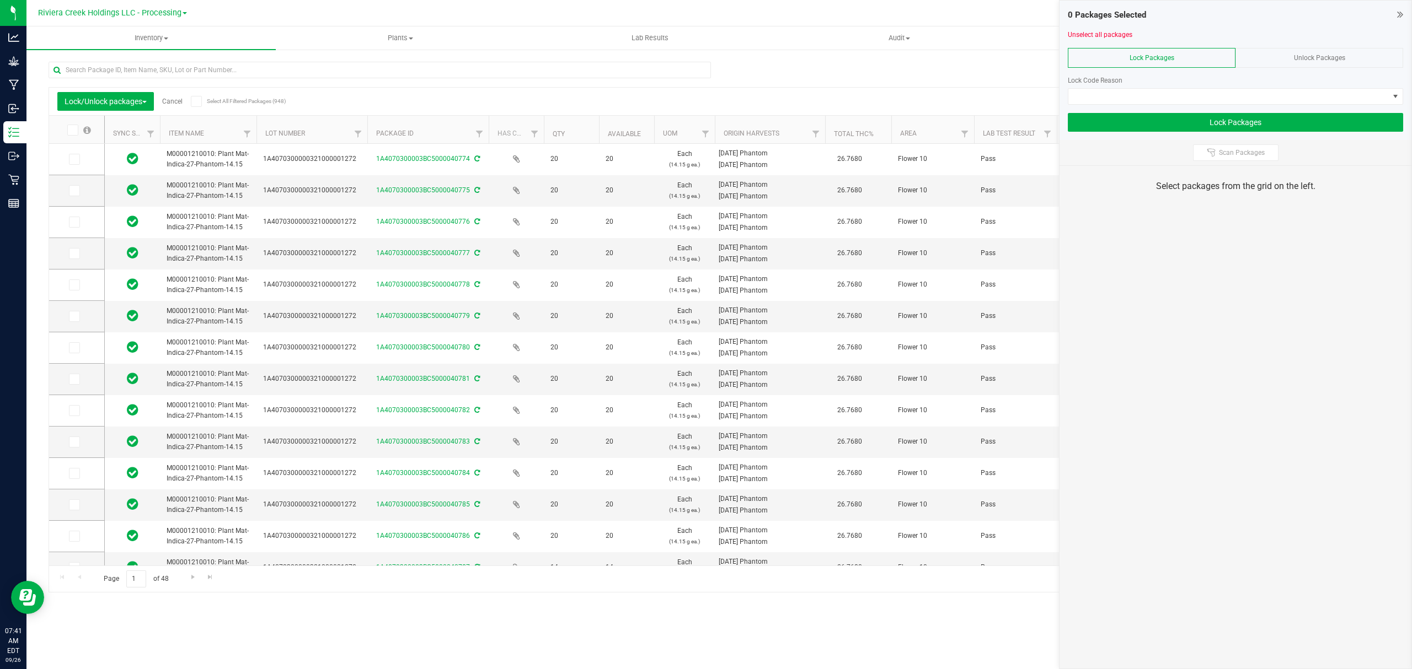
drag, startPoint x: 339, startPoint y: 131, endPoint x: 371, endPoint y: 137, distance: 33.1
click at [75, 130] on icon at bounding box center [71, 130] width 7 height 0
click at [0, 0] on input "checkbox" at bounding box center [0, 0] width 0 height 0
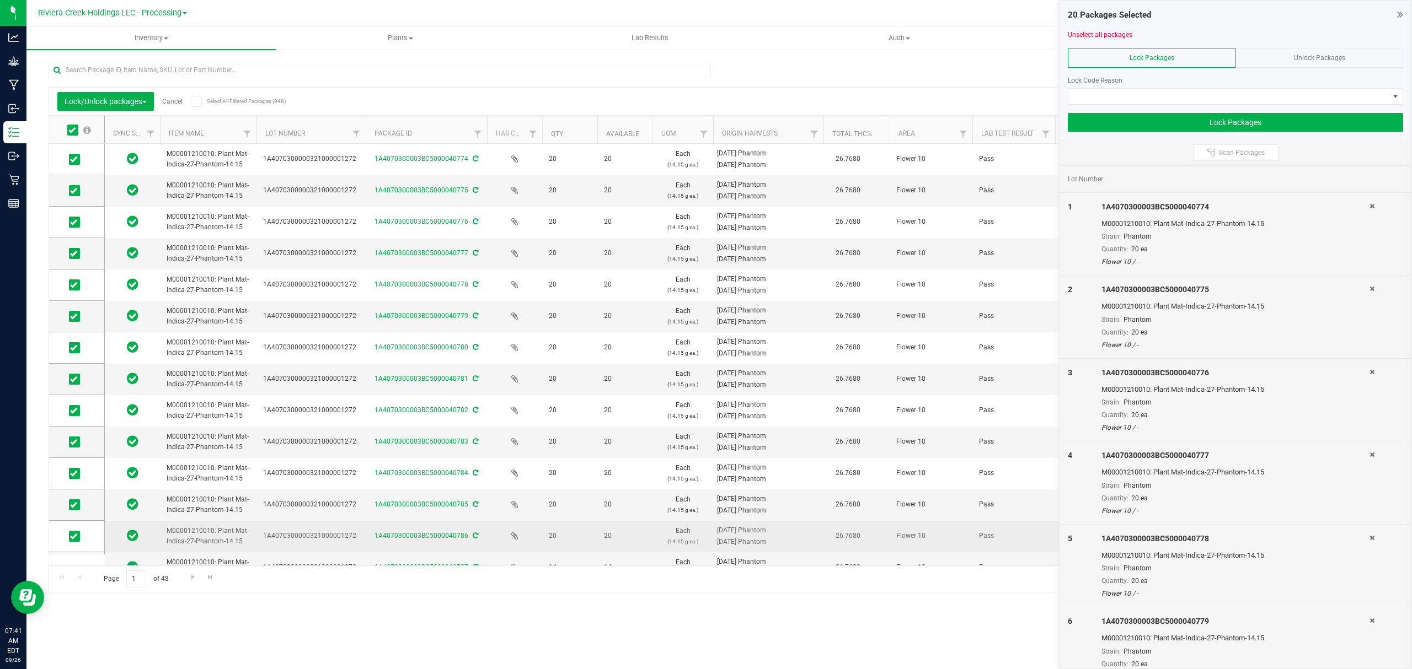
scroll to position [227, 0]
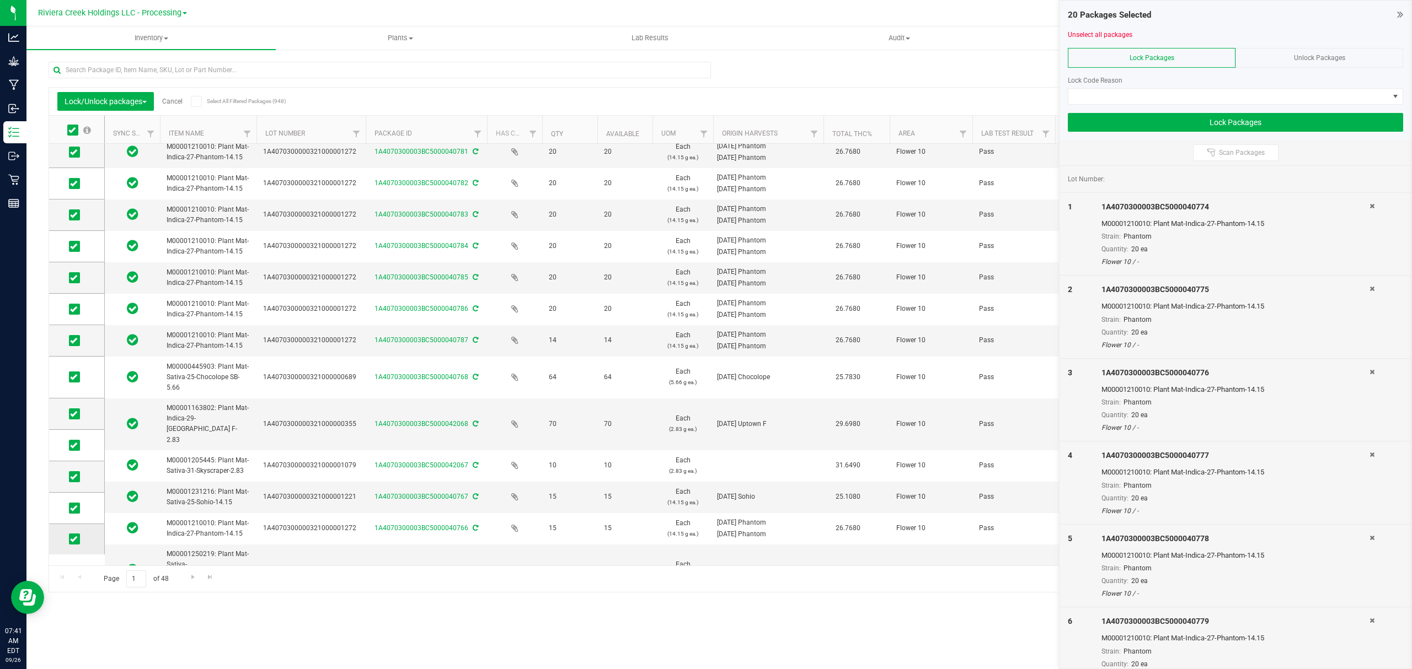
click at [71, 539] on icon at bounding box center [73, 539] width 7 height 0
click at [0, 0] on input "checkbox" at bounding box center [0, 0] width 0 height 0
click at [71, 508] on icon at bounding box center [73, 508] width 7 height 0
click at [0, 0] on input "checkbox" at bounding box center [0, 0] width 0 height 0
click at [71, 477] on icon at bounding box center [73, 477] width 7 height 0
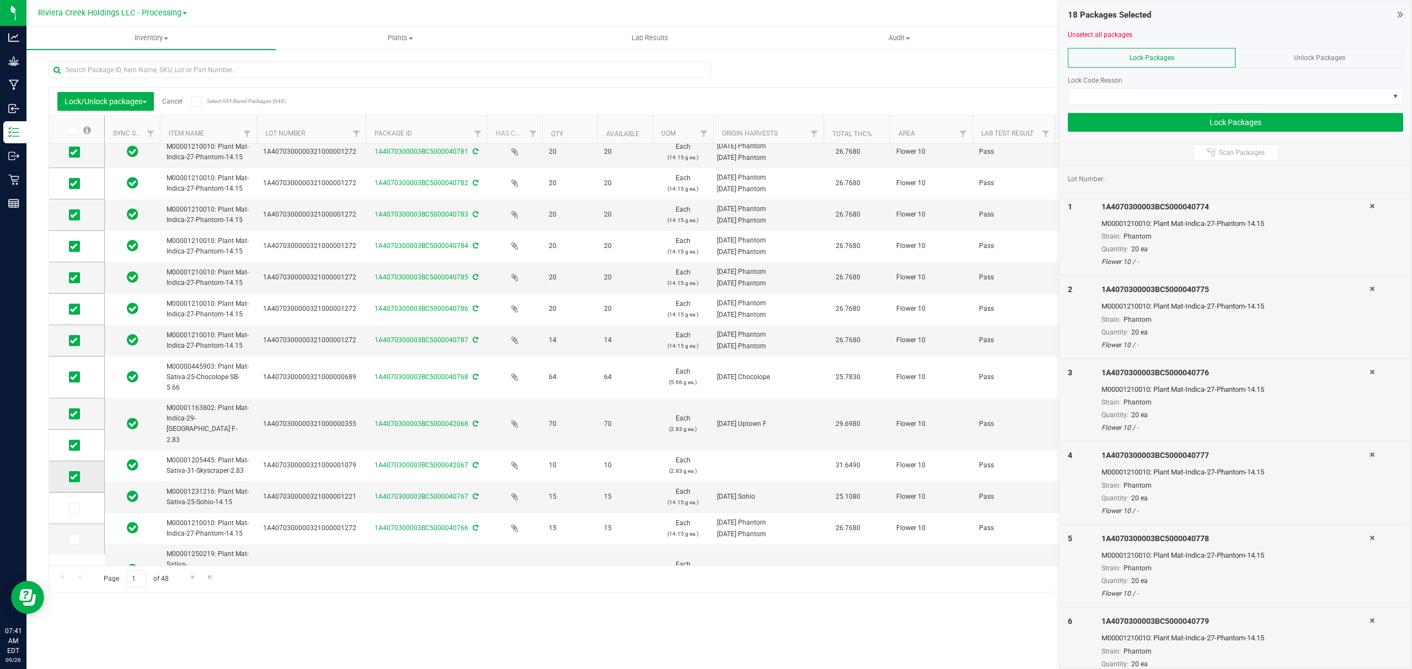
click at [0, 0] on input "checkbox" at bounding box center [0, 0] width 0 height 0
click at [75, 446] on icon at bounding box center [73, 446] width 7 height 0
click at [0, 0] on input "checkbox" at bounding box center [0, 0] width 0 height 0
click at [69, 415] on span at bounding box center [74, 414] width 11 height 11
click at [0, 0] on input "checkbox" at bounding box center [0, 0] width 0 height 0
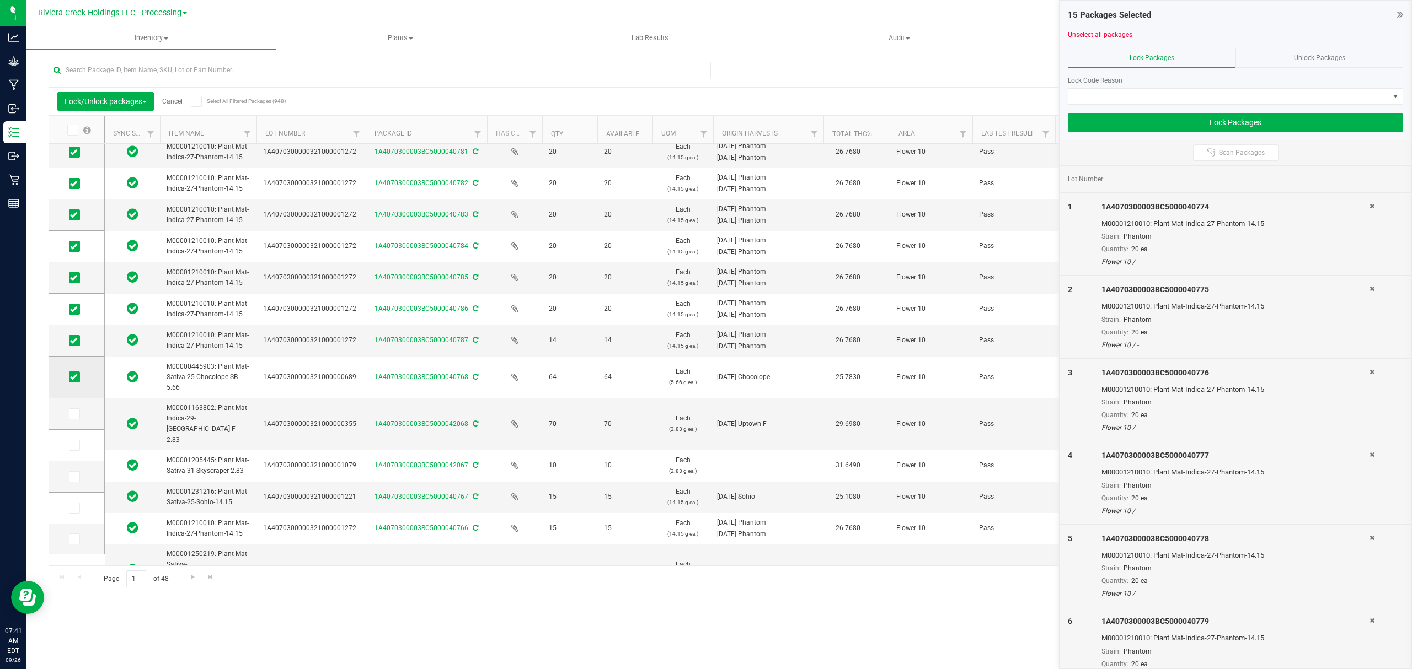
click at [71, 382] on span at bounding box center [74, 377] width 11 height 11
click at [0, 0] on input "checkbox" at bounding box center [0, 0] width 0 height 0
click at [73, 341] on icon at bounding box center [73, 341] width 7 height 0
click at [0, 0] on input "checkbox" at bounding box center [0, 0] width 0 height 0
click at [74, 341] on icon at bounding box center [73, 341] width 7 height 0
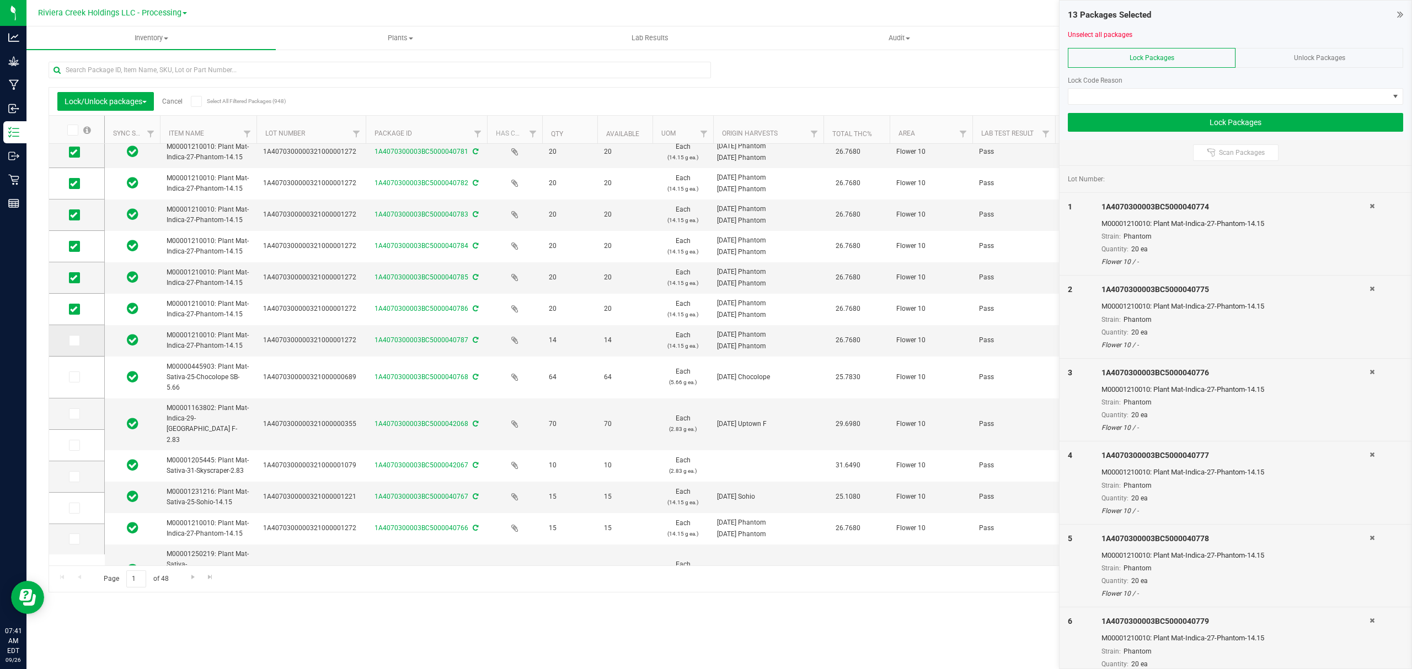
click at [0, 0] on input "checkbox" at bounding box center [0, 0] width 0 height 0
click at [1118, 100] on span at bounding box center [1228, 96] width 320 height 15
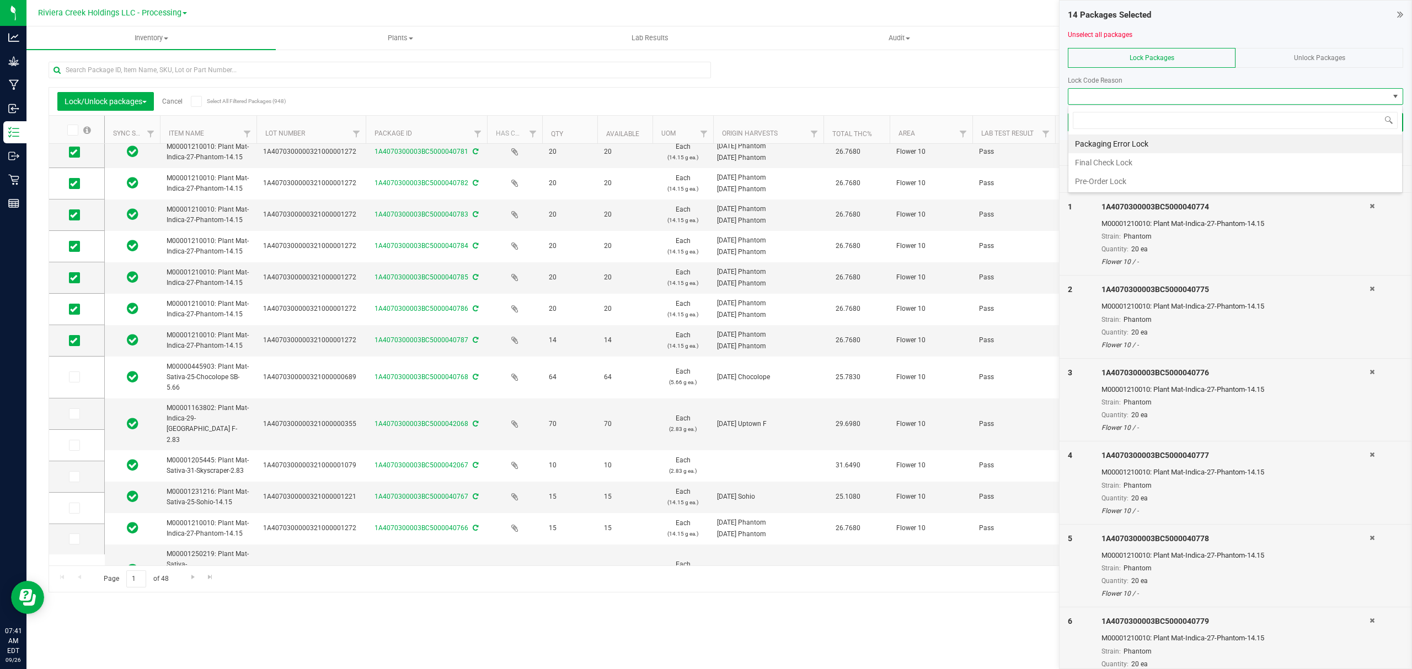
scroll to position [17, 334]
click at [1119, 166] on li "Final Check Lock" at bounding box center [1235, 162] width 334 height 19
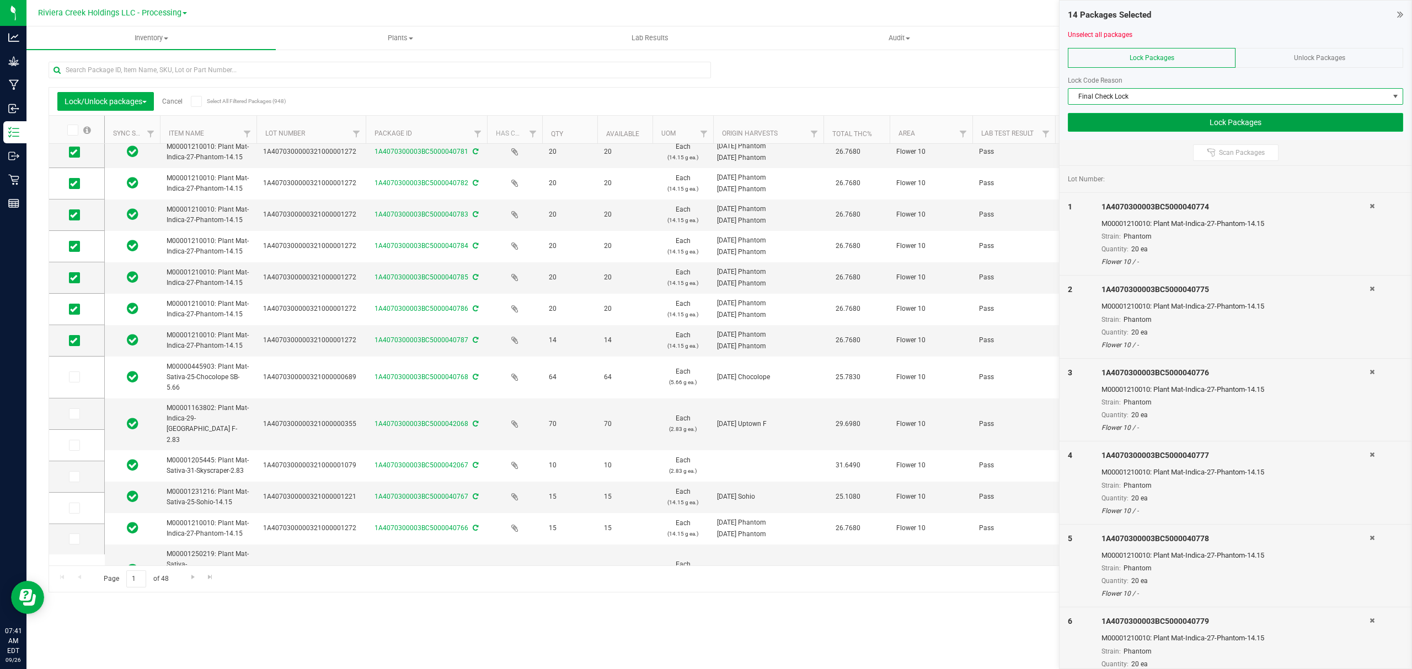
click at [1138, 124] on button "Lock Packages" at bounding box center [1235, 122] width 335 height 19
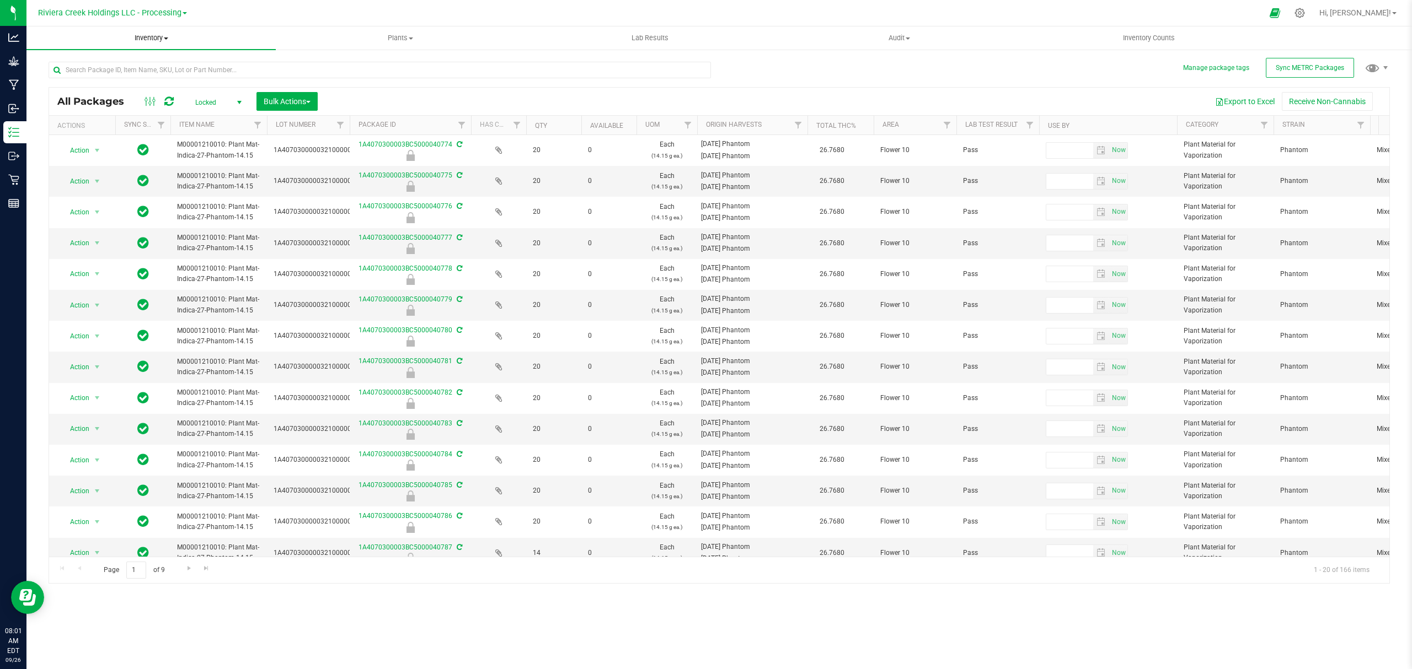
drag, startPoint x: 143, startPoint y: 36, endPoint x: 140, endPoint y: 45, distance: 9.4
click at [143, 36] on span "Inventory" at bounding box center [150, 38] width 249 height 10
click at [109, 81] on li "All inventory" at bounding box center [150, 79] width 249 height 13
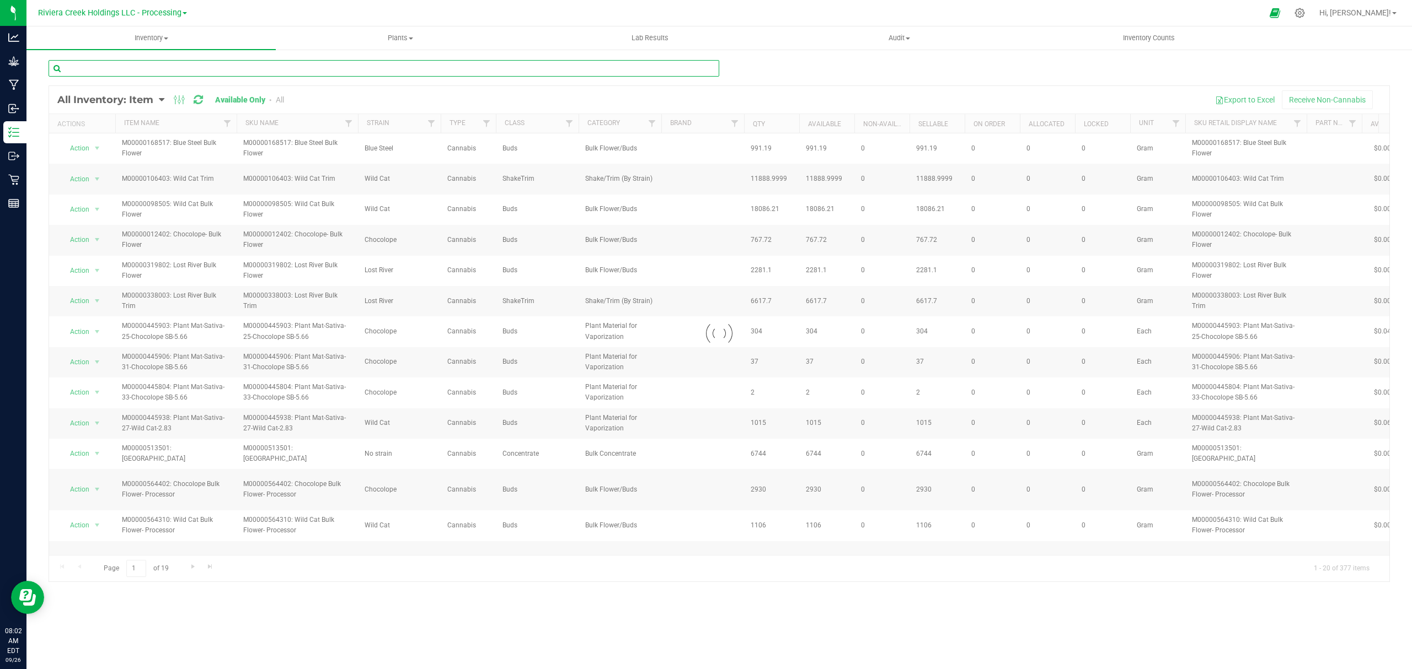
click at [122, 69] on input "text" at bounding box center [384, 68] width 671 height 17
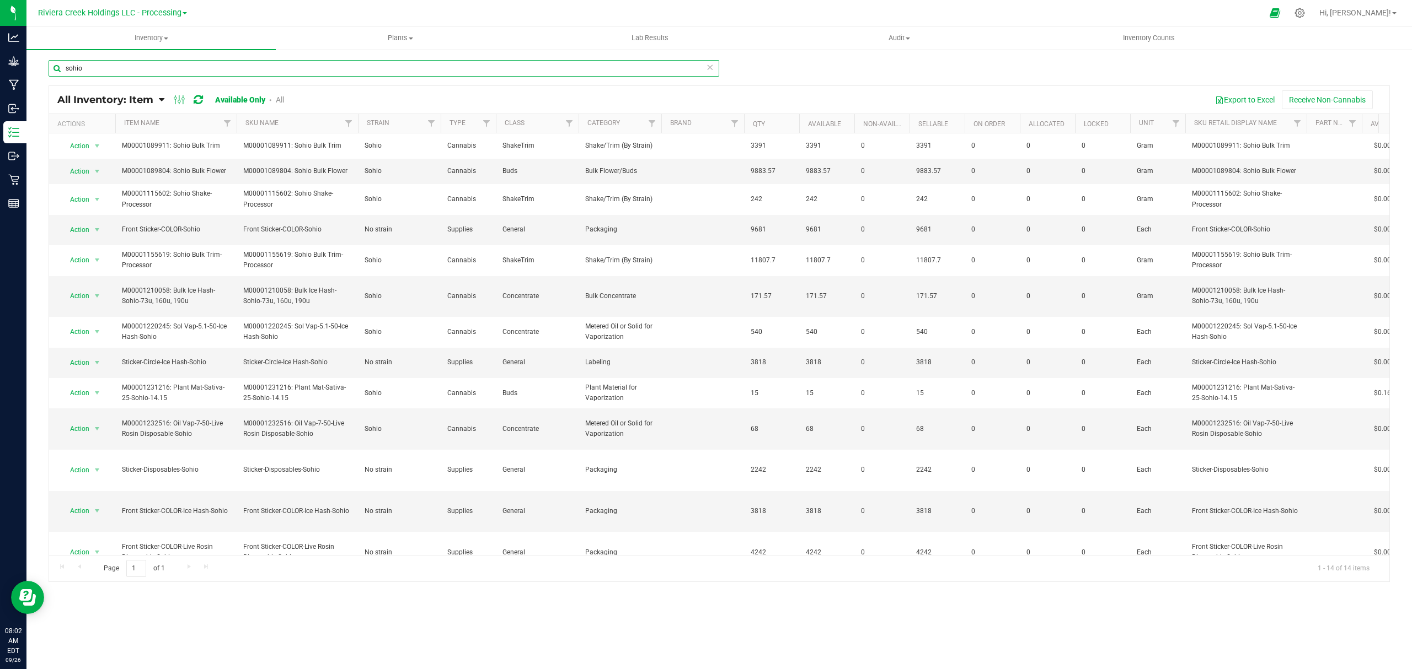
click at [110, 66] on input "sohio" at bounding box center [384, 68] width 671 height 17
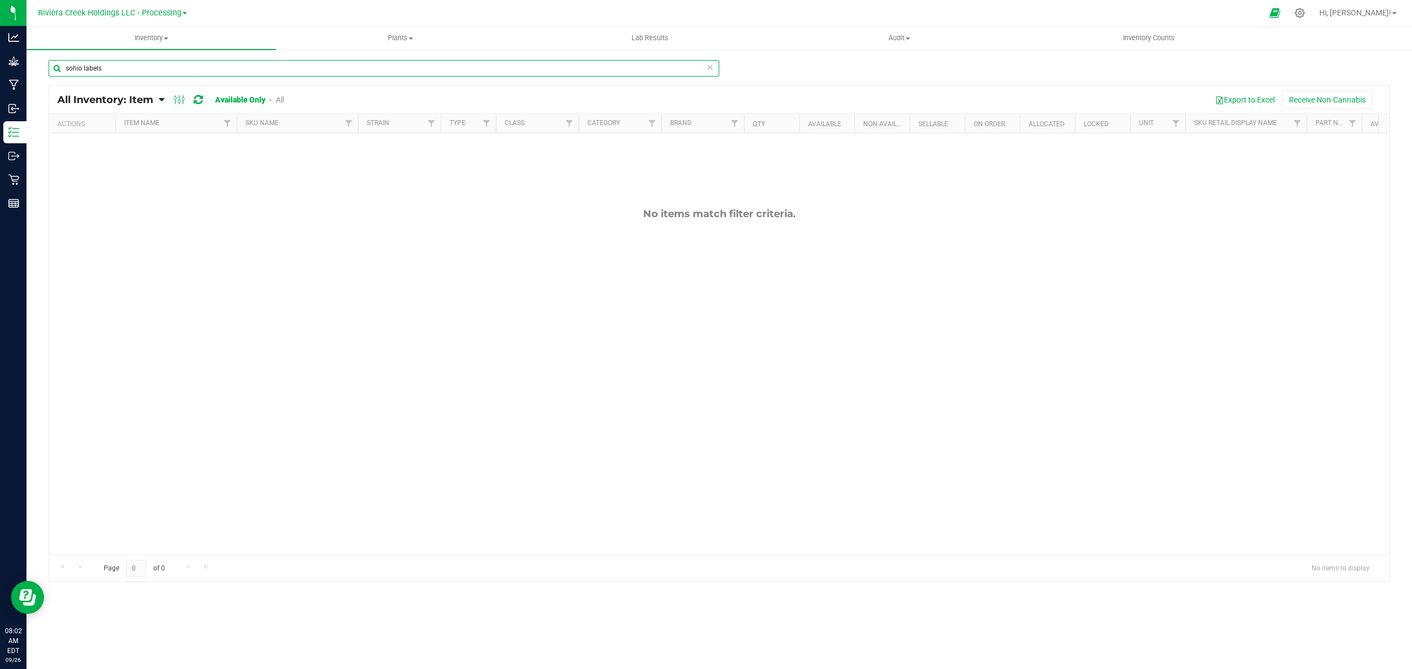
drag, startPoint x: 104, startPoint y: 67, endPoint x: 84, endPoint y: 69, distance: 20.0
click at [84, 69] on input "sohio labels" at bounding box center [384, 68] width 671 height 17
click at [117, 65] on input "sohio labels" at bounding box center [384, 68] width 671 height 17
drag, startPoint x: 117, startPoint y: 65, endPoint x: 79, endPoint y: 67, distance: 38.1
click at [79, 67] on input "sohio labels" at bounding box center [384, 68] width 671 height 17
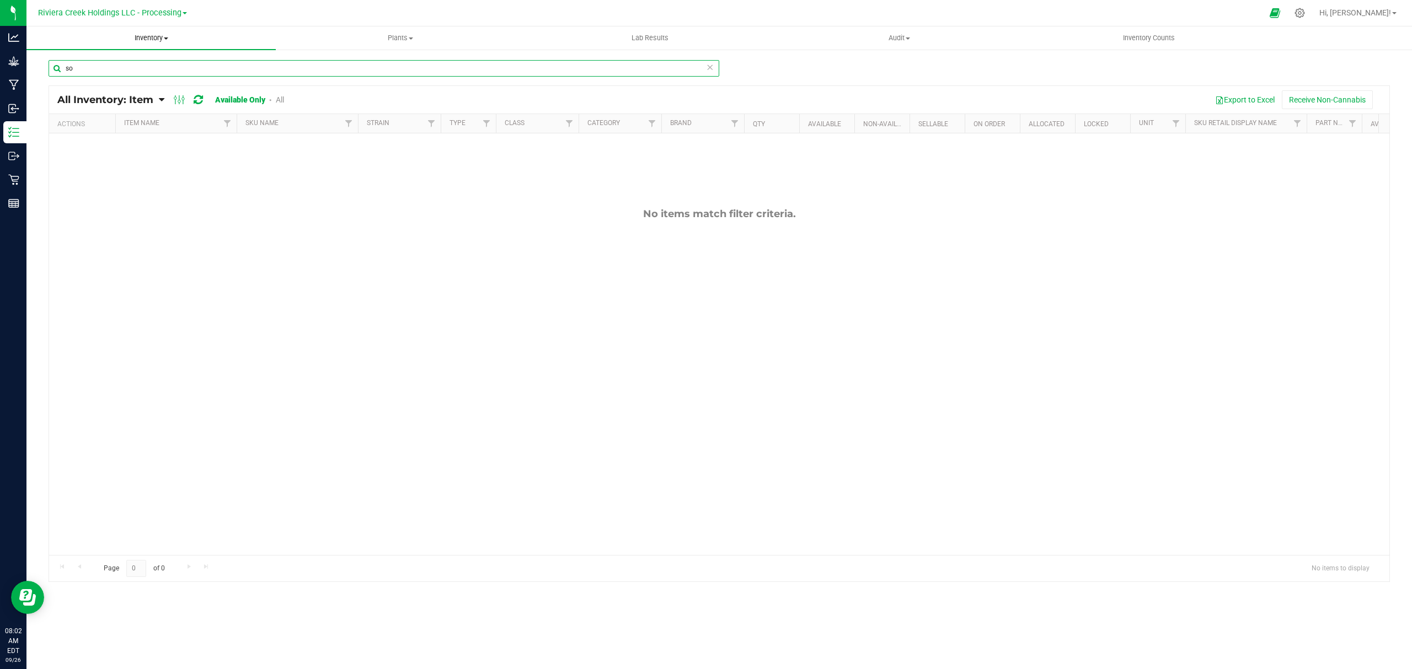
type input "s"
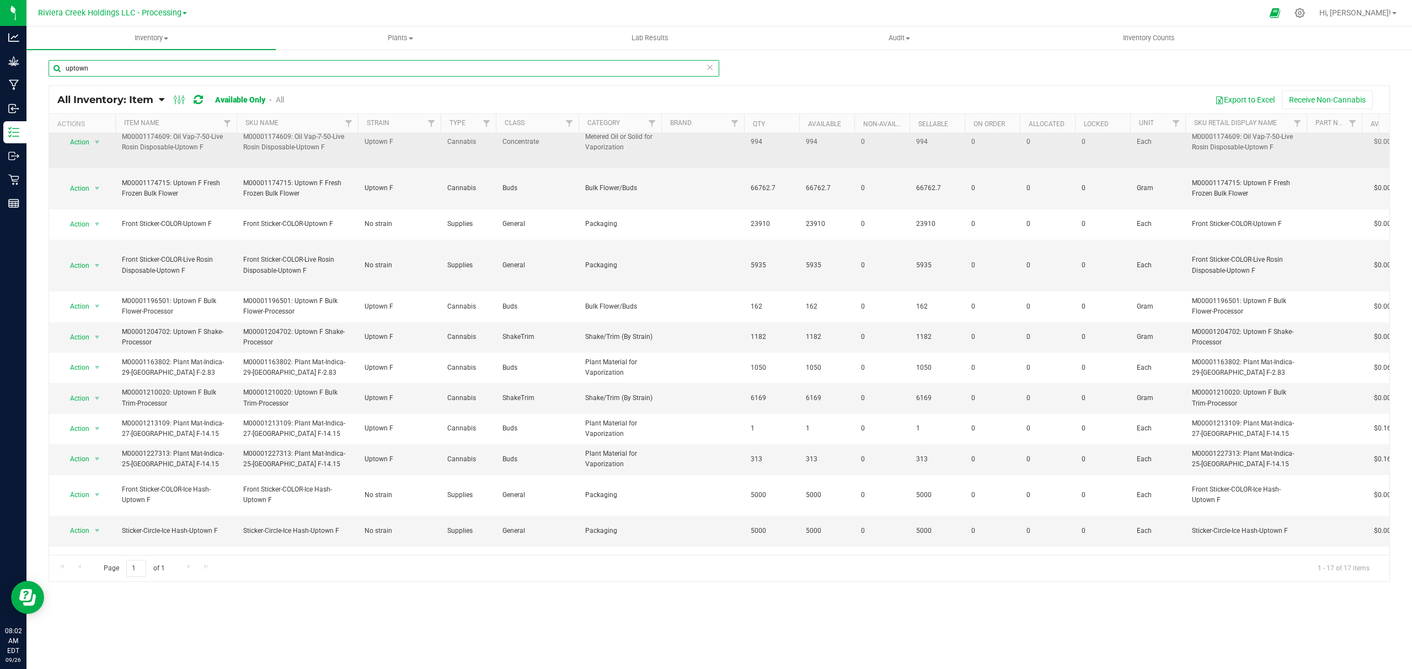
scroll to position [201, 0]
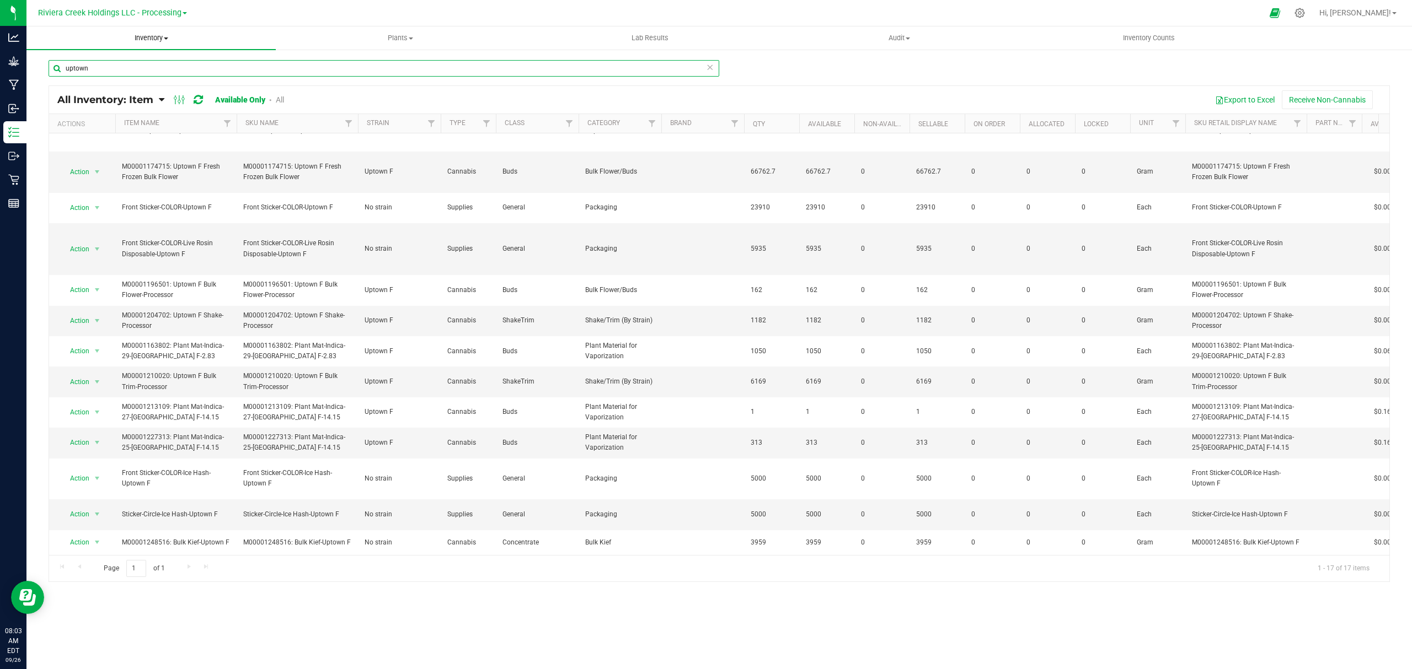
type input "uptown"
click at [148, 35] on span "Inventory" at bounding box center [150, 38] width 249 height 10
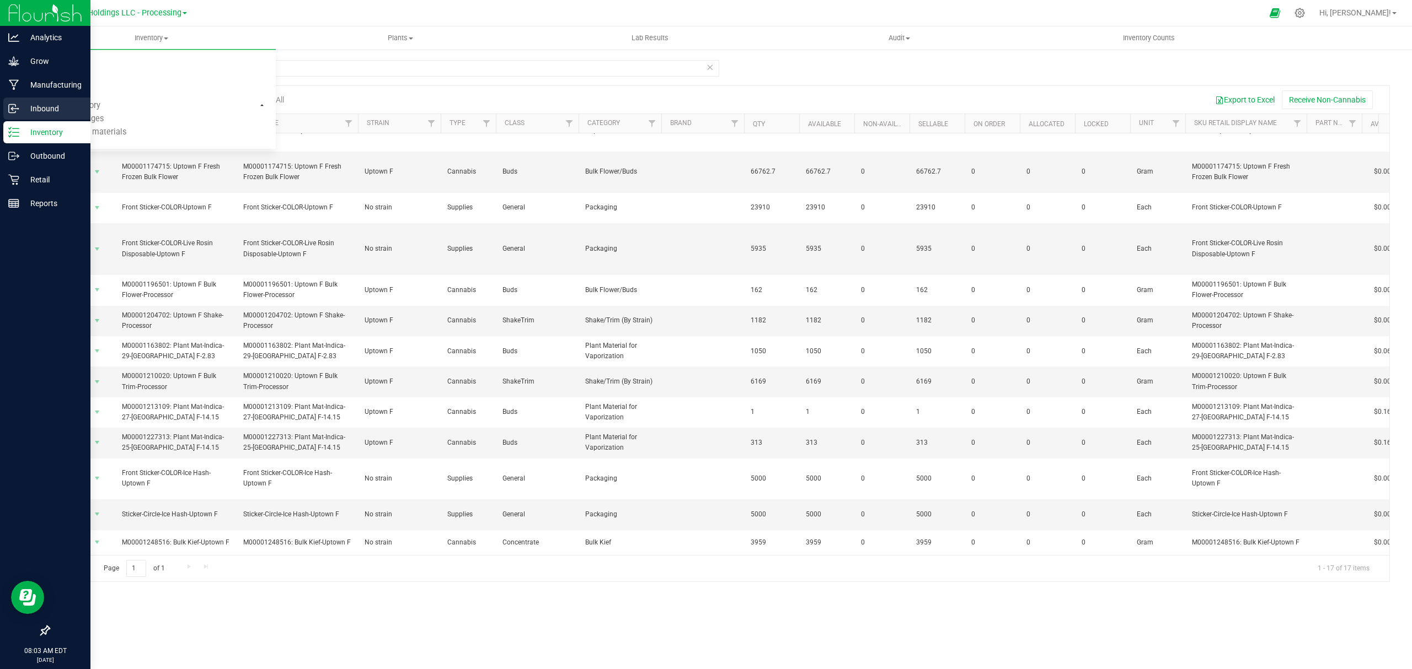
click at [36, 109] on p "Inbound" at bounding box center [52, 108] width 66 height 13
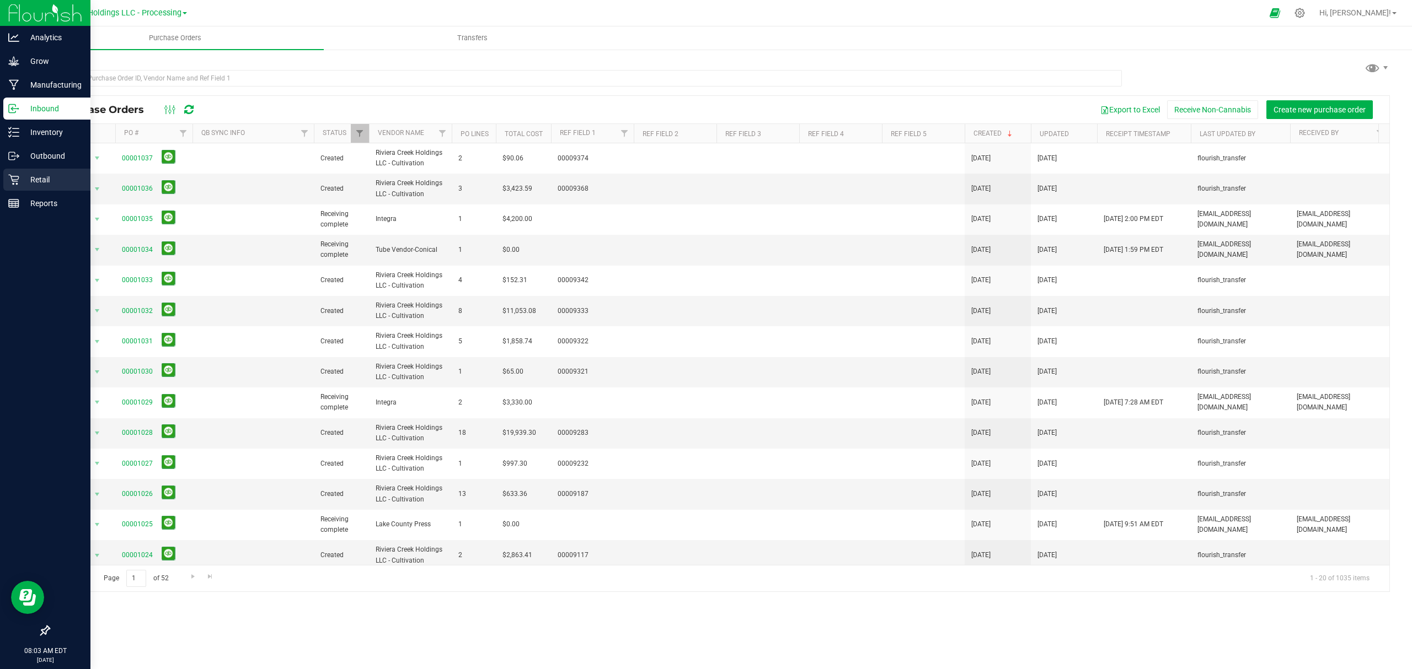
click at [53, 176] on p "Retail" at bounding box center [52, 179] width 66 height 13
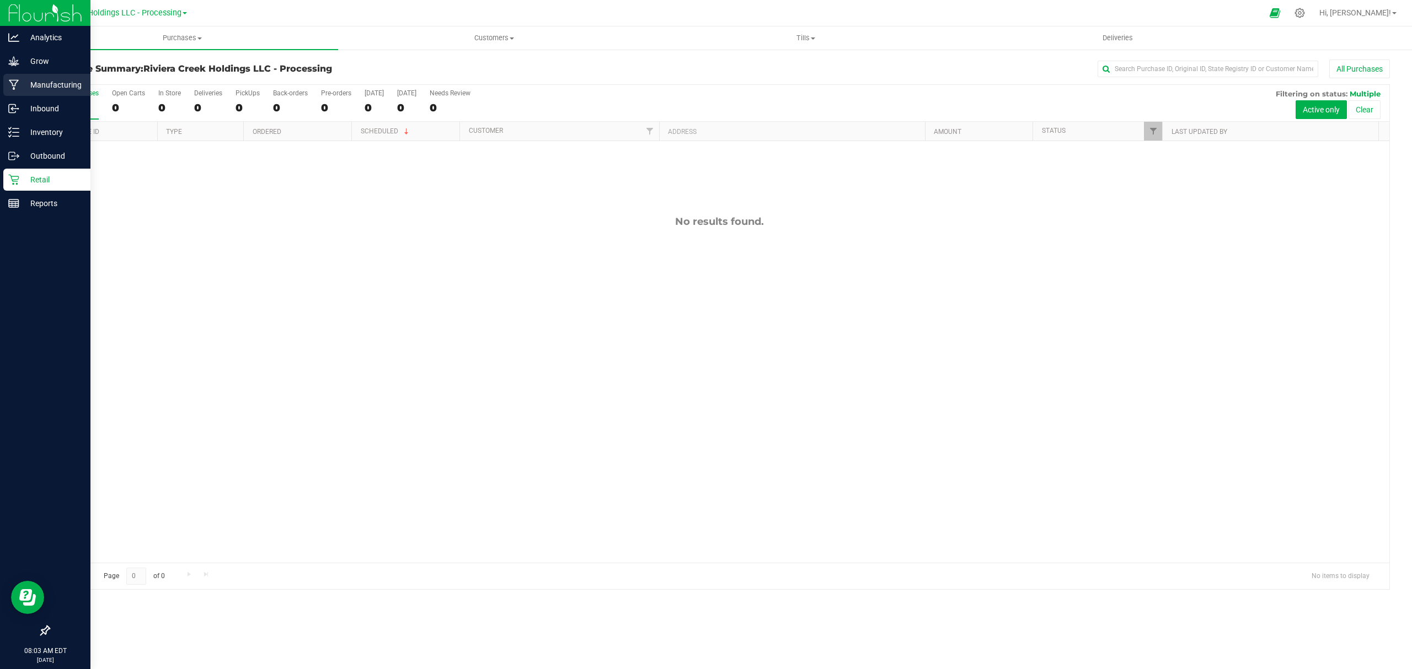
click at [41, 79] on p "Manufacturing" at bounding box center [52, 84] width 66 height 13
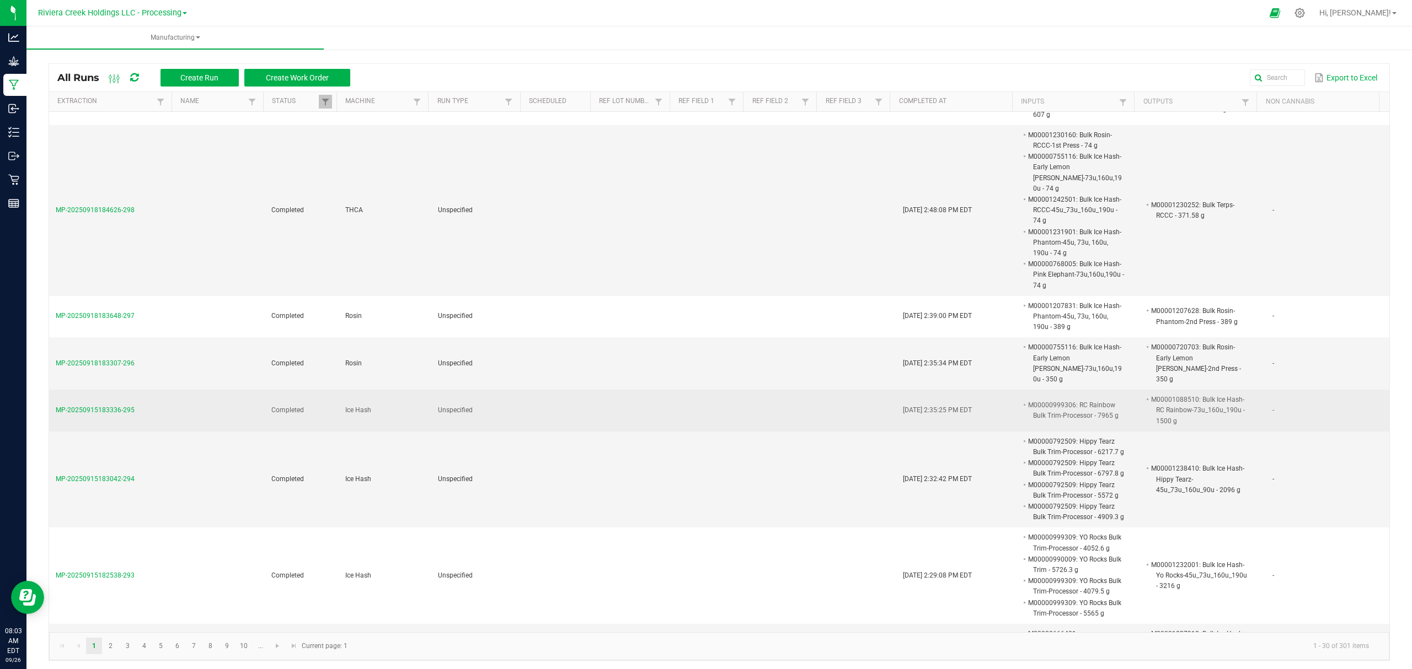
scroll to position [3, 0]
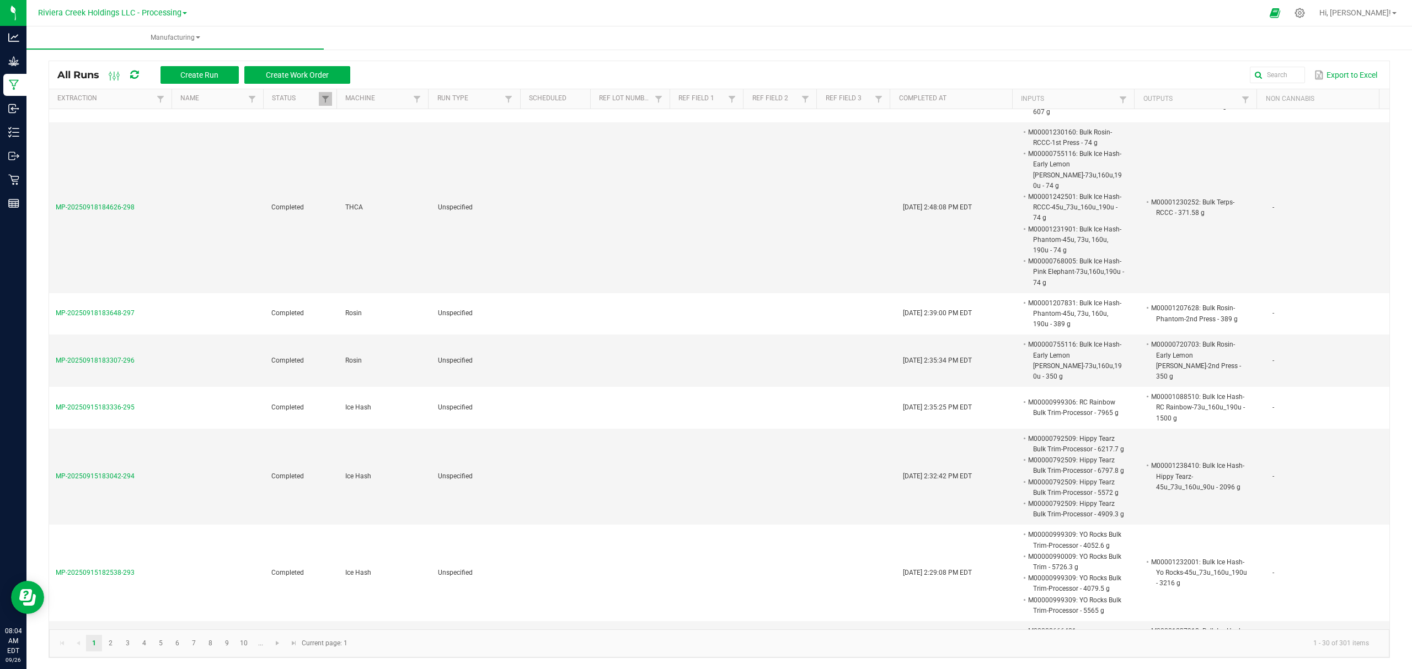
click at [168, 27] on link "Manufacturing" at bounding box center [174, 37] width 297 height 23
click at [171, 34] on span "Manufacturing" at bounding box center [174, 37] width 297 height 9
click at [147, 74] on li "Waste log" at bounding box center [174, 72] width 297 height 13
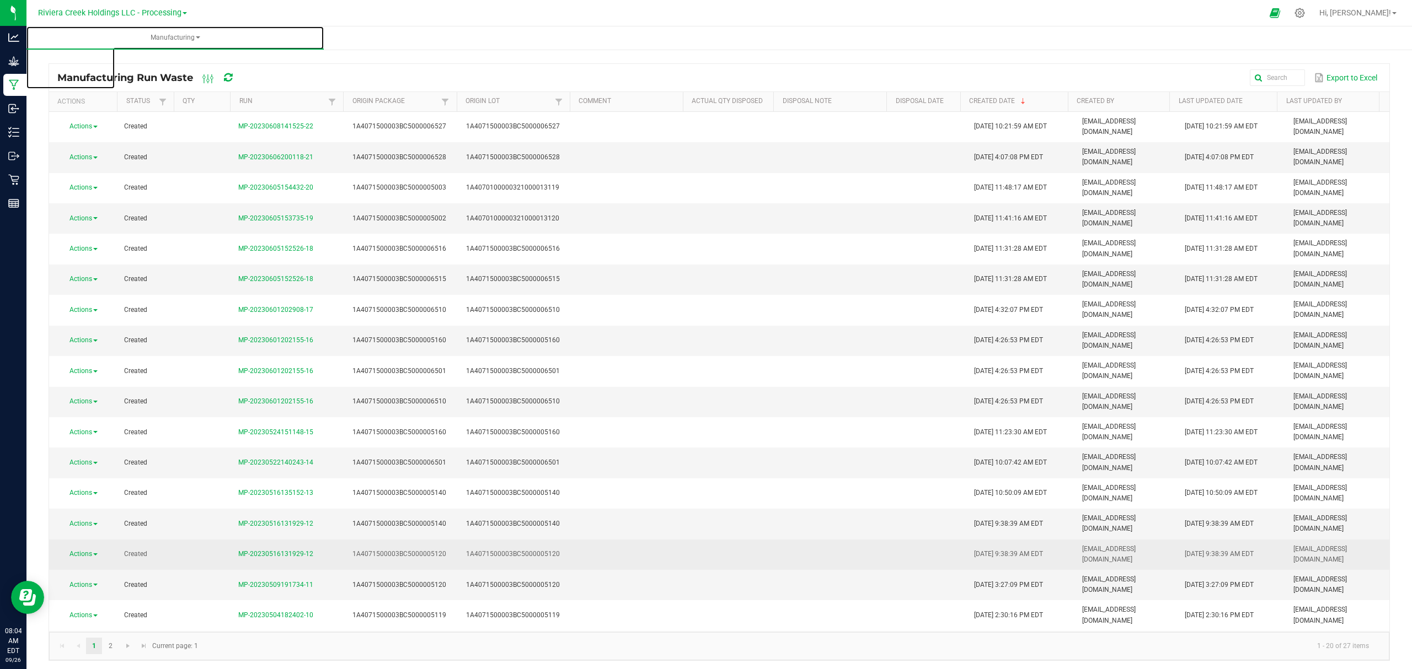
scroll to position [3, 0]
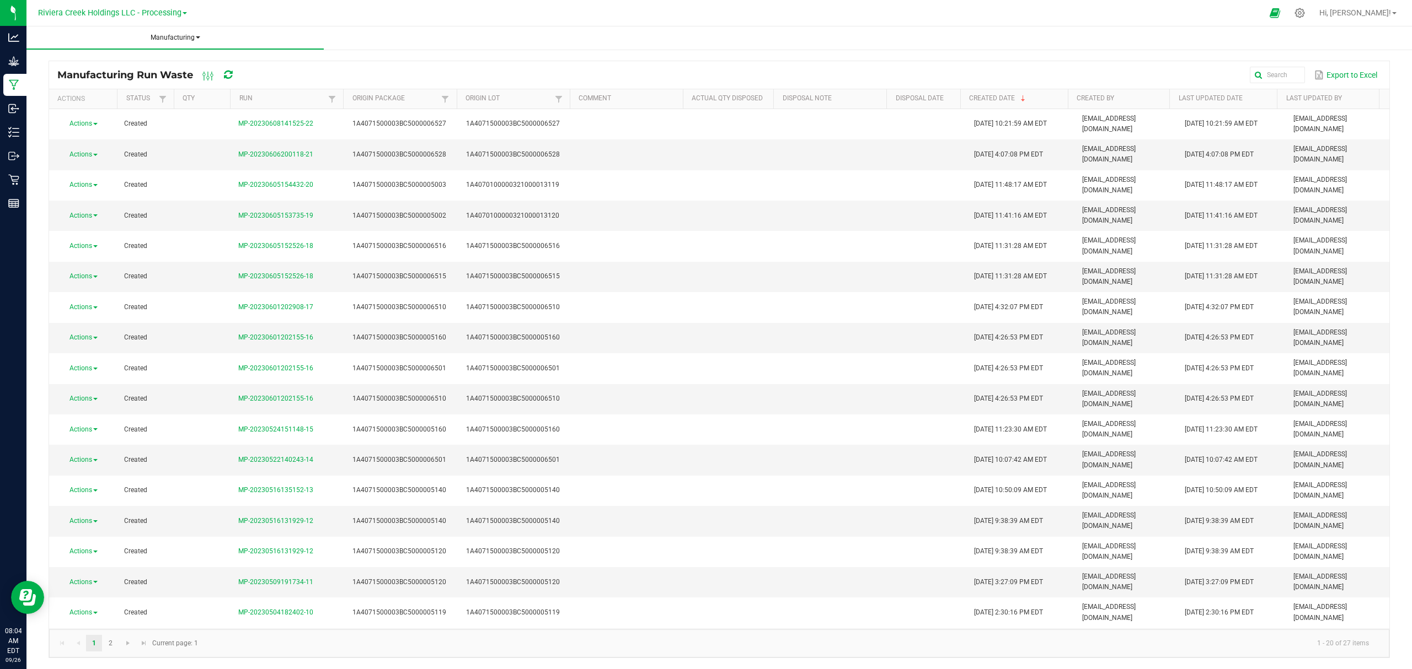
click at [176, 39] on span "Manufacturing" at bounding box center [174, 37] width 297 height 9
click at [135, 56] on li "All runs" at bounding box center [174, 58] width 297 height 13
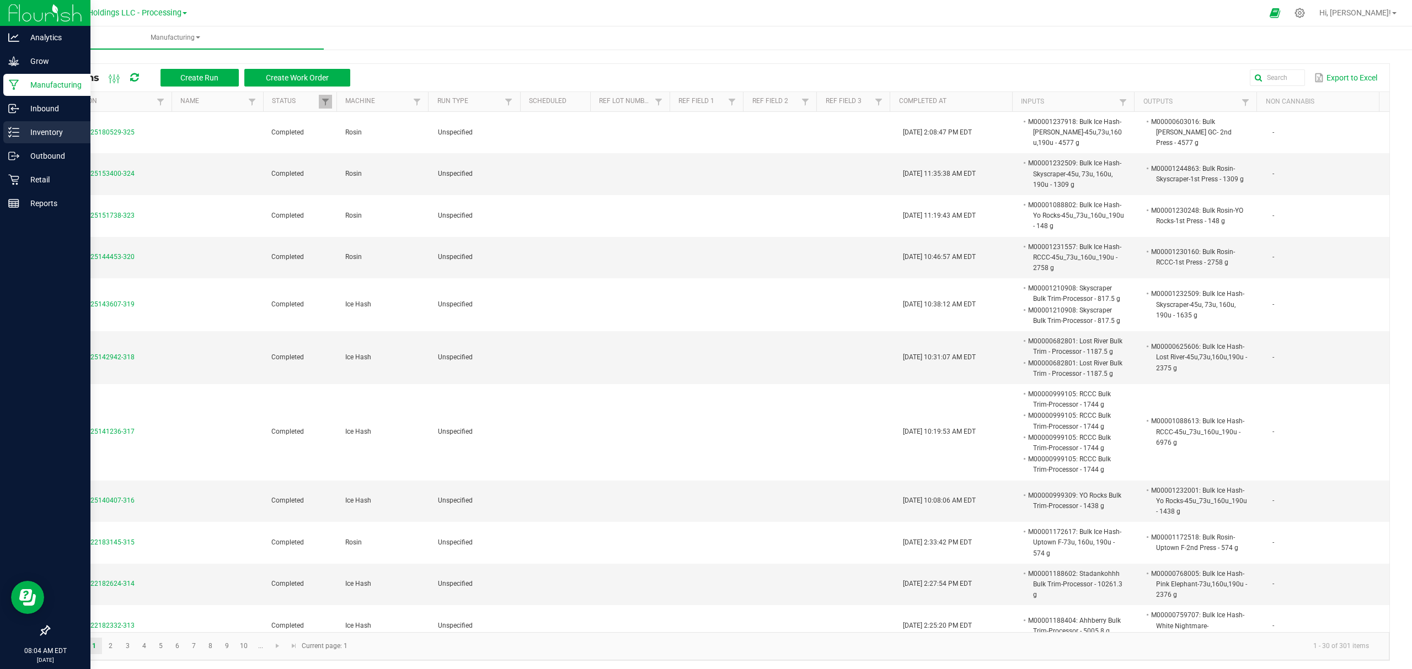
click at [30, 131] on p "Inventory" at bounding box center [52, 132] width 66 height 13
